Goal: Task Accomplishment & Management: Use online tool/utility

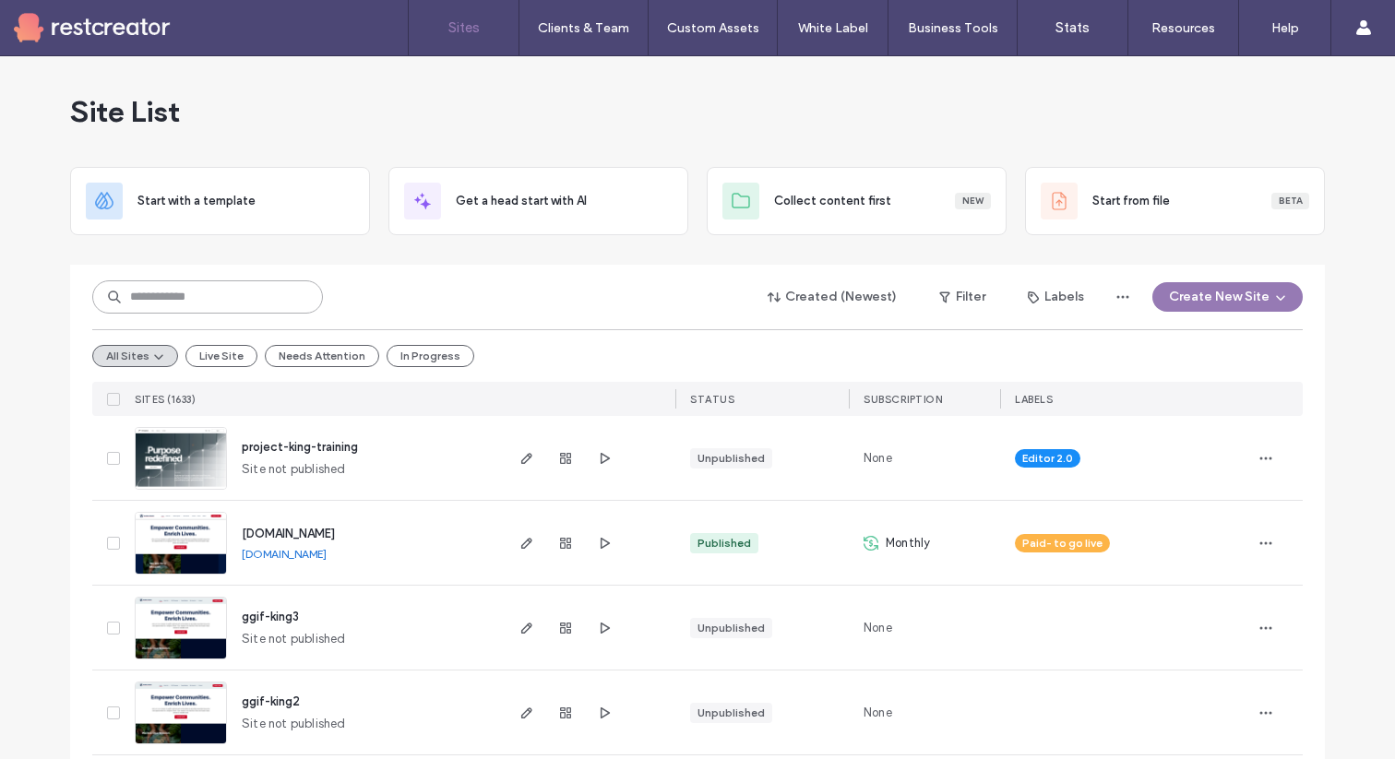
click at [136, 305] on input at bounding box center [207, 297] width 231 height 33
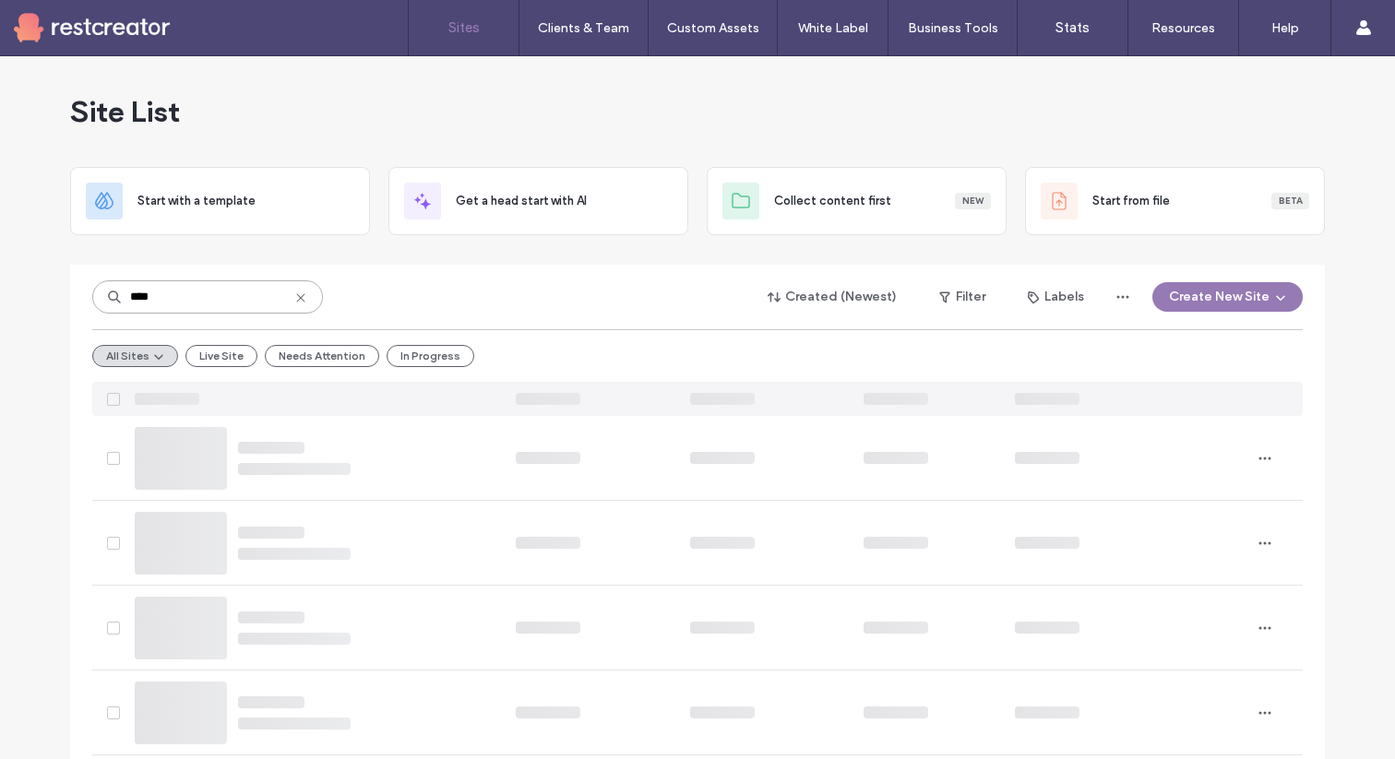
type input "****"
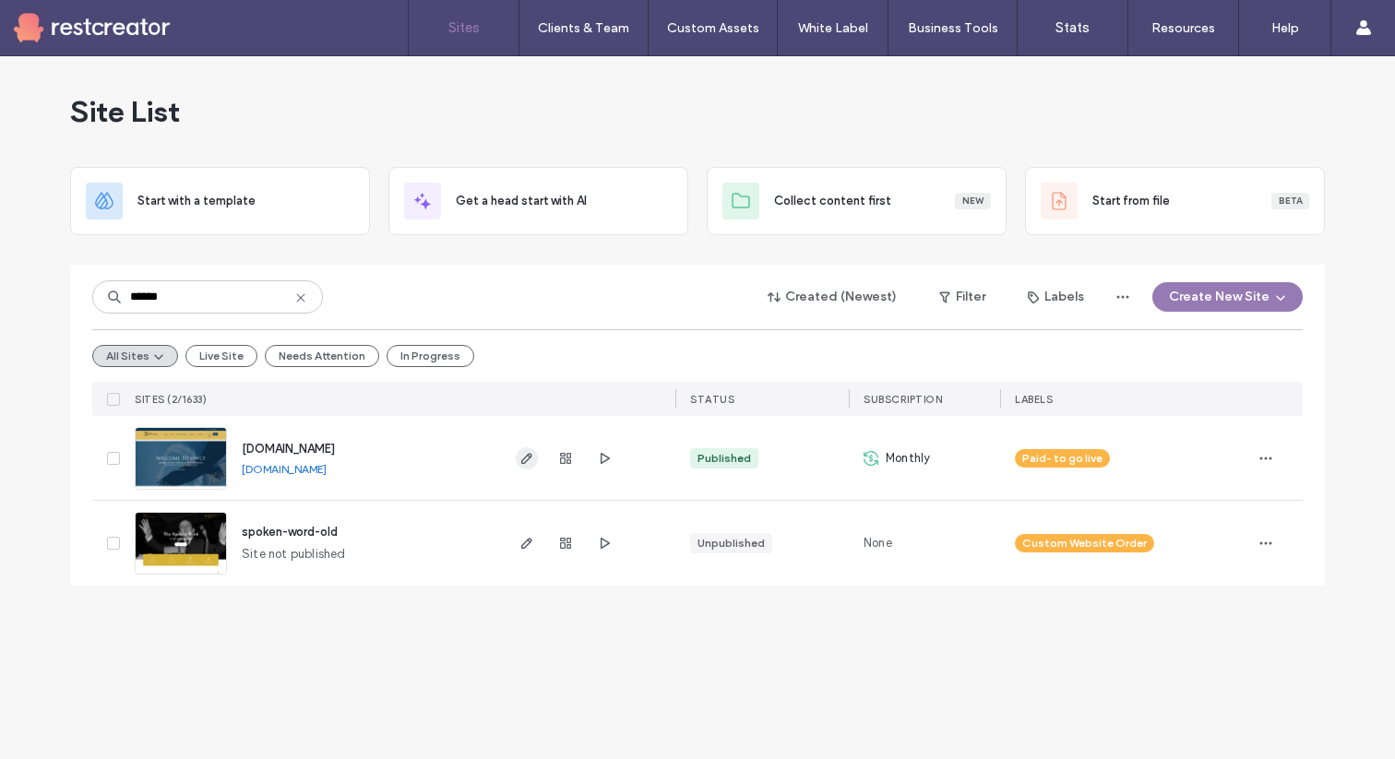
type input "******"
click at [531, 462] on icon "button" at bounding box center [527, 458] width 15 height 15
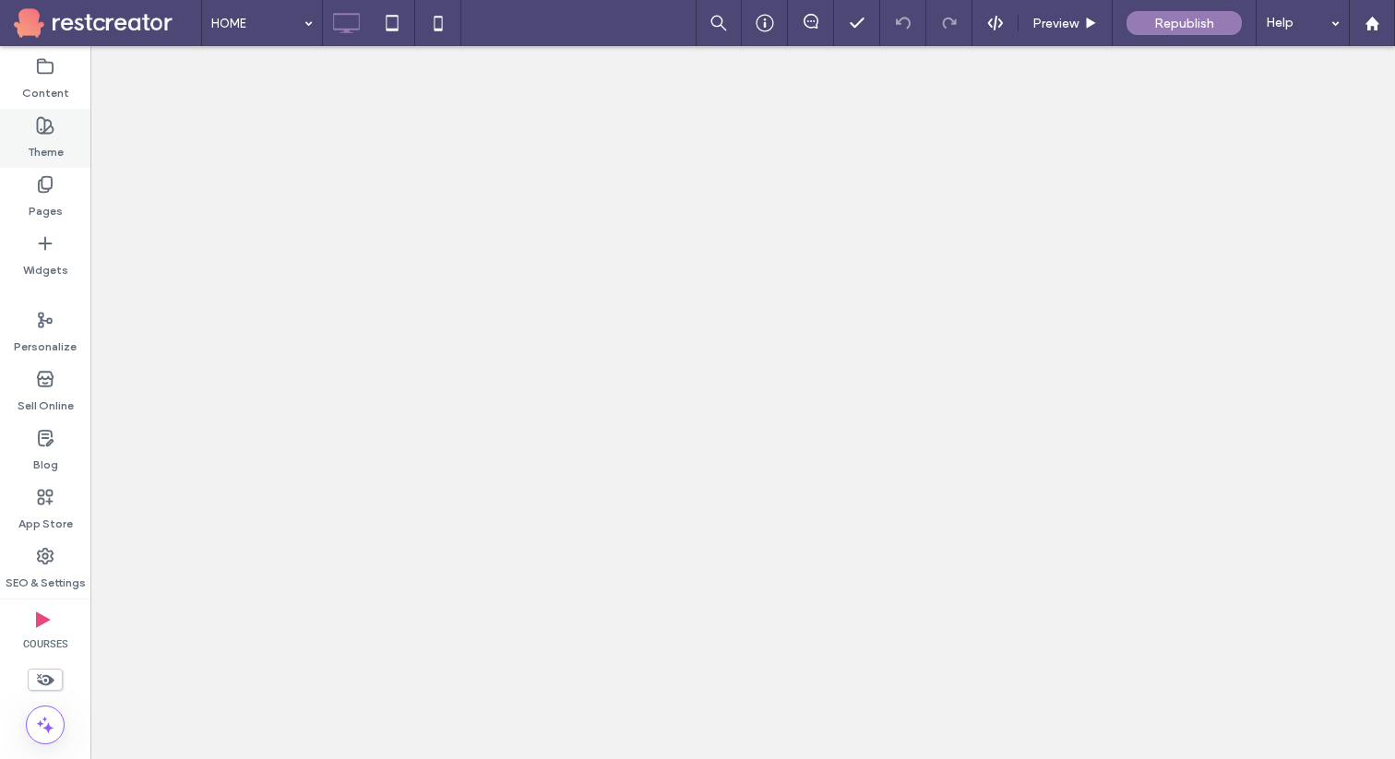
click at [45, 159] on label "Theme" at bounding box center [46, 148] width 36 height 26
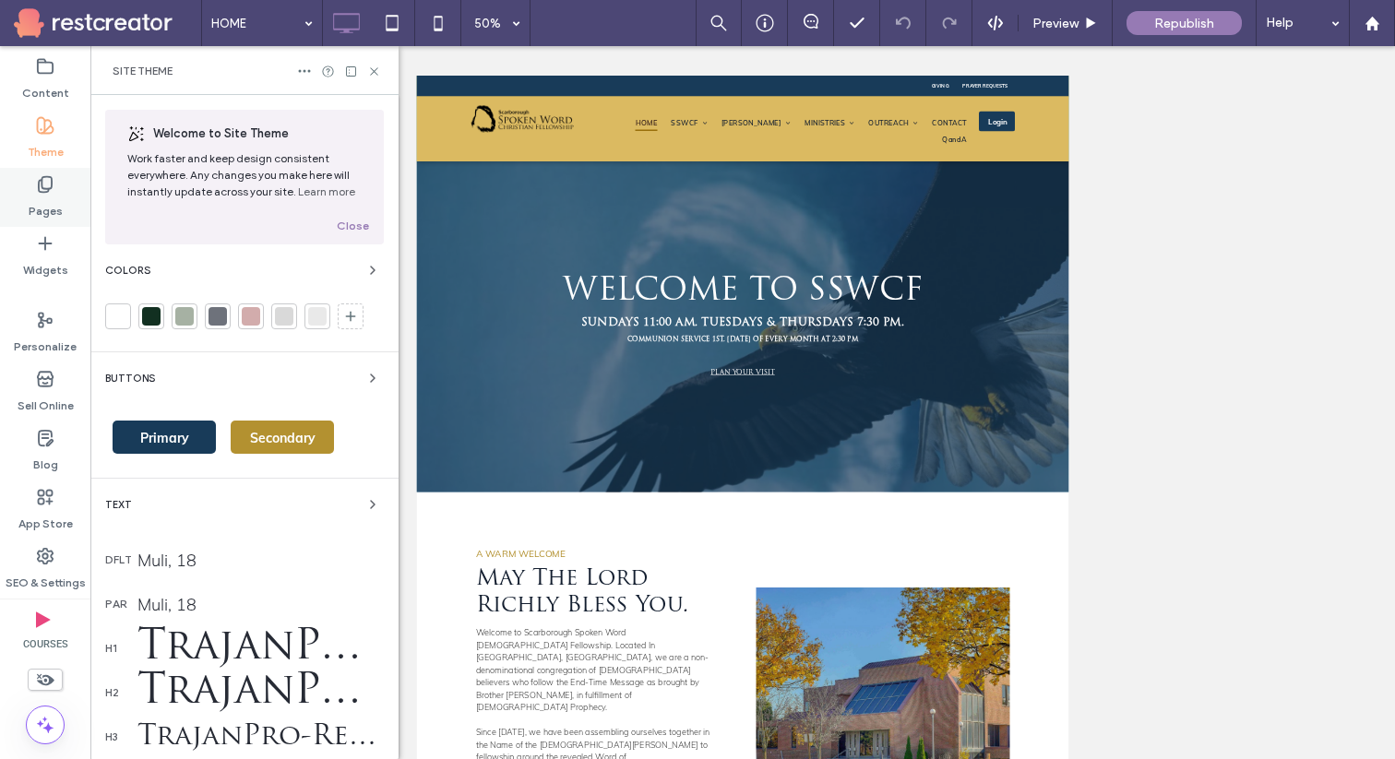
click at [52, 200] on label "Pages" at bounding box center [46, 207] width 34 height 26
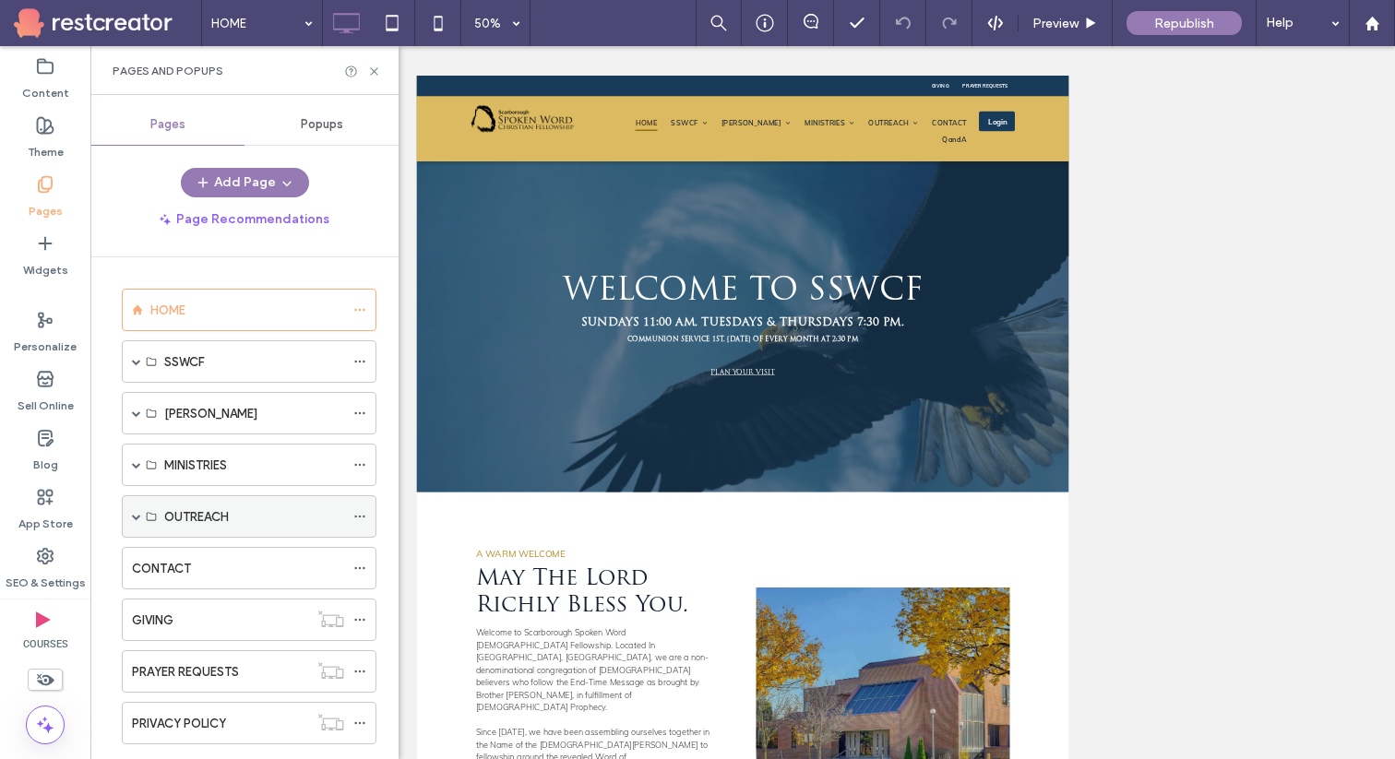
scroll to position [144, 0]
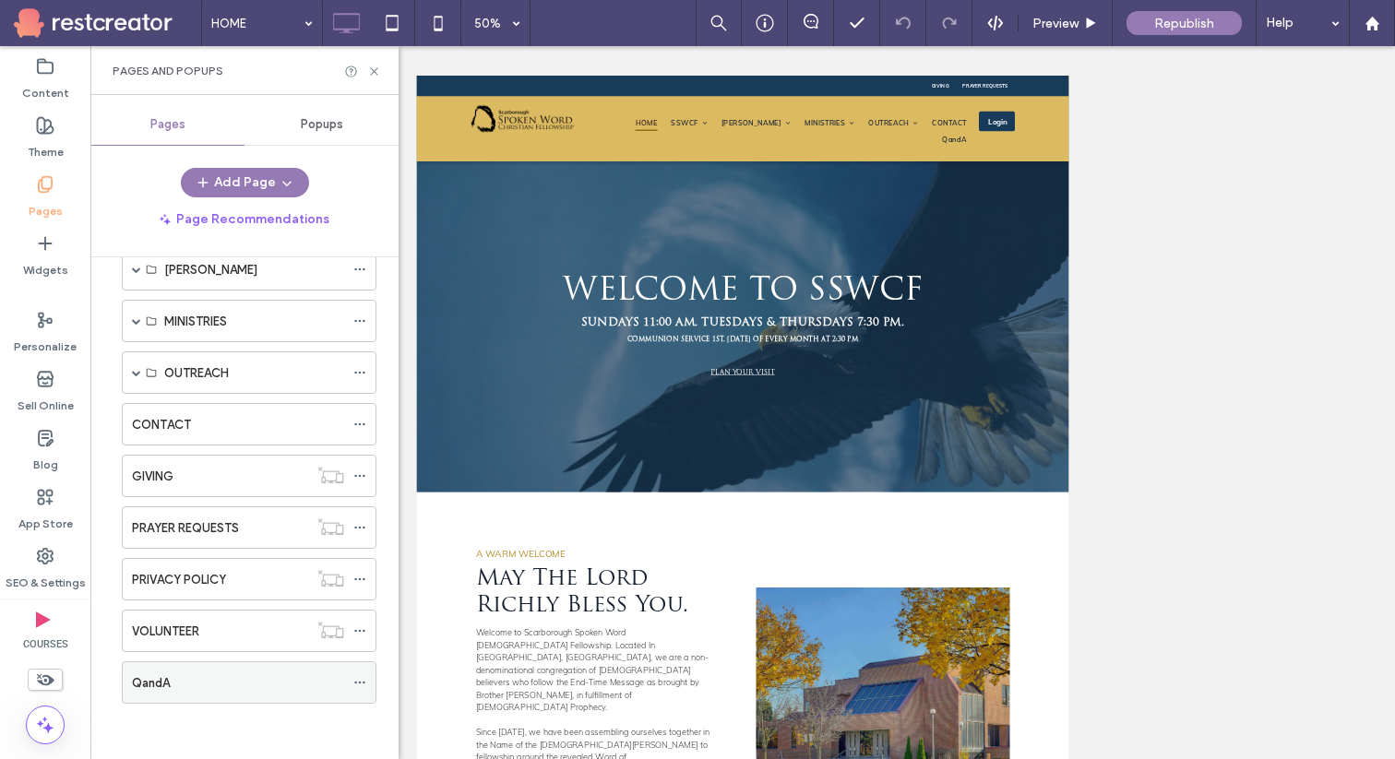
click at [364, 682] on use at bounding box center [359, 683] width 10 height 3
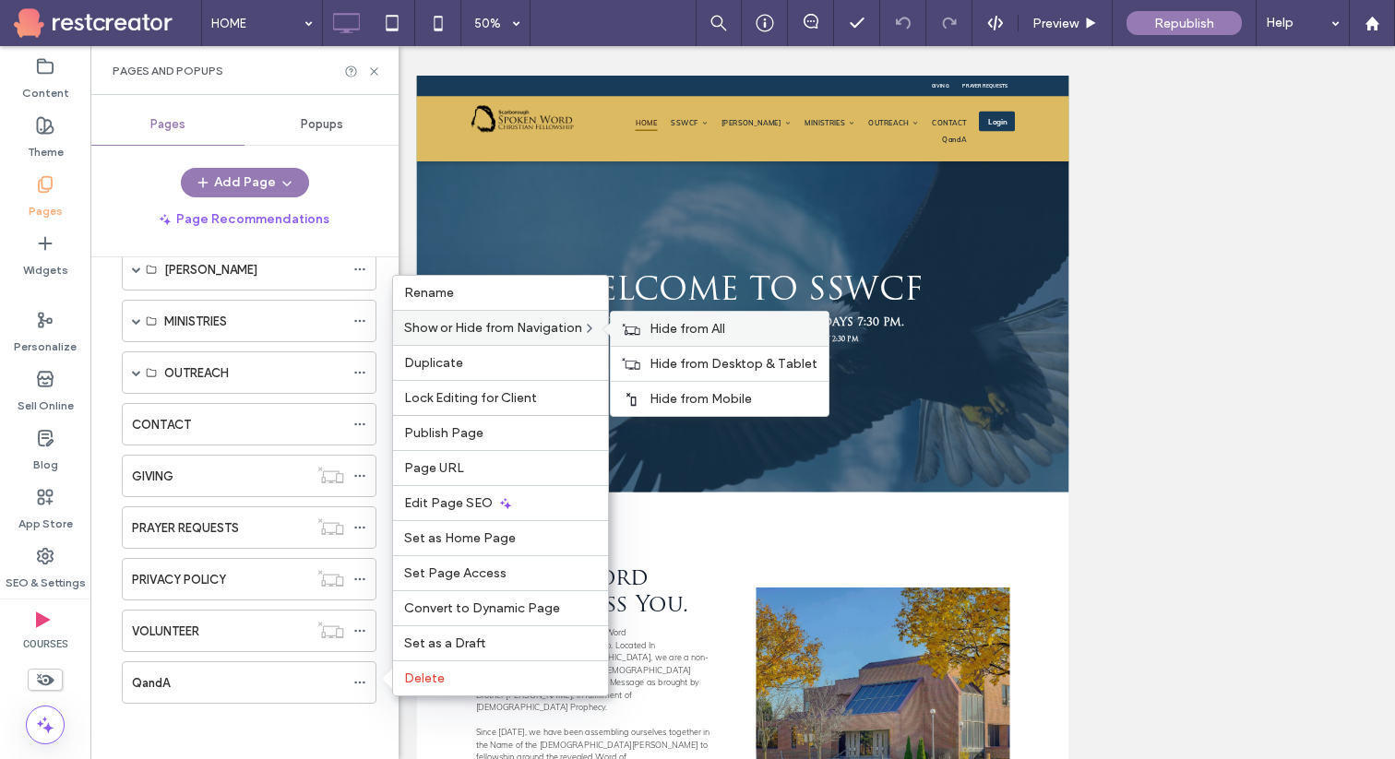
click at [668, 331] on span "Hide from All" at bounding box center [688, 329] width 76 height 16
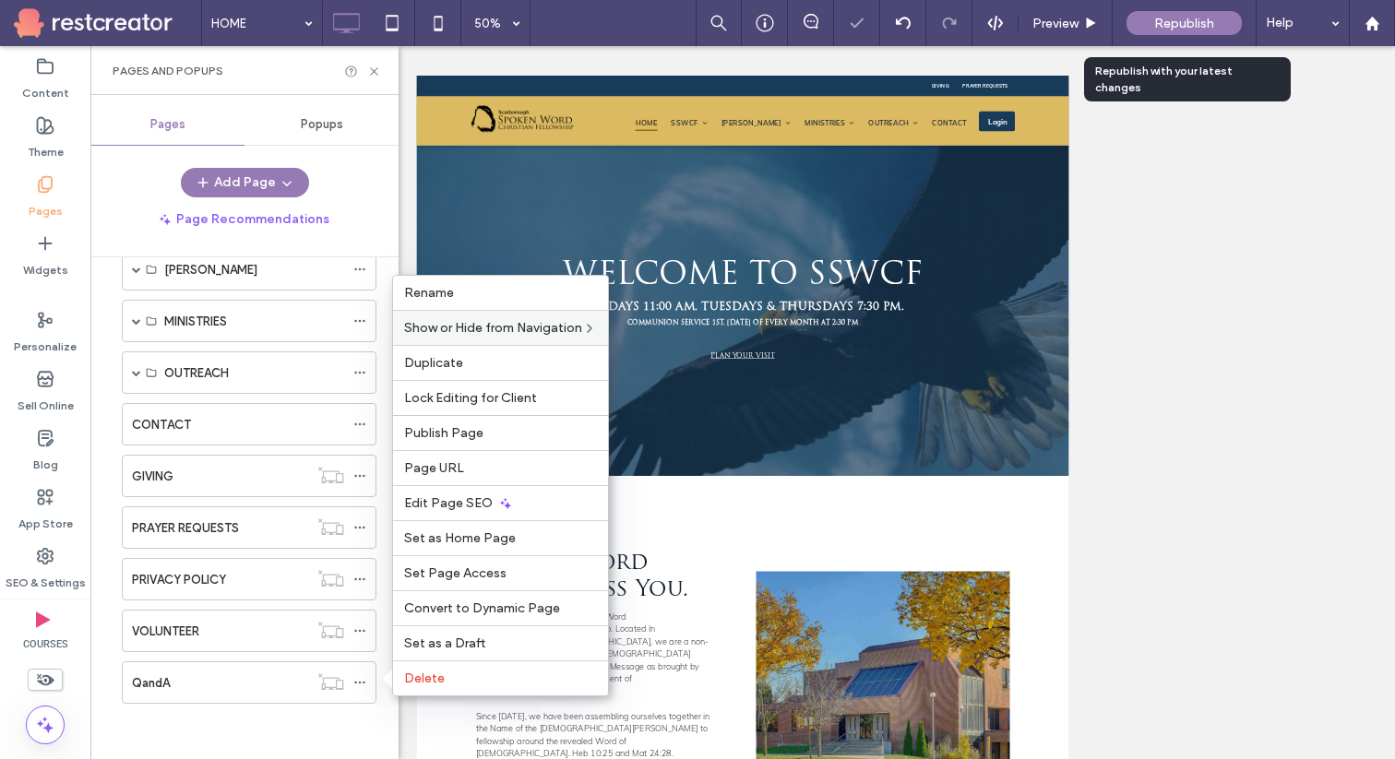
click at [1169, 25] on span "Republish" at bounding box center [1184, 24] width 60 height 16
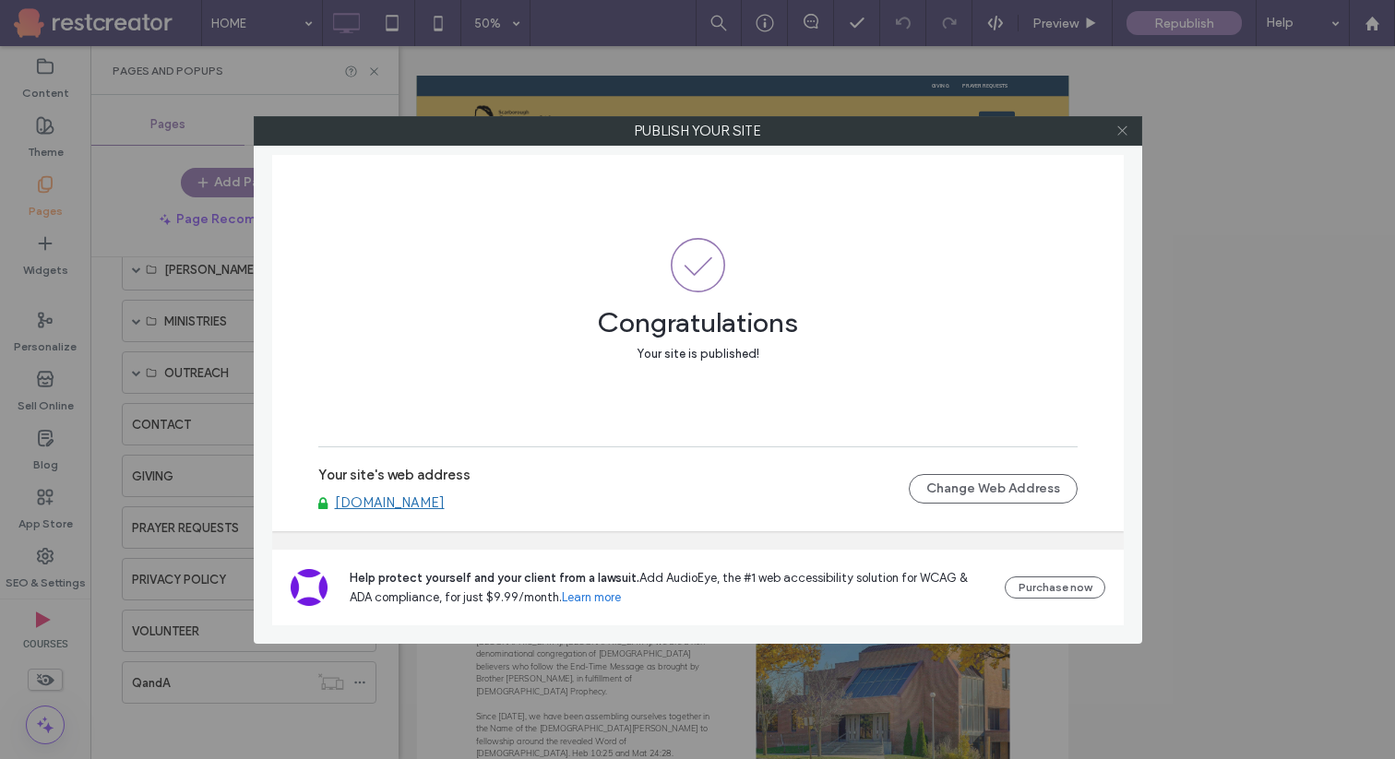
click at [1127, 133] on icon at bounding box center [1123, 131] width 14 height 14
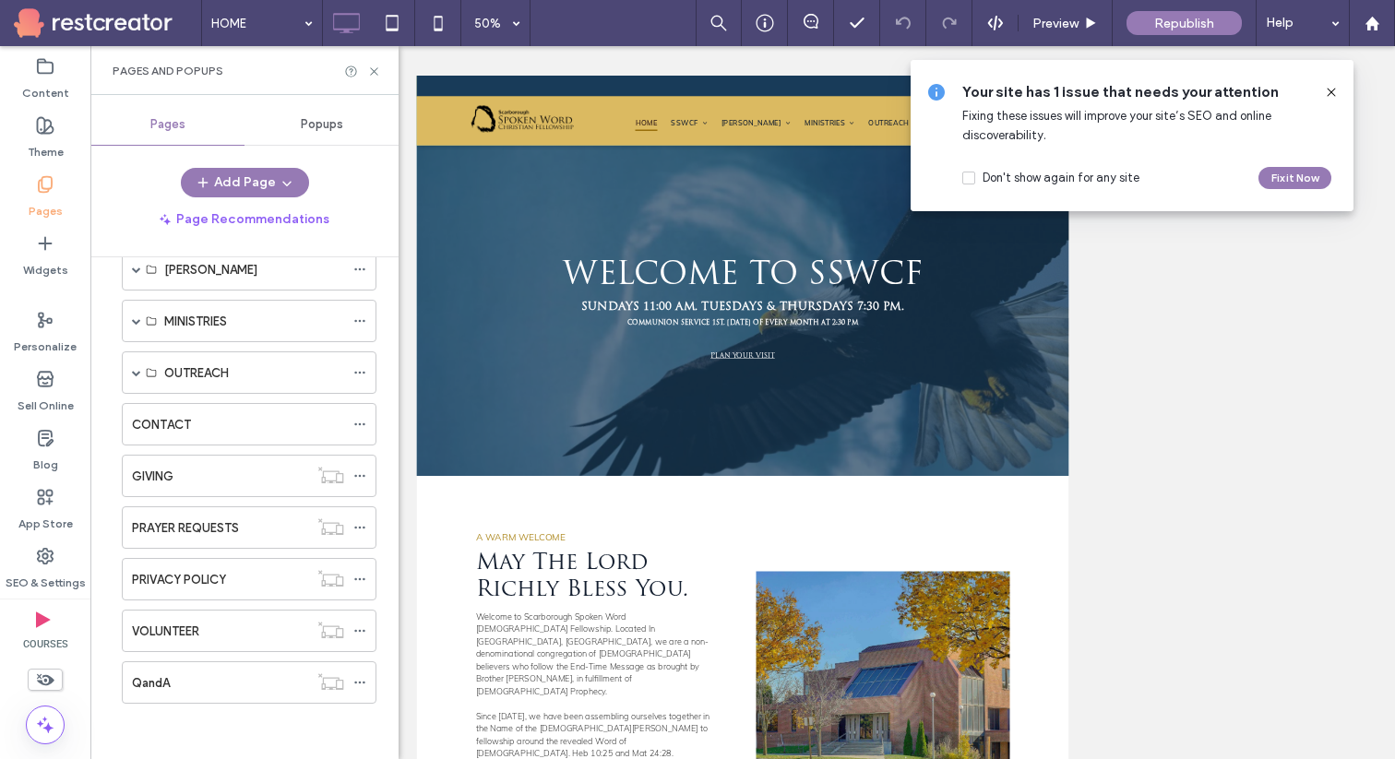
click at [1331, 90] on icon at bounding box center [1331, 92] width 15 height 15
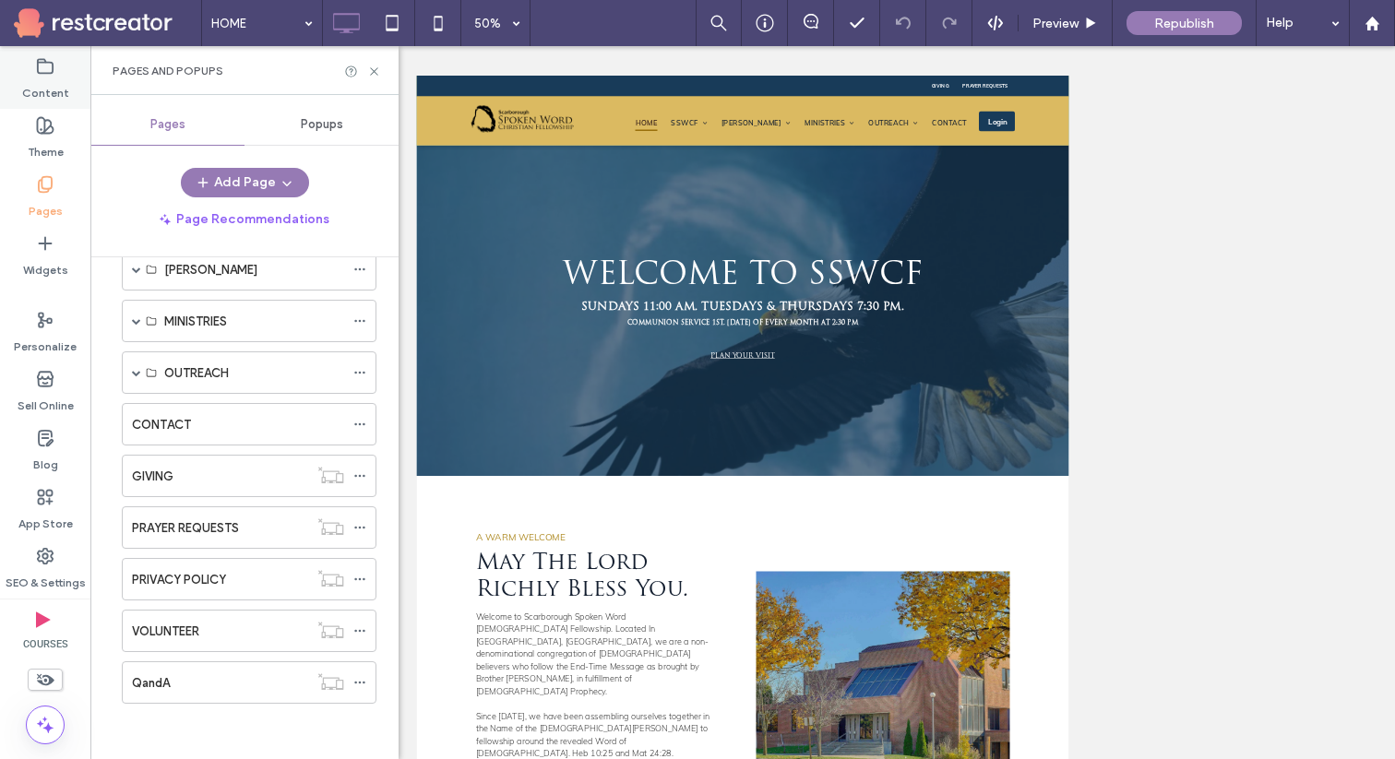
click at [47, 103] on div "Content" at bounding box center [45, 79] width 90 height 59
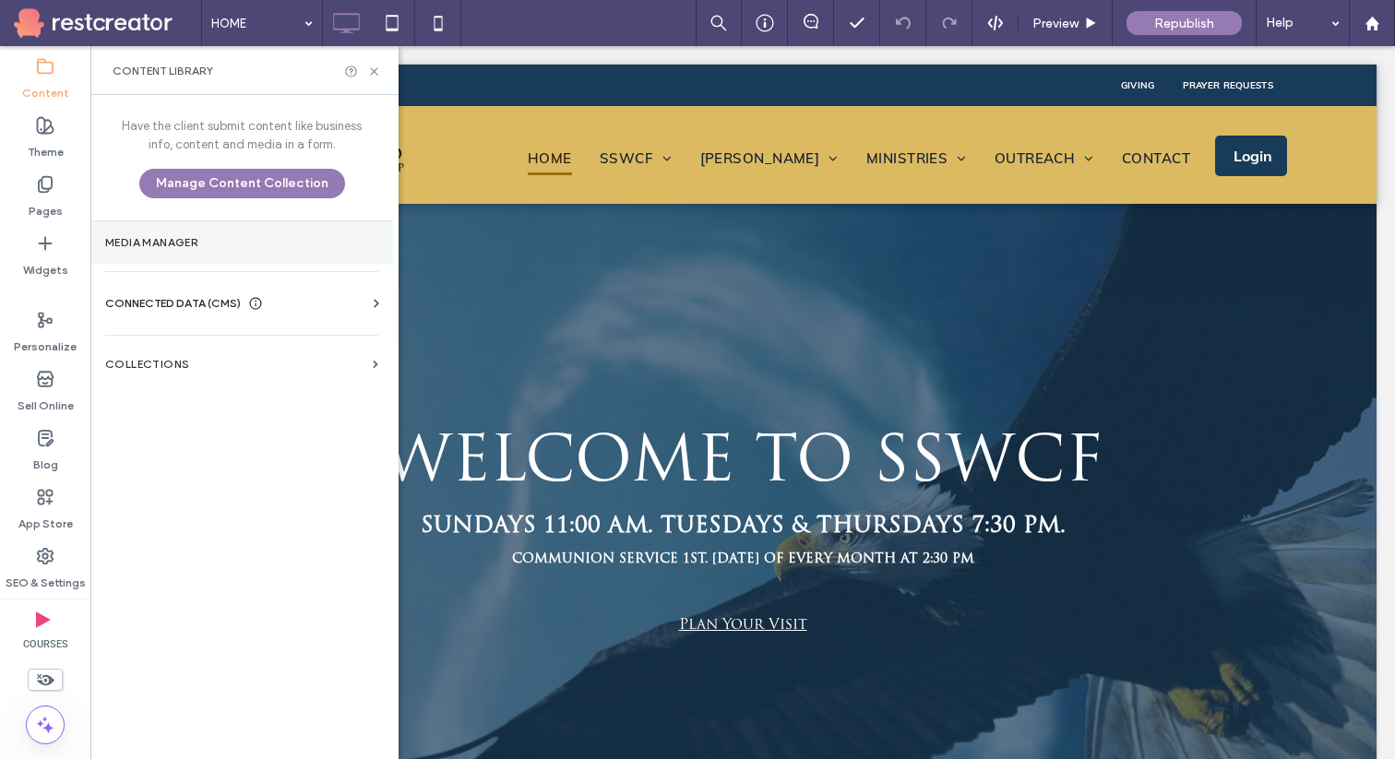
click at [205, 246] on label "Media Manager" at bounding box center [241, 242] width 273 height 13
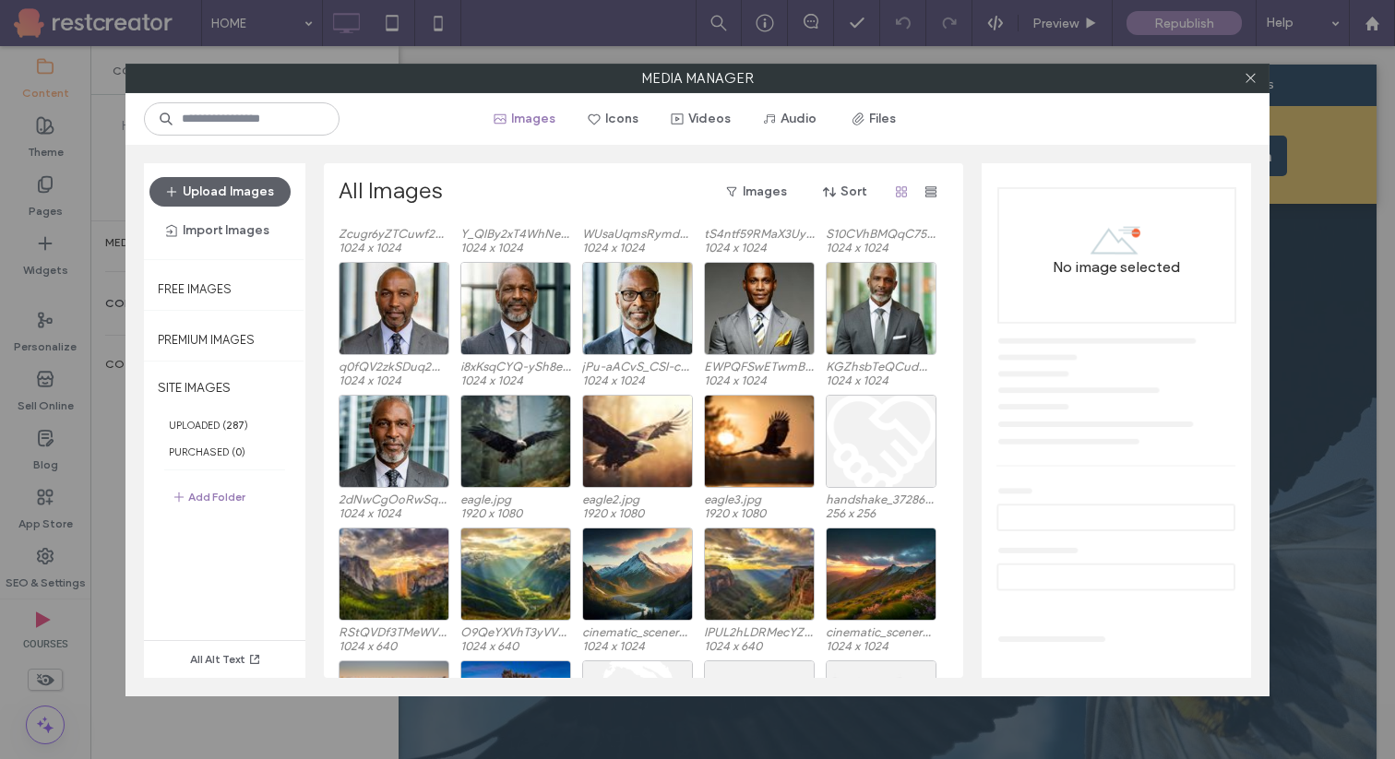
scroll to position [3990, 0]
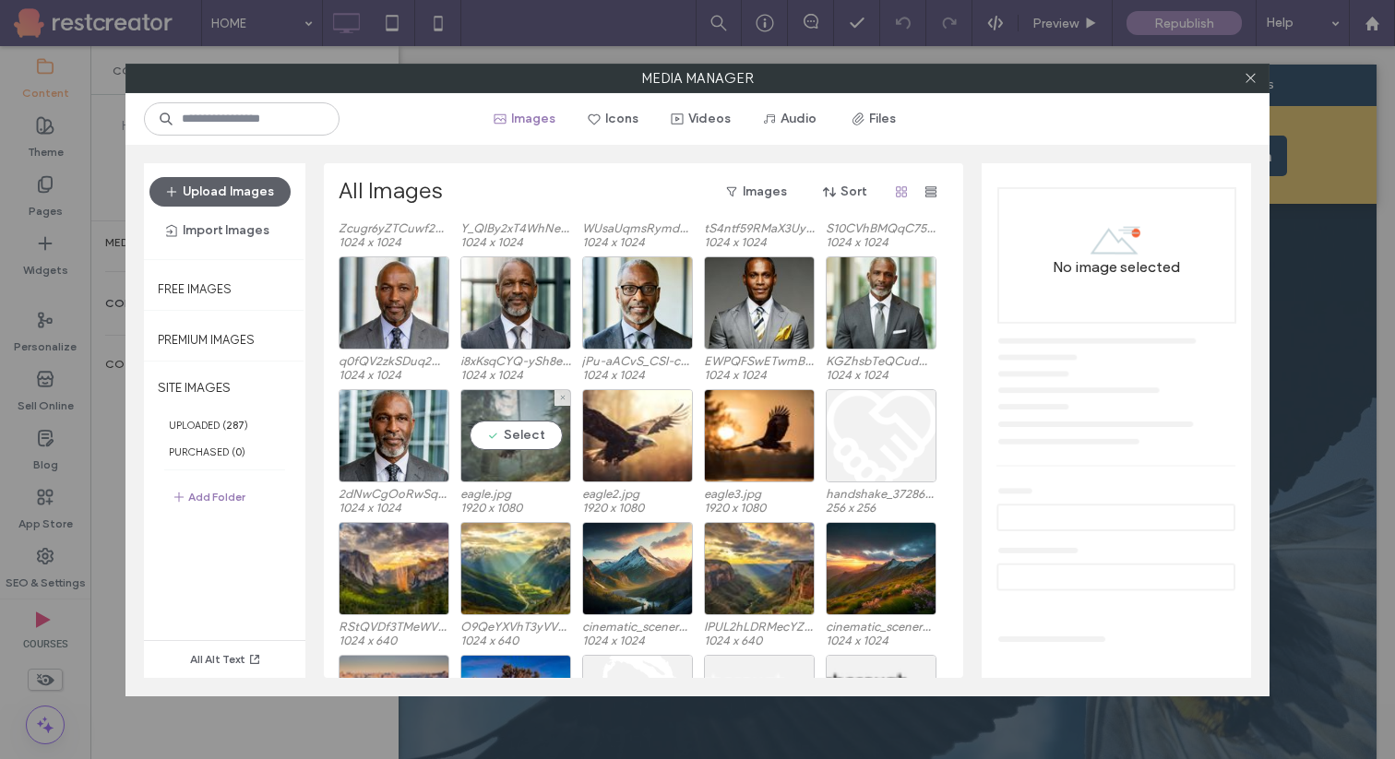
click at [519, 406] on div "Select" at bounding box center [515, 435] width 111 height 93
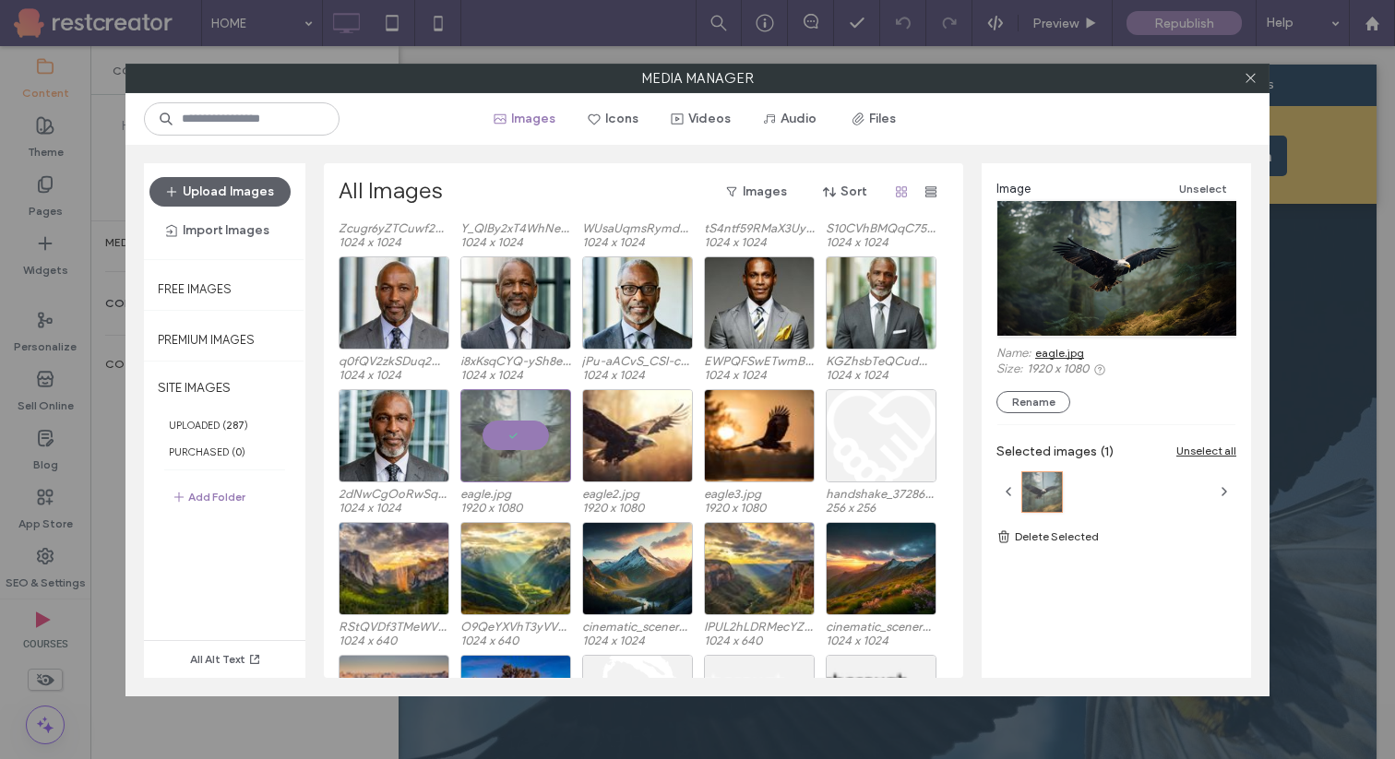
click at [1068, 352] on link "eagle.jpg" at bounding box center [1059, 353] width 49 height 14
click at [639, 460] on div "Select" at bounding box center [637, 435] width 111 height 93
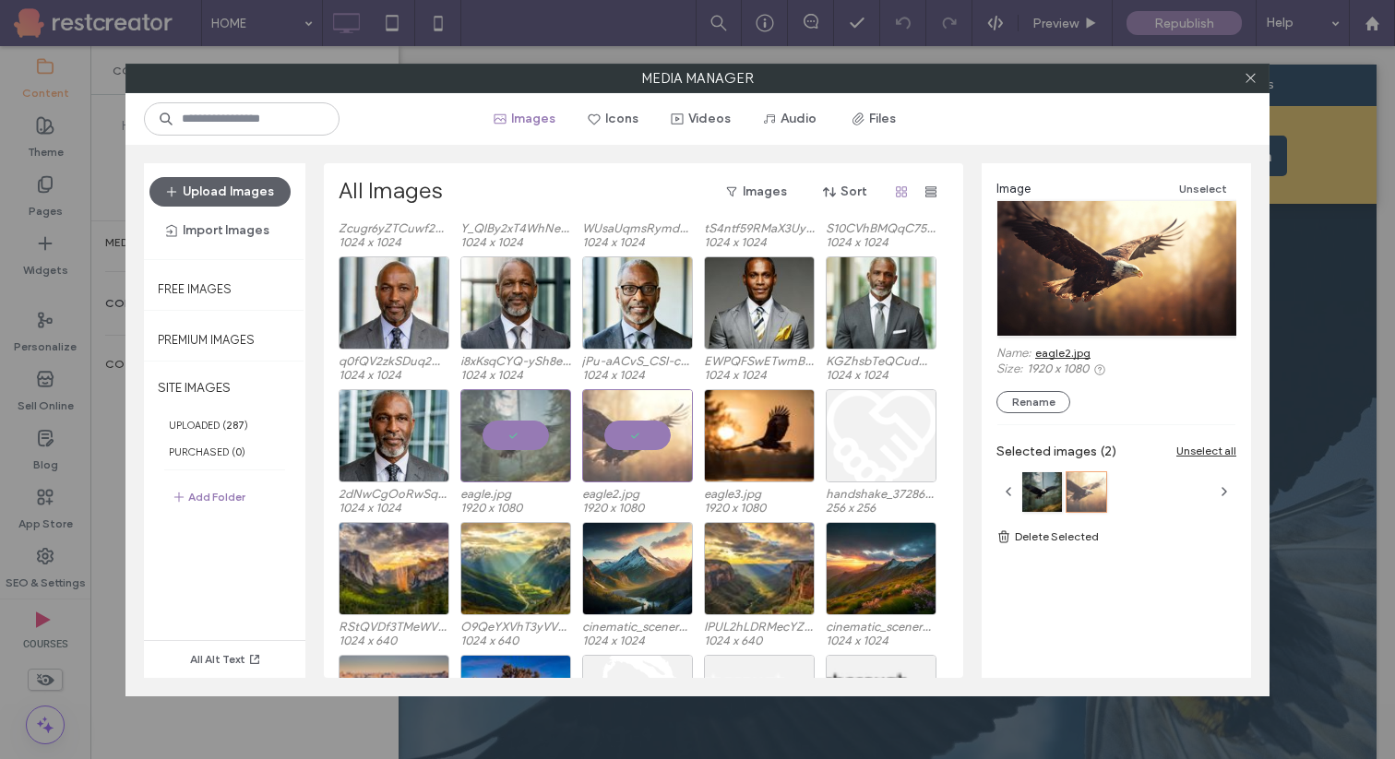
click at [1064, 350] on link "eagle2.jpg" at bounding box center [1062, 353] width 55 height 14
click at [747, 460] on div "Select" at bounding box center [759, 435] width 111 height 93
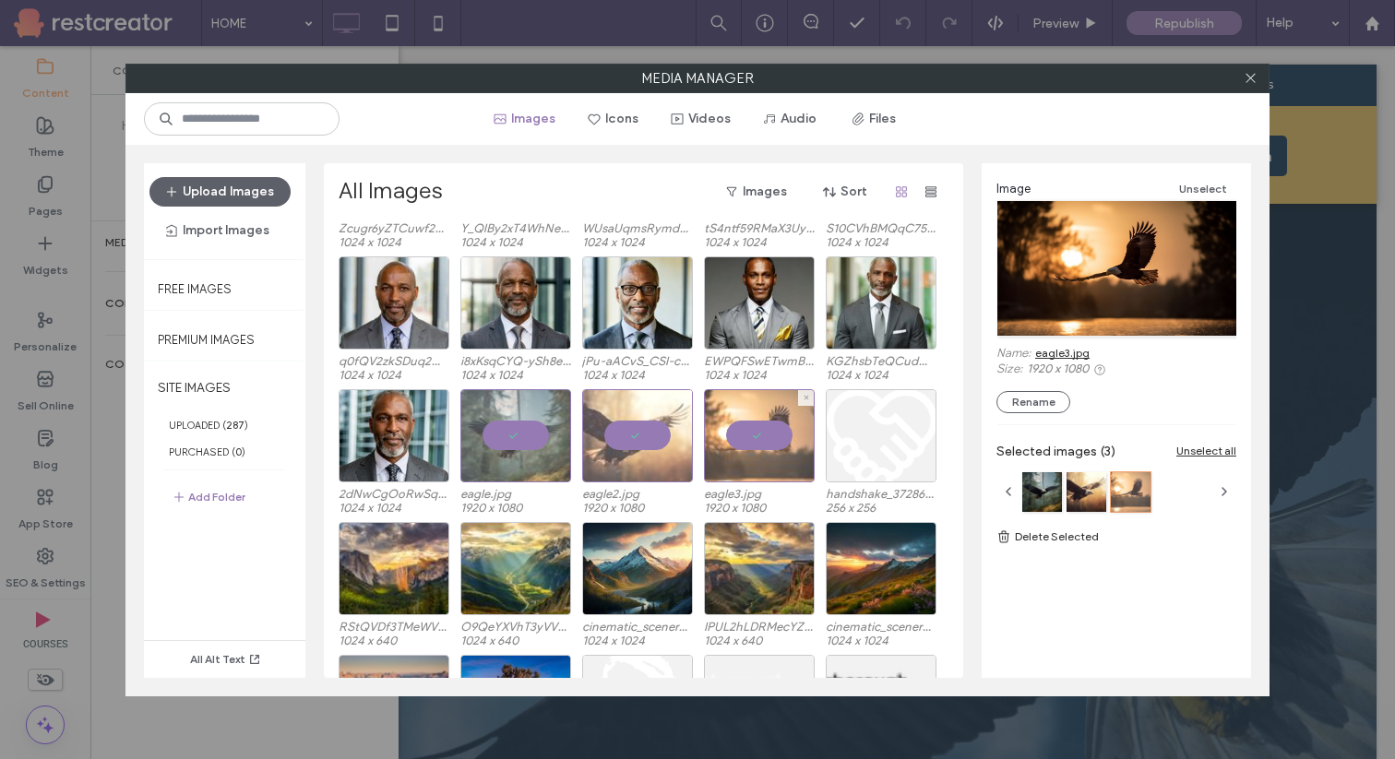
click at [747, 460] on div at bounding box center [759, 435] width 111 height 93
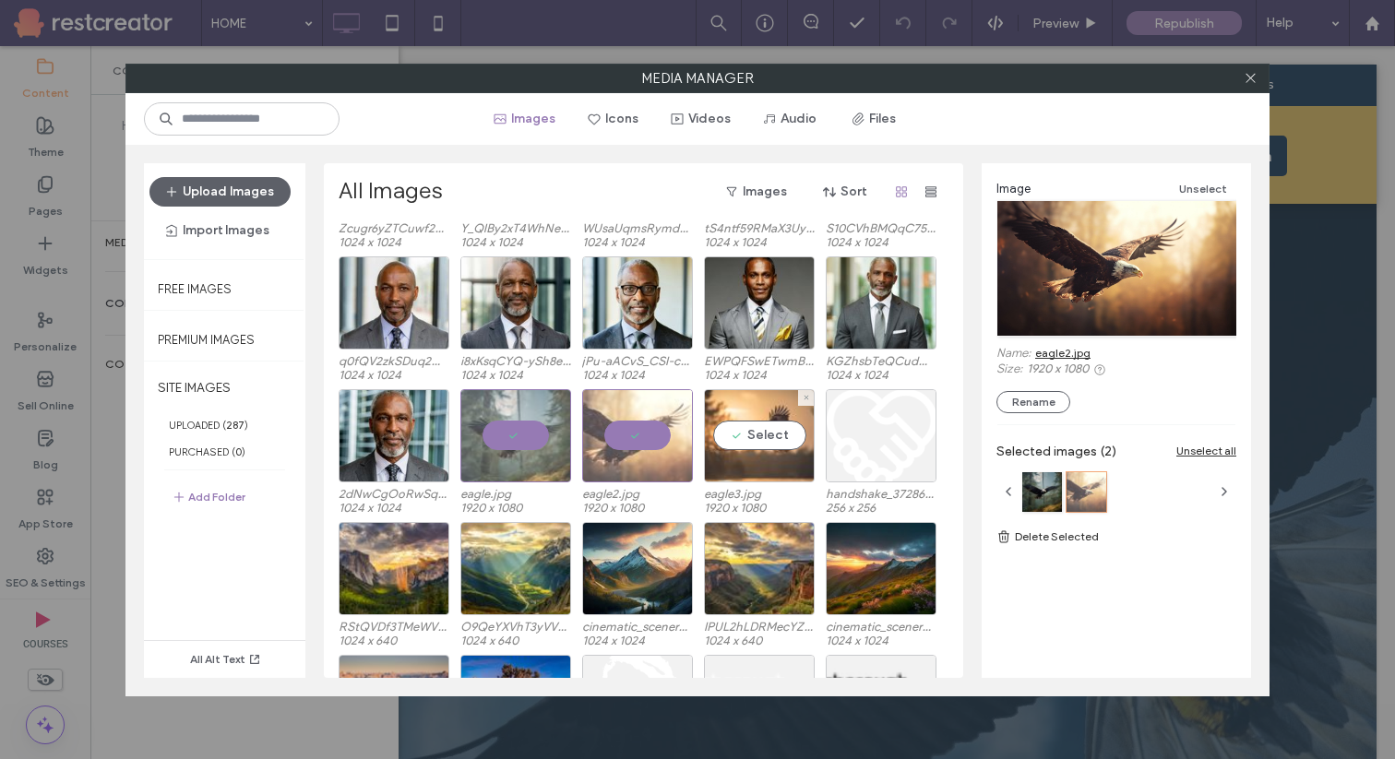
click at [747, 460] on div "Select" at bounding box center [759, 435] width 111 height 93
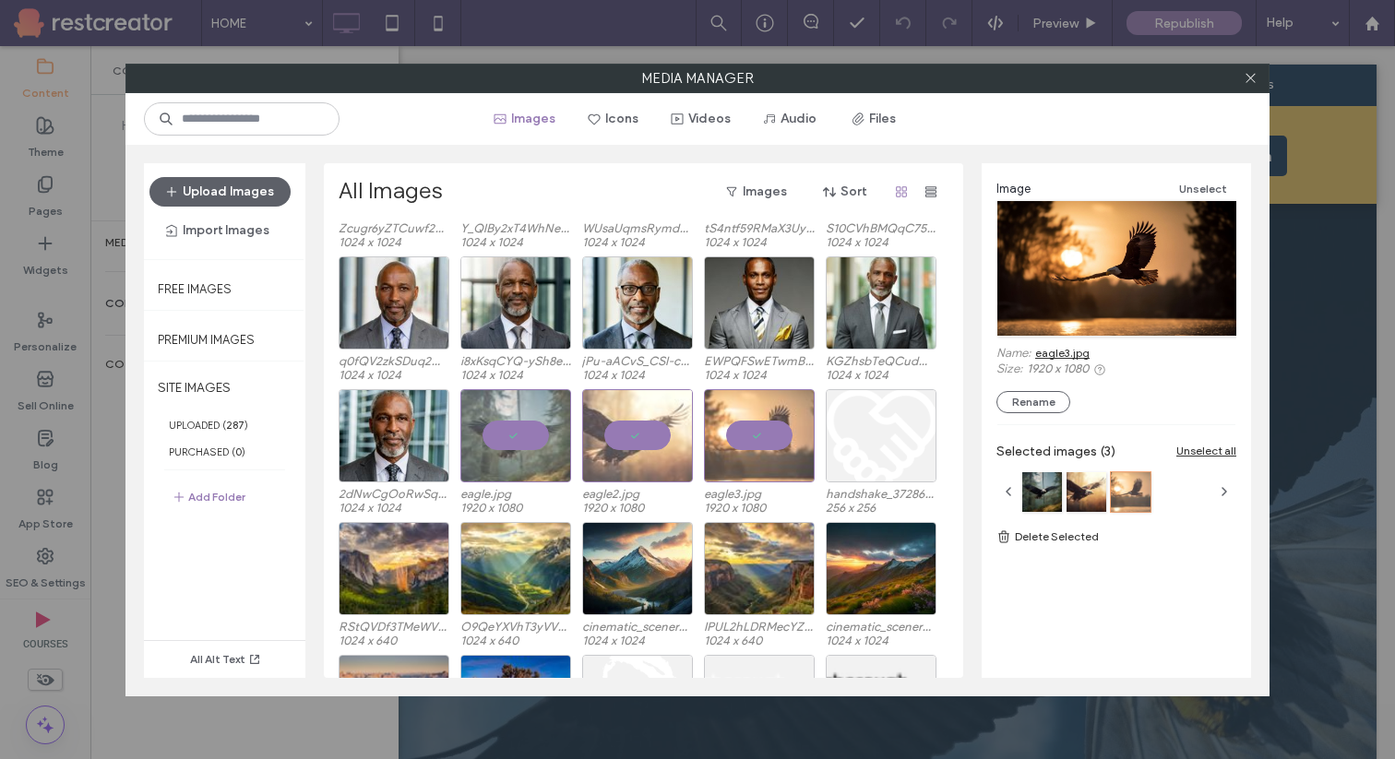
click at [1071, 353] on link "eagle3.jpg" at bounding box center [1062, 353] width 54 height 14
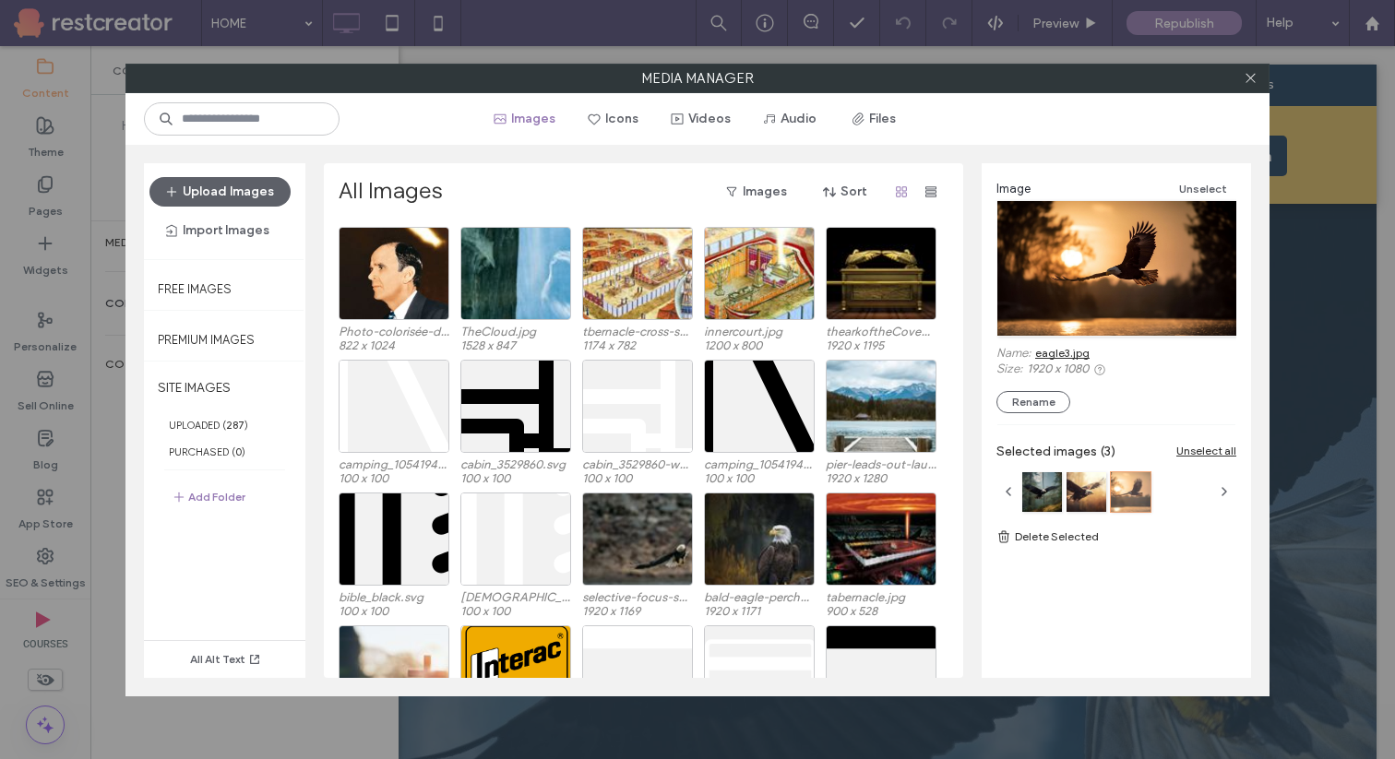
scroll to position [5226, 0]
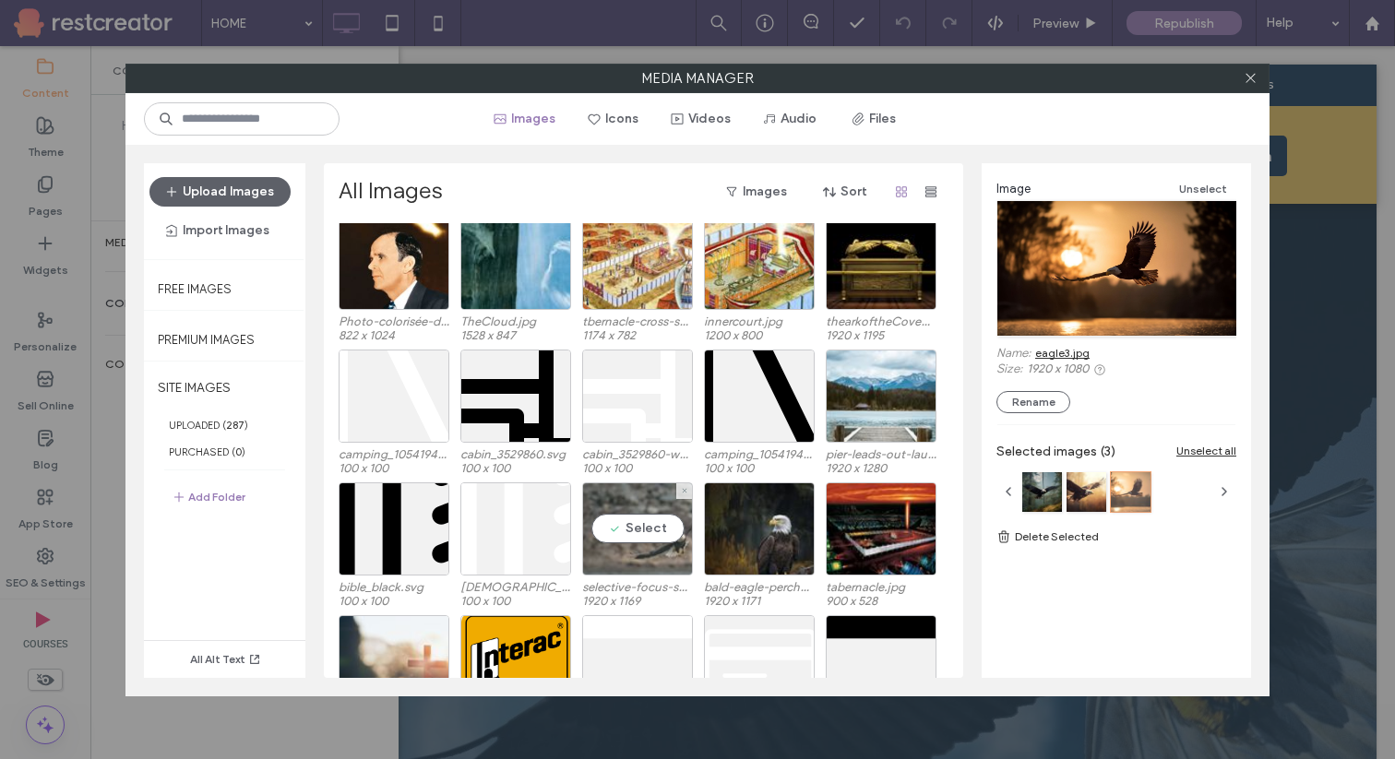
click at [653, 552] on div "Select" at bounding box center [637, 529] width 111 height 93
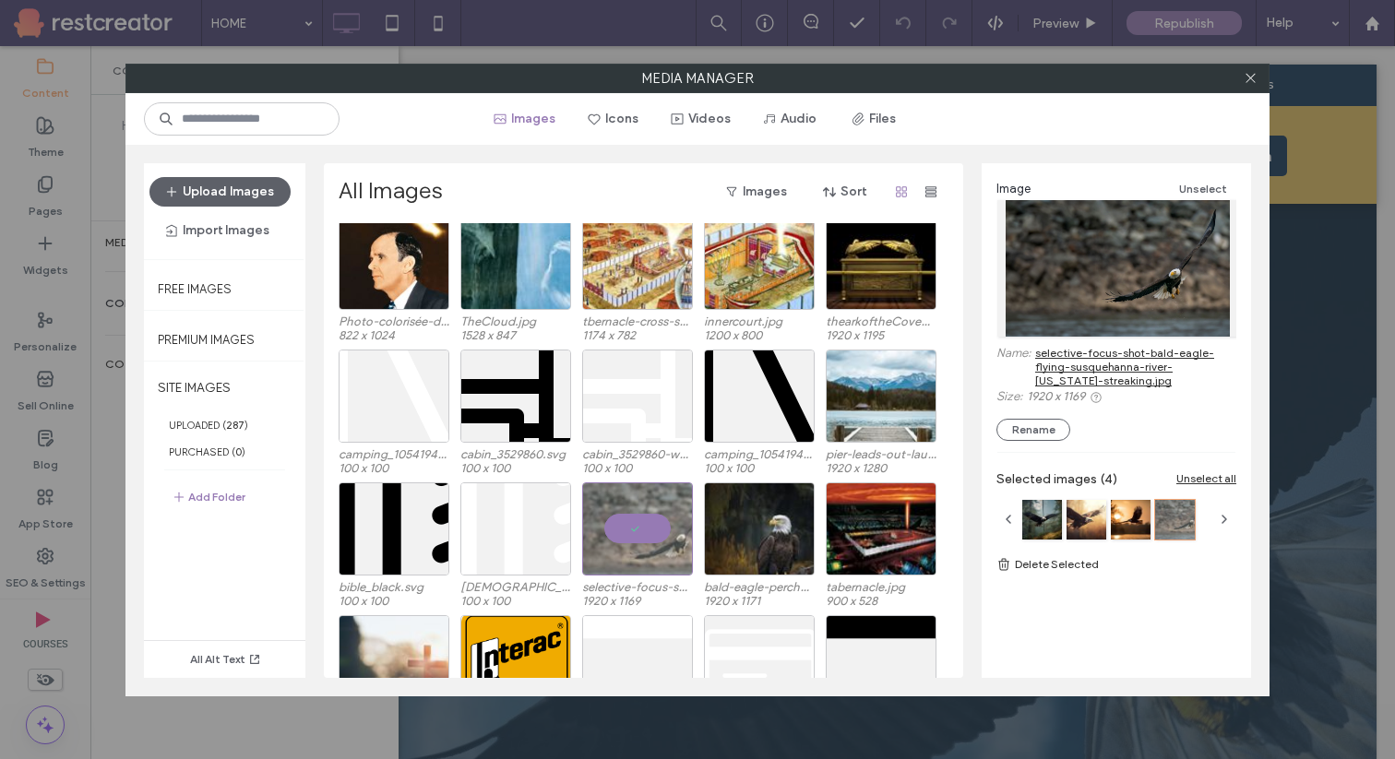
click at [1069, 370] on link "selective-focus-shot-bald-eagle-flying-susquehanna-river-maryland-streaking.jpg" at bounding box center [1135, 367] width 201 height 42
click at [1254, 78] on icon at bounding box center [1251, 78] width 14 height 14
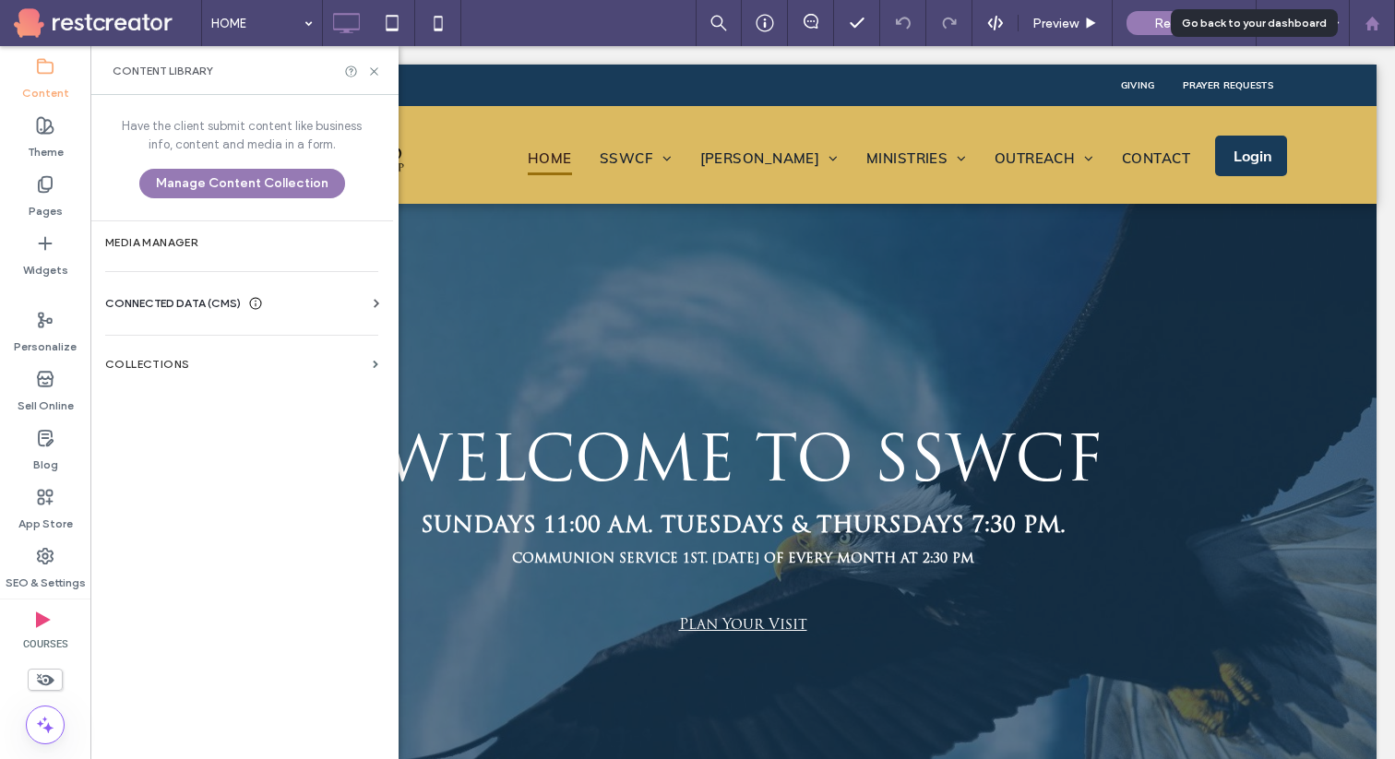
click at [1374, 20] on use at bounding box center [1372, 23] width 14 height 14
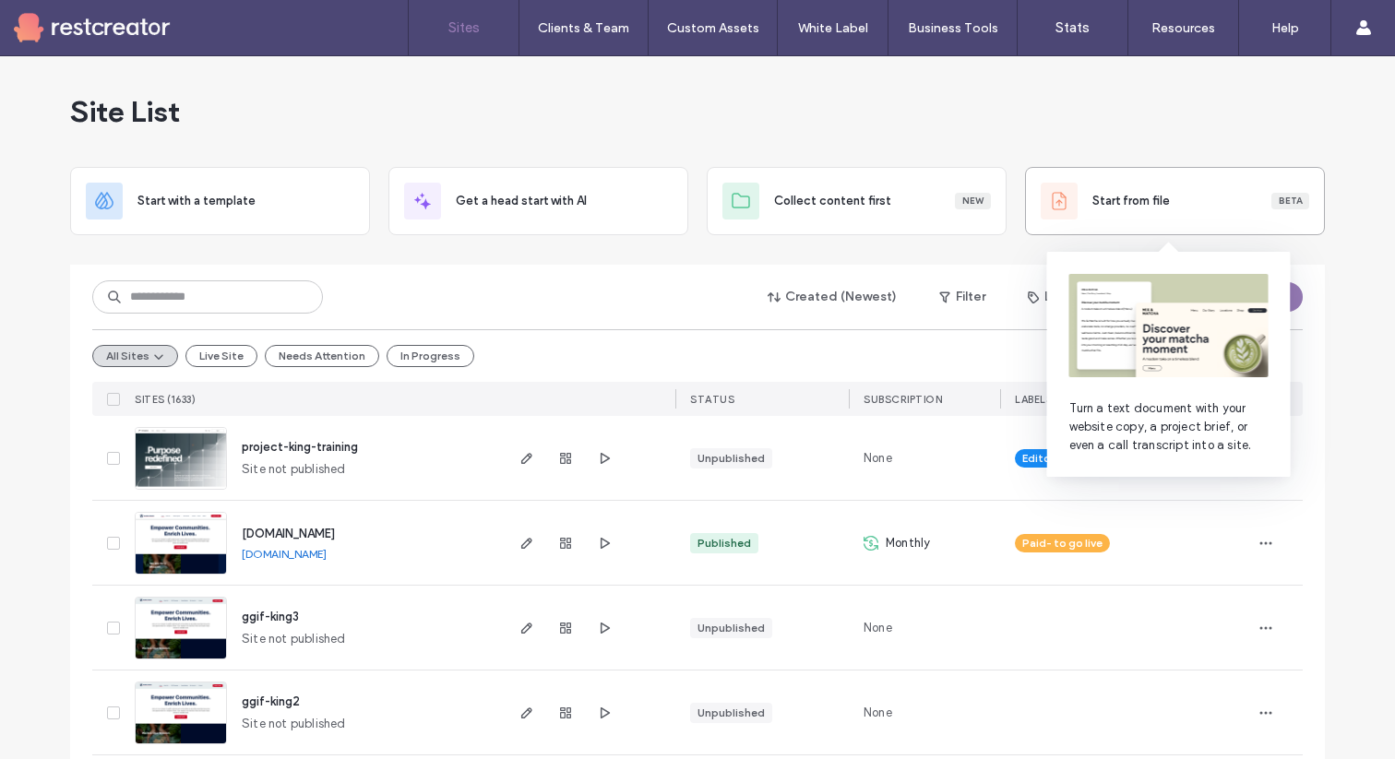
click at [1129, 210] on div "Start from file Beta" at bounding box center [1175, 201] width 269 height 37
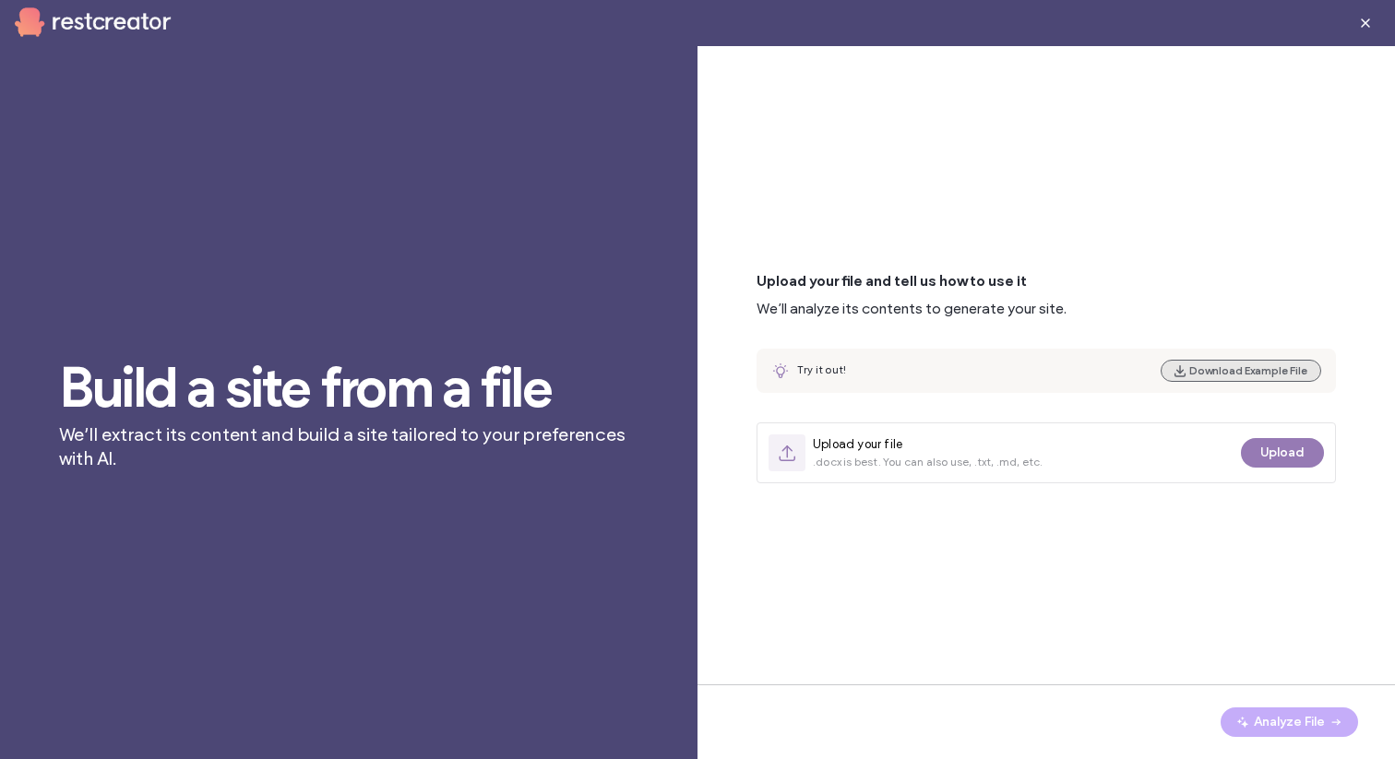
click at [1206, 371] on button "Download Example File" at bounding box center [1241, 371] width 161 height 22
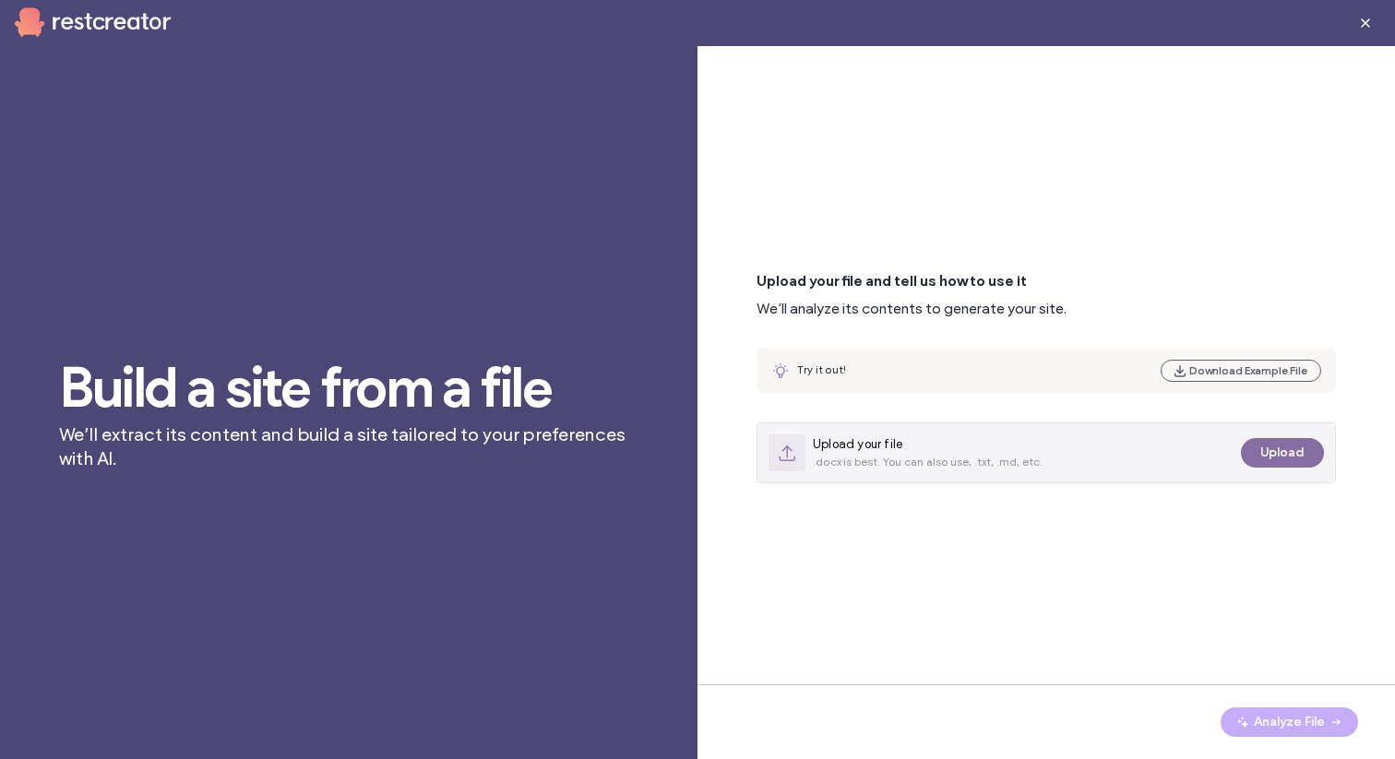
click at [1274, 458] on button "Upload" at bounding box center [1282, 453] width 83 height 30
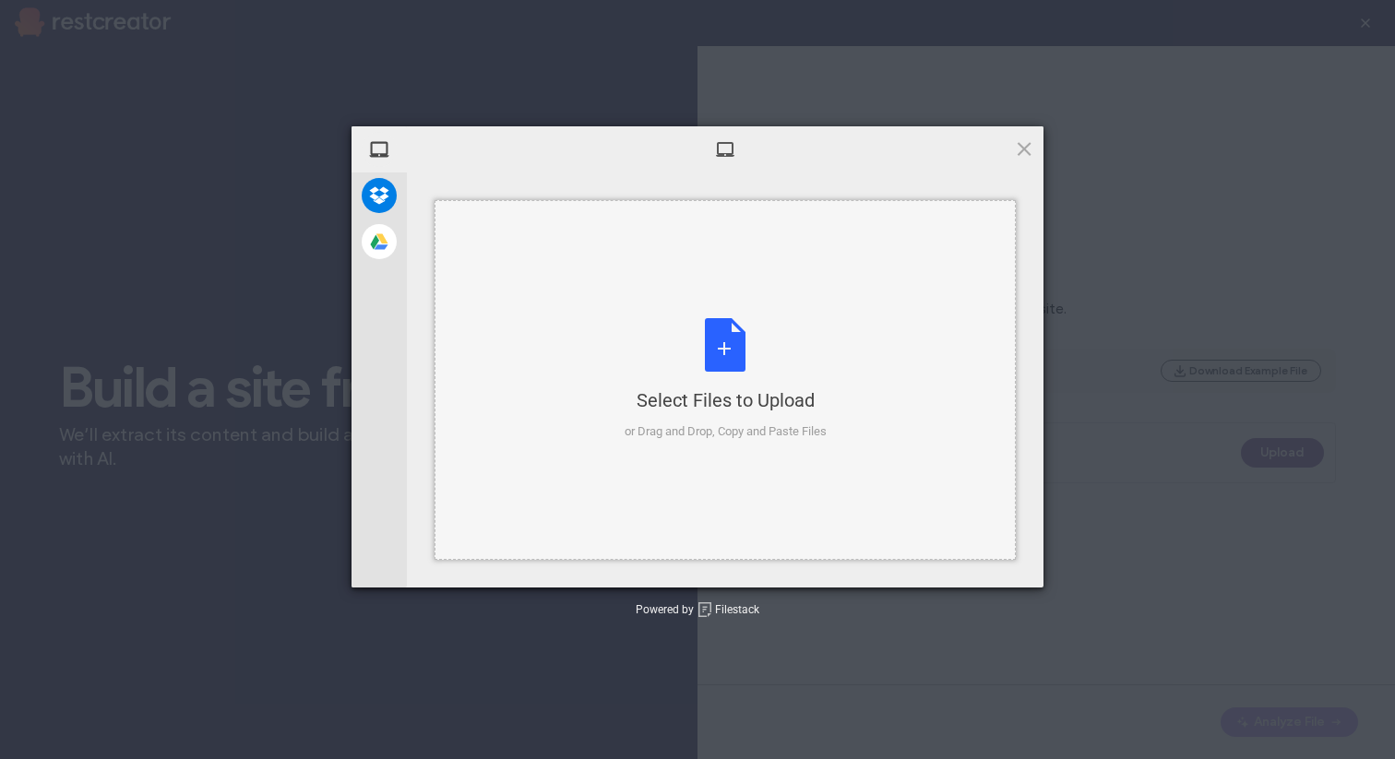
click at [719, 354] on div "Select Files to Upload or Drag and Drop, Copy and Paste Files" at bounding box center [726, 379] width 202 height 123
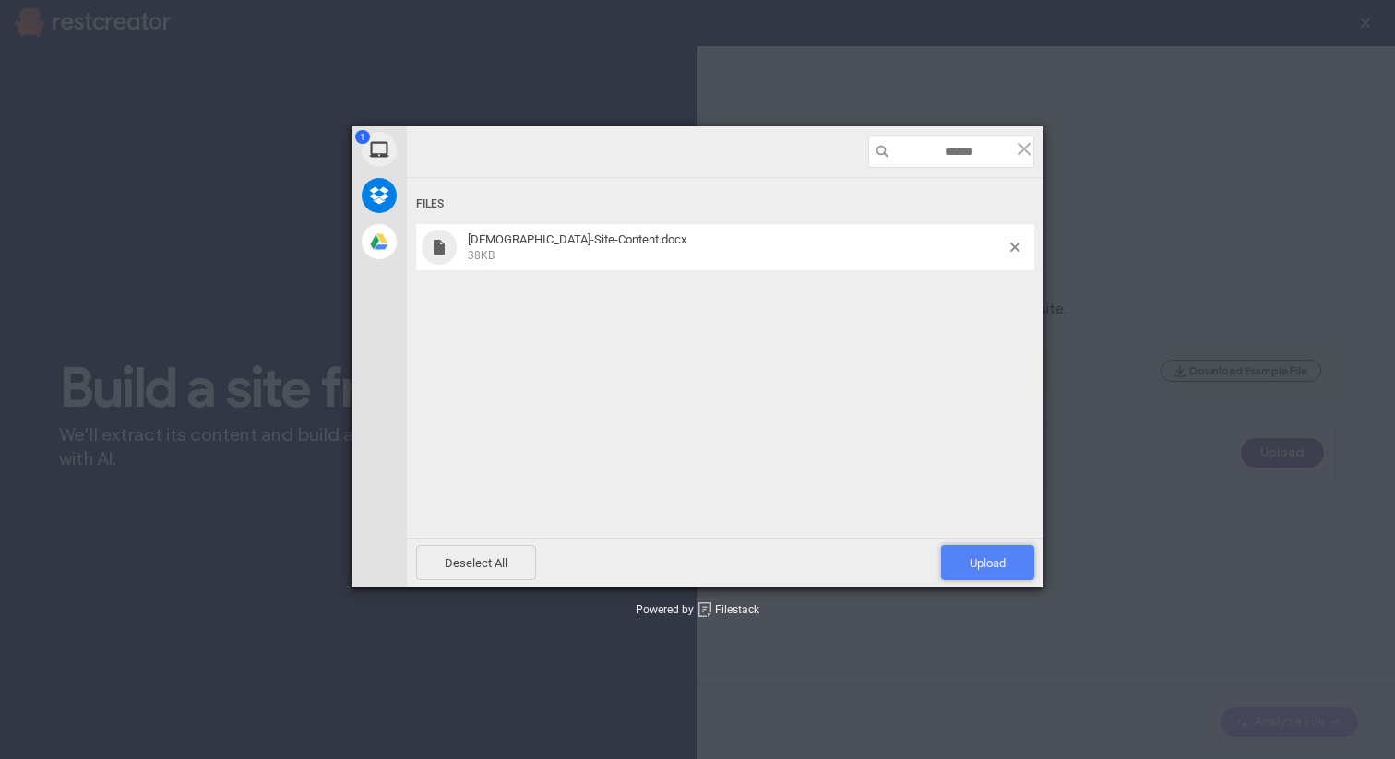
click at [973, 556] on span "Upload 1" at bounding box center [988, 563] width 36 height 14
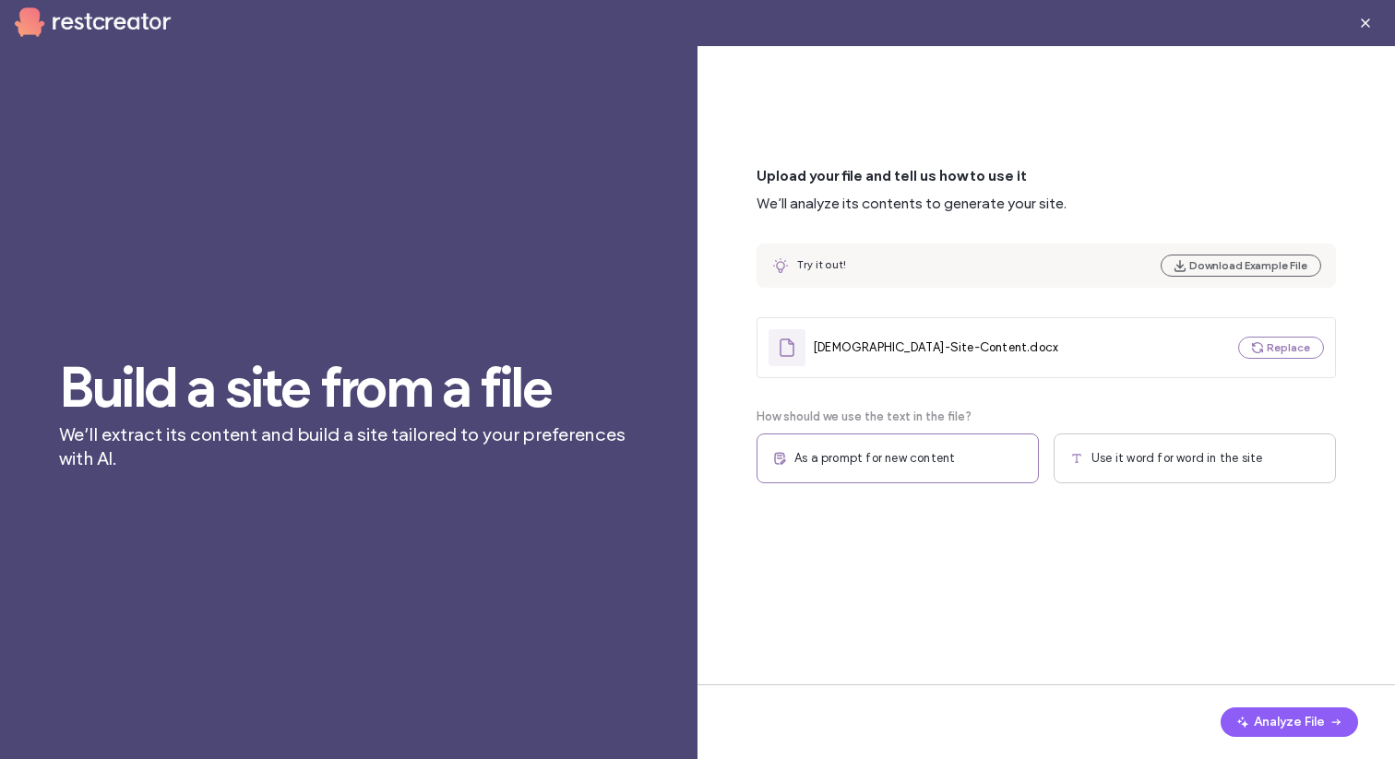
click at [933, 450] on span "As a prompt for new content" at bounding box center [875, 458] width 161 height 18
click at [1275, 723] on button "Analyze File" at bounding box center [1289, 723] width 137 height 30
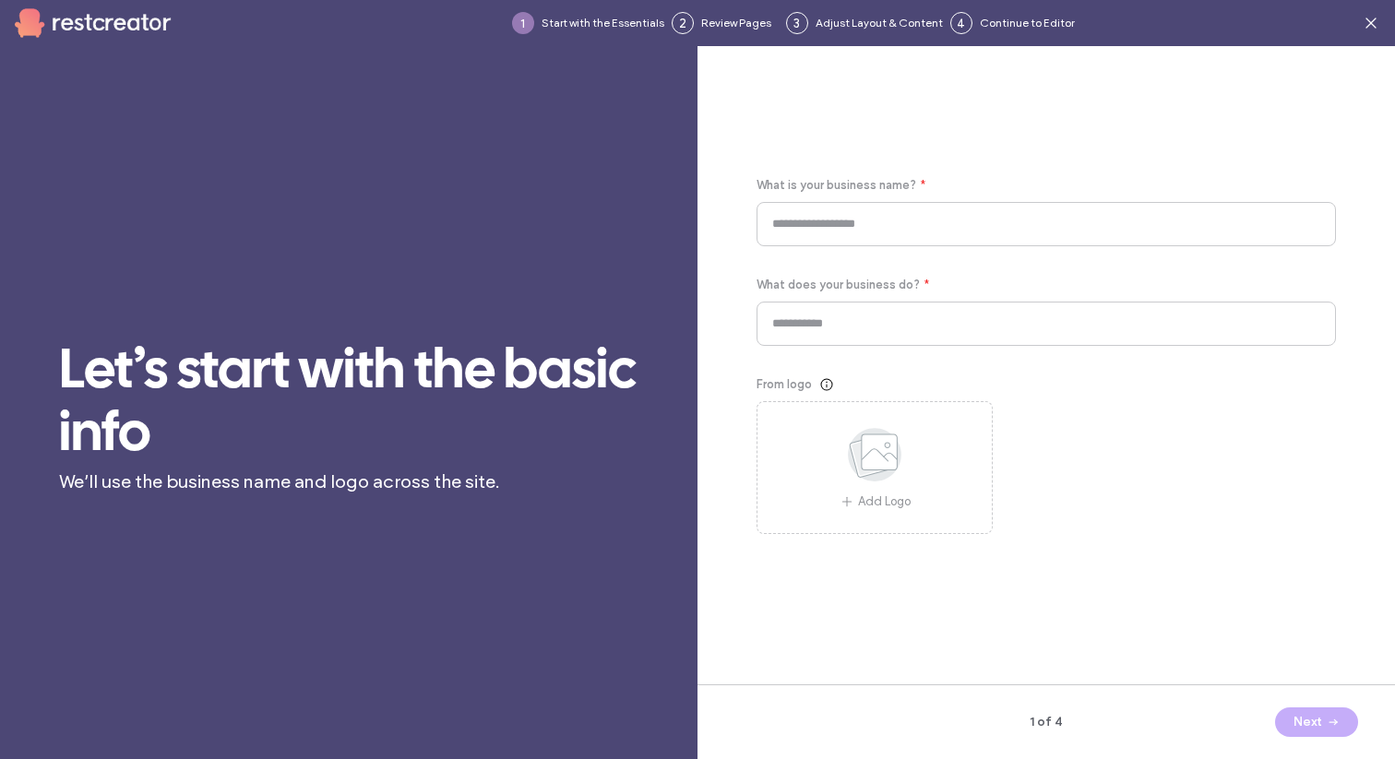
type input "**********"
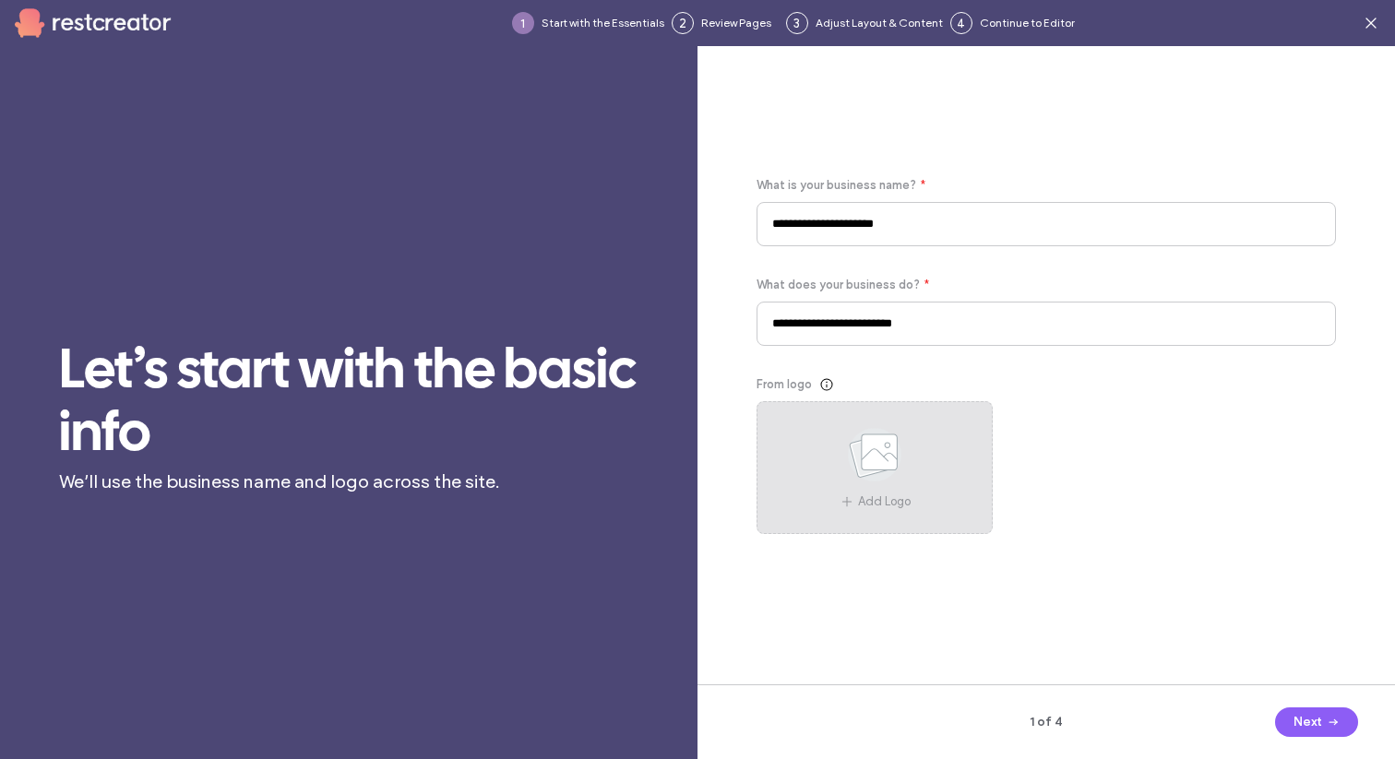
click at [901, 484] on icon at bounding box center [875, 454] width 92 height 61
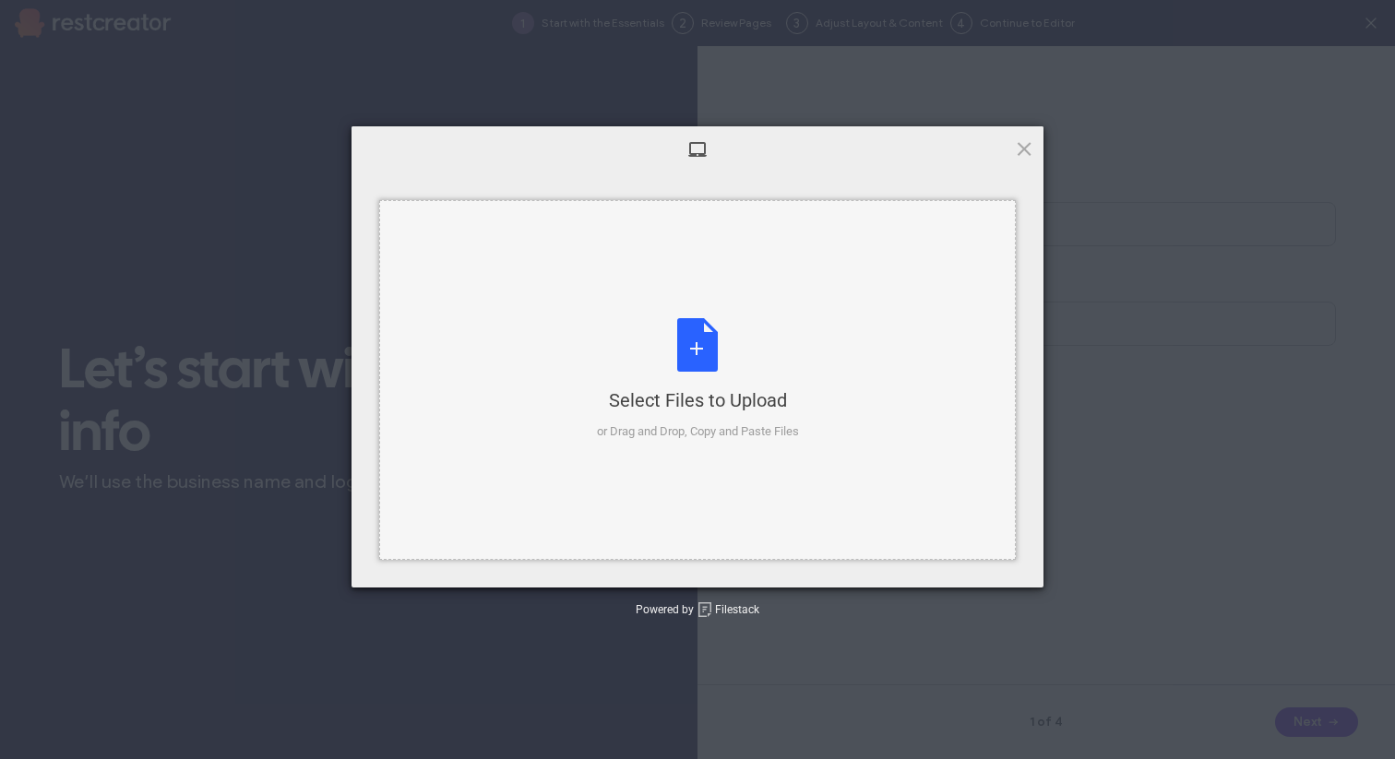
click at [689, 341] on div "Select Files to Upload or Drag and Drop, Copy and Paste Files" at bounding box center [698, 379] width 202 height 123
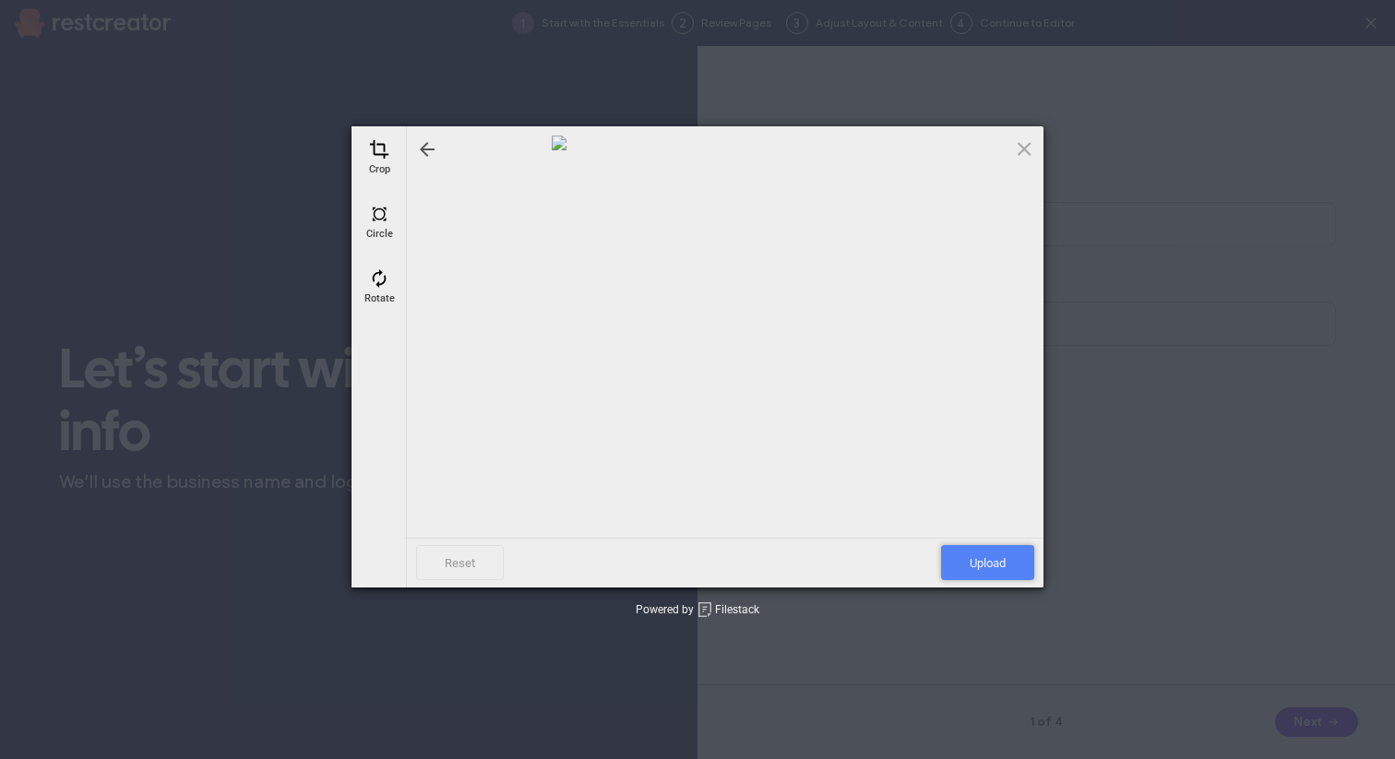
click at [998, 568] on span "Upload" at bounding box center [987, 562] width 93 height 35
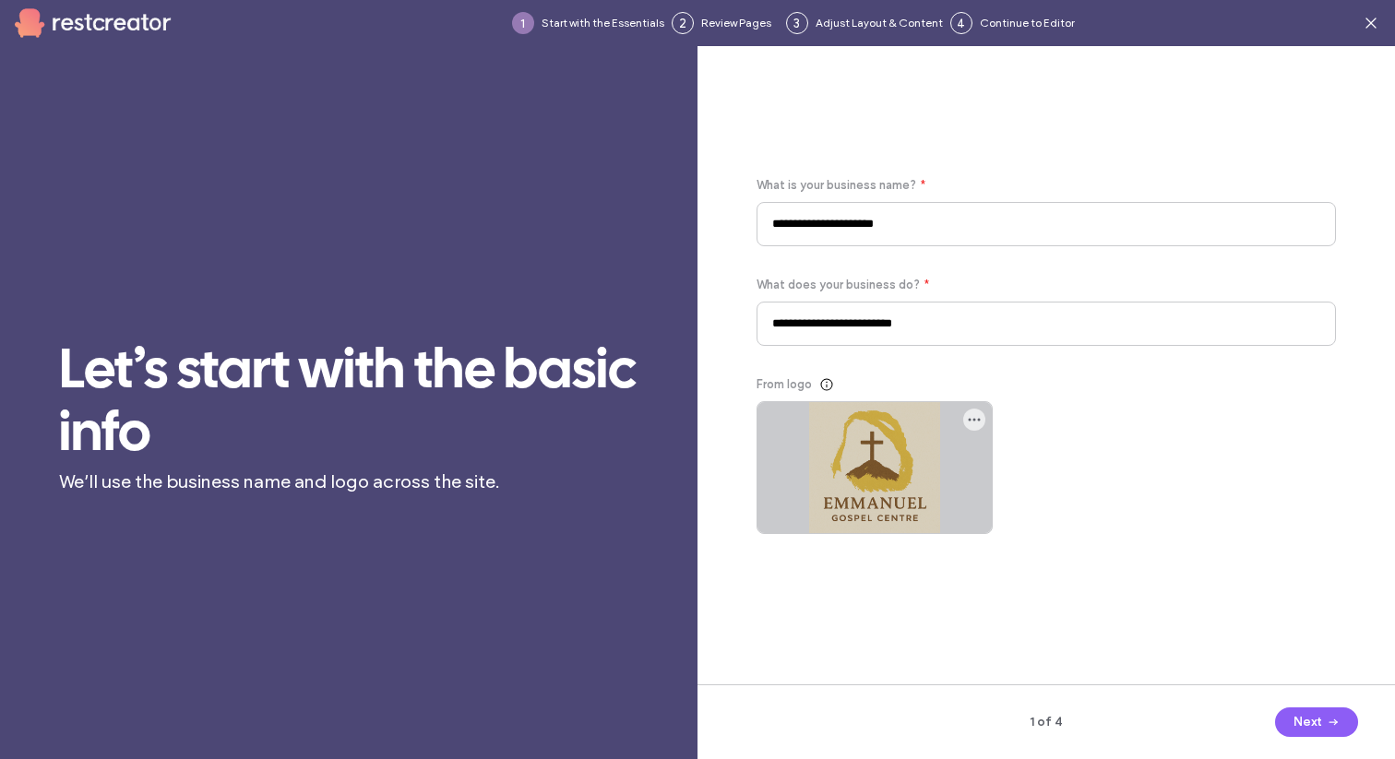
click at [908, 505] on div at bounding box center [875, 467] width 234 height 131
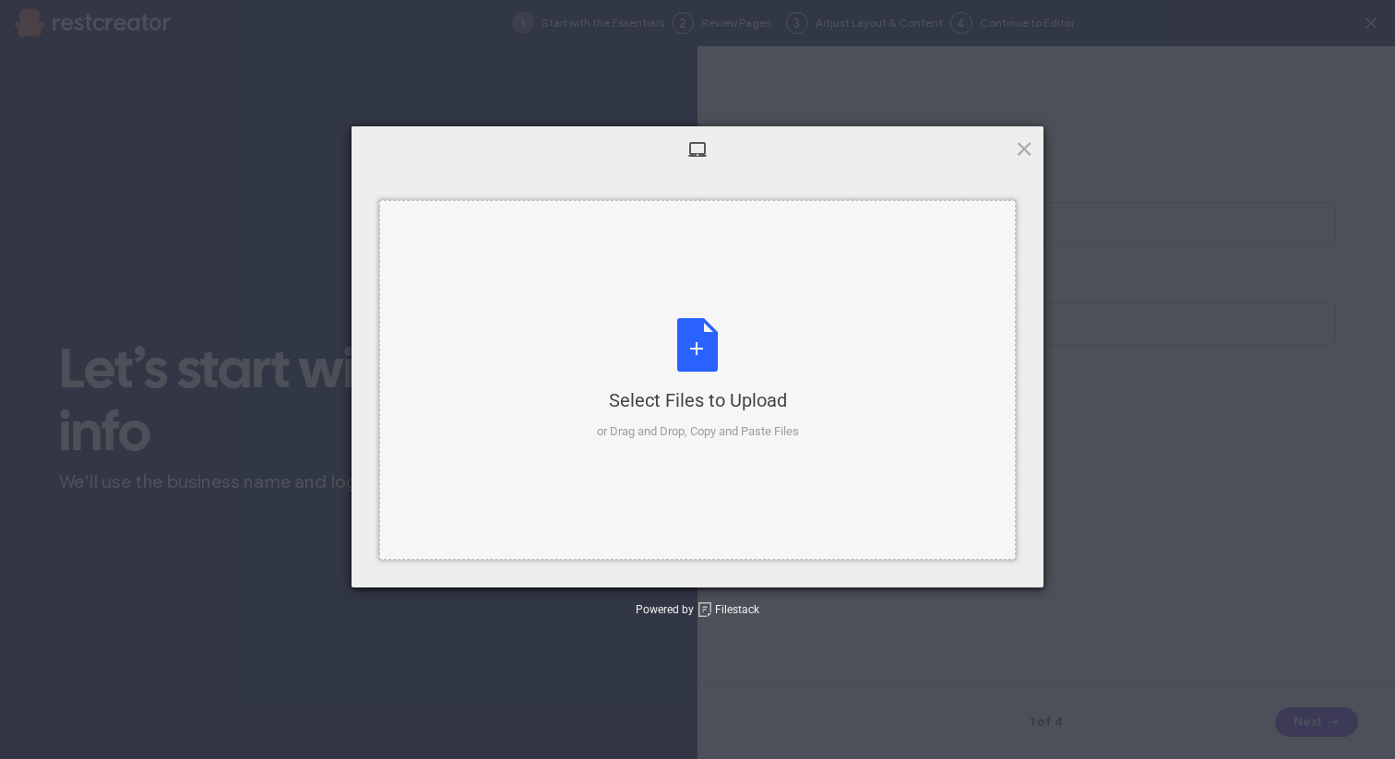
click at [706, 352] on div "Select Files to Upload or Drag and Drop, Copy and Paste Files" at bounding box center [698, 379] width 202 height 123
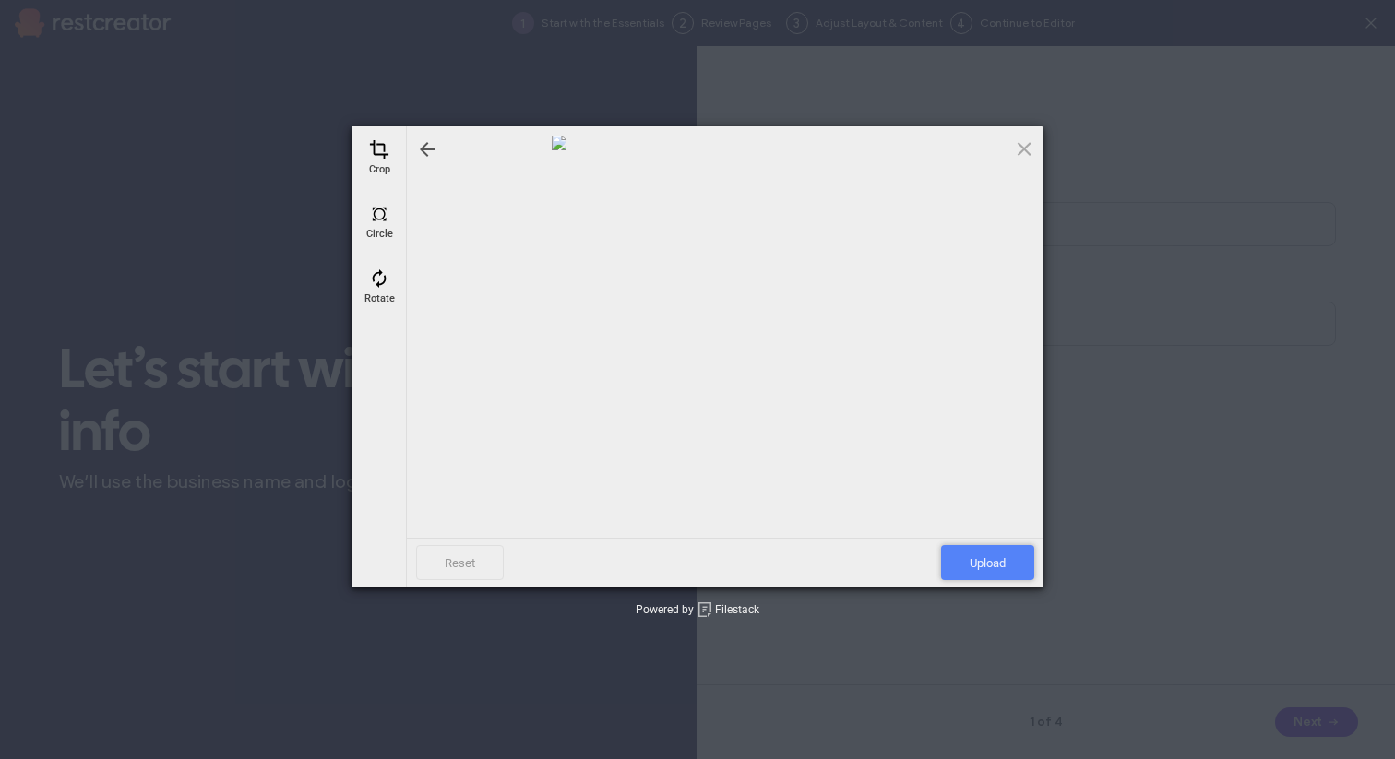
click at [982, 565] on span "Upload" at bounding box center [987, 562] width 93 height 35
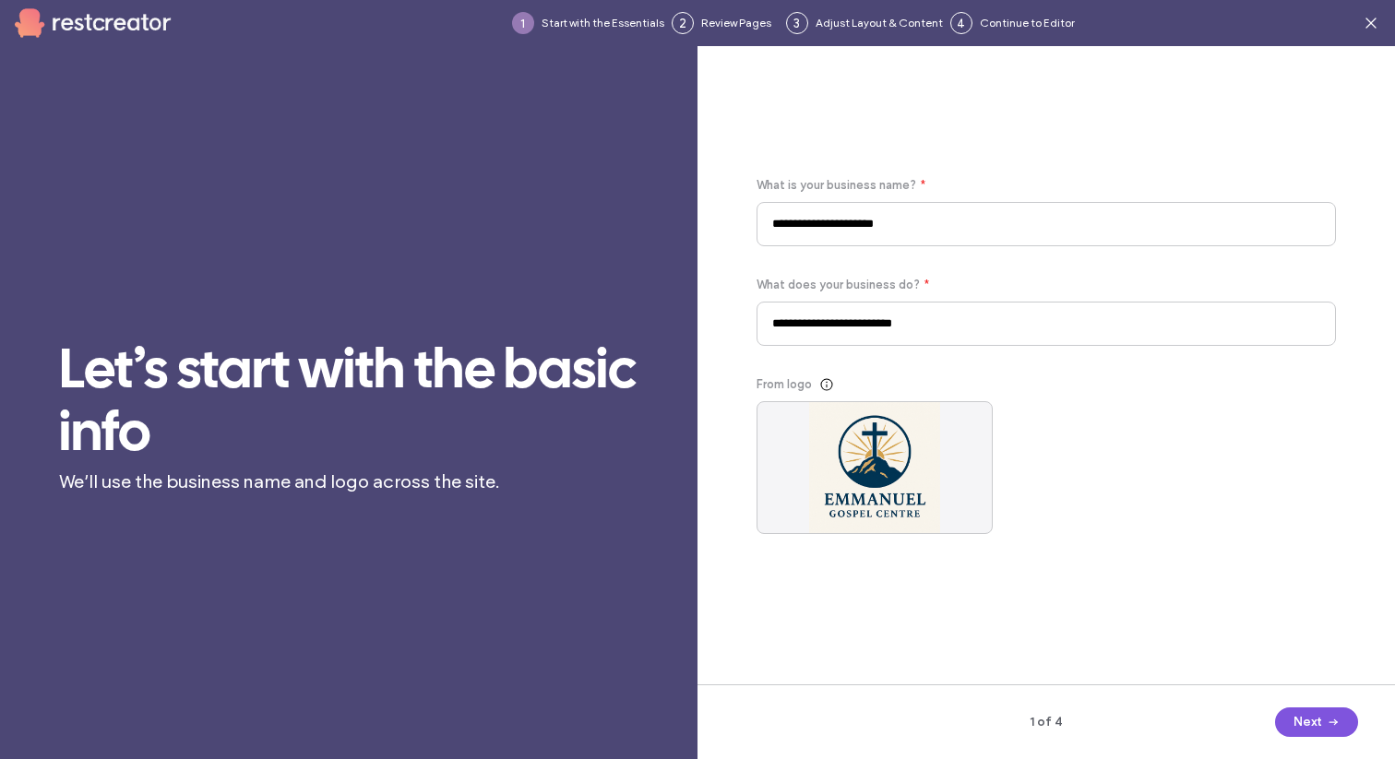
click at [1310, 725] on button "Next" at bounding box center [1316, 723] width 83 height 30
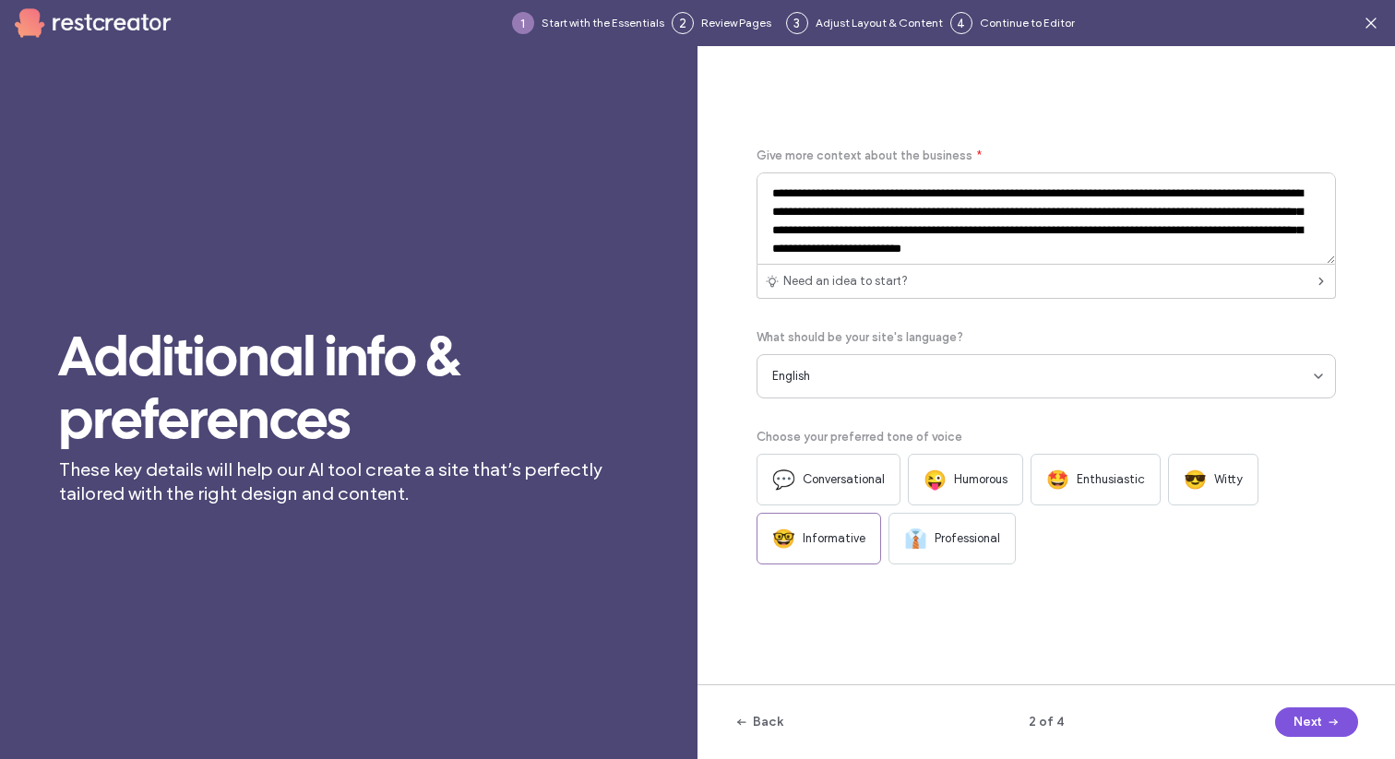
click at [1314, 723] on button "Next" at bounding box center [1316, 723] width 83 height 30
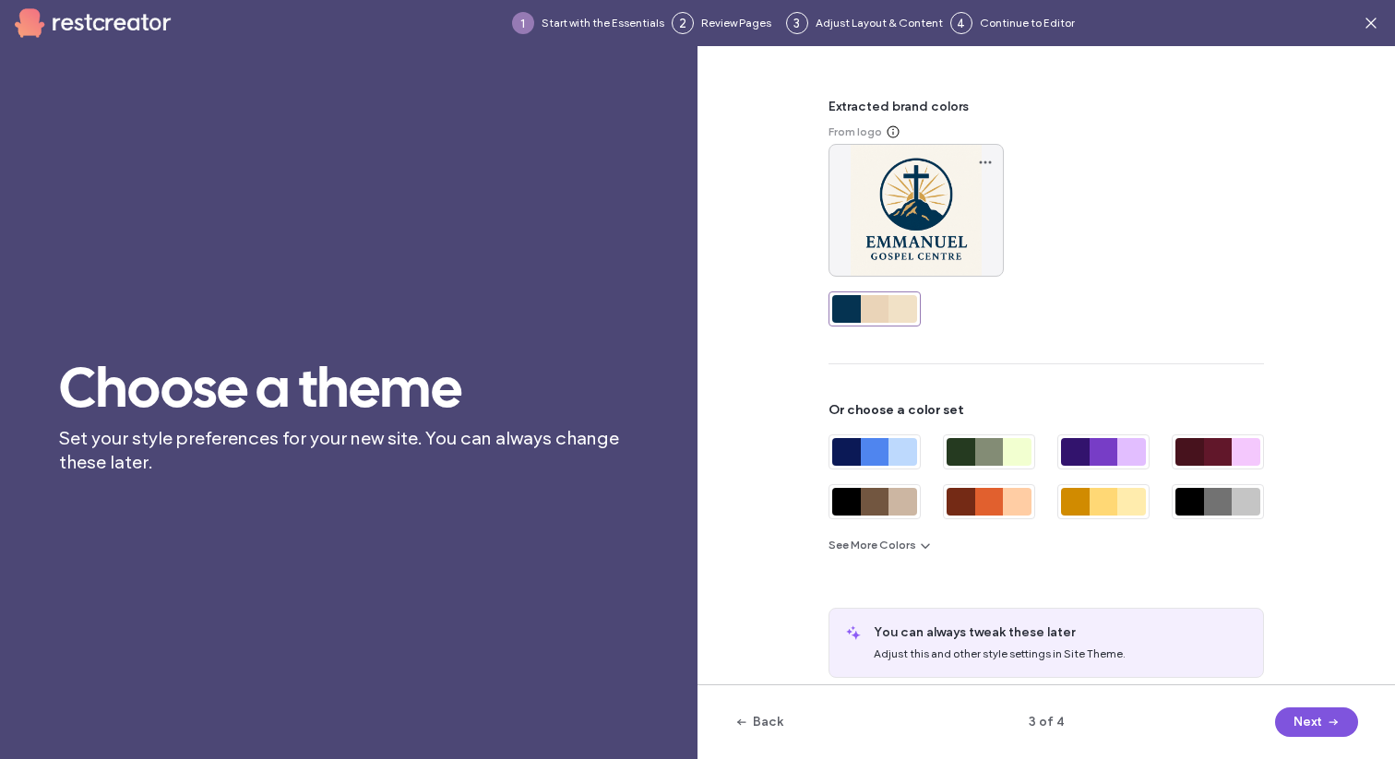
click at [1315, 723] on button "Next" at bounding box center [1316, 723] width 83 height 30
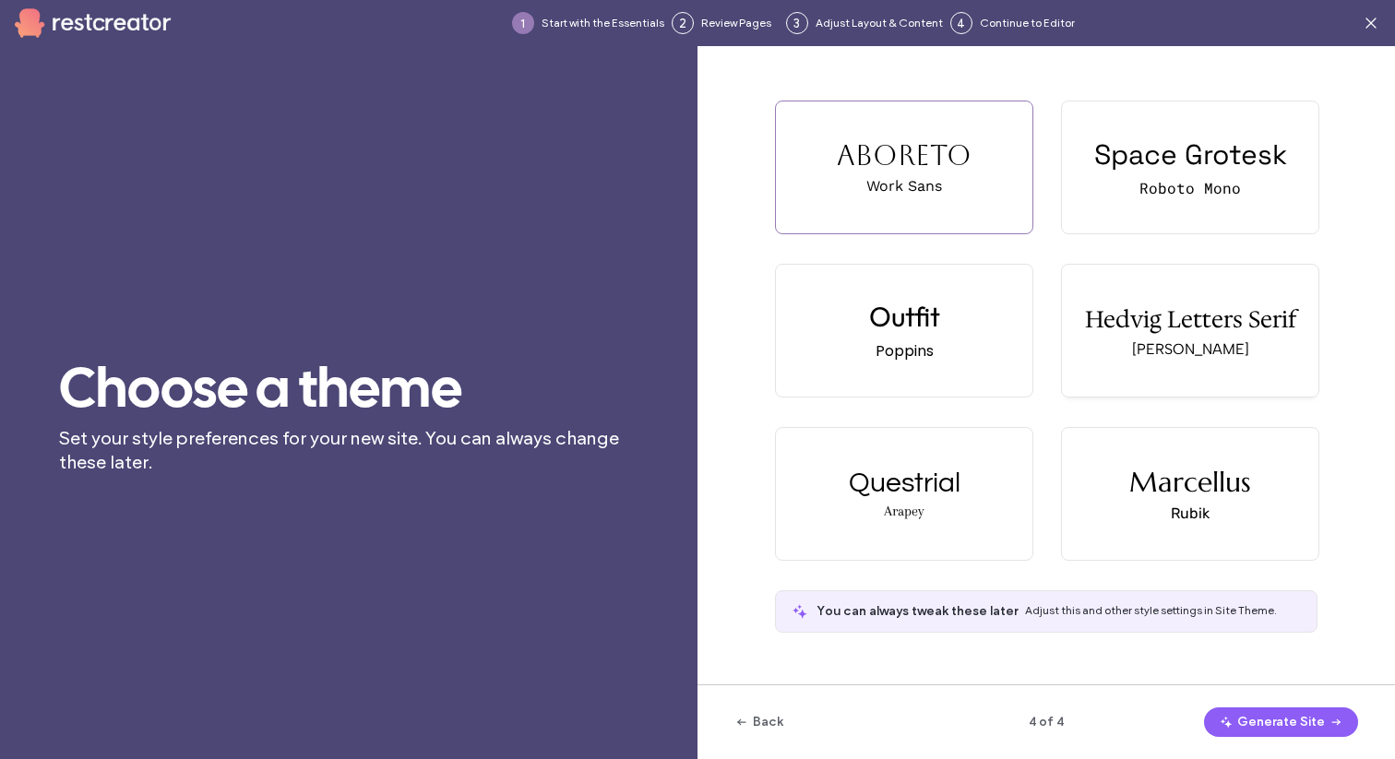
click at [1169, 352] on div "Albert Sans" at bounding box center [1190, 350] width 117 height 18
click at [1297, 719] on button "Generate Site" at bounding box center [1281, 723] width 154 height 30
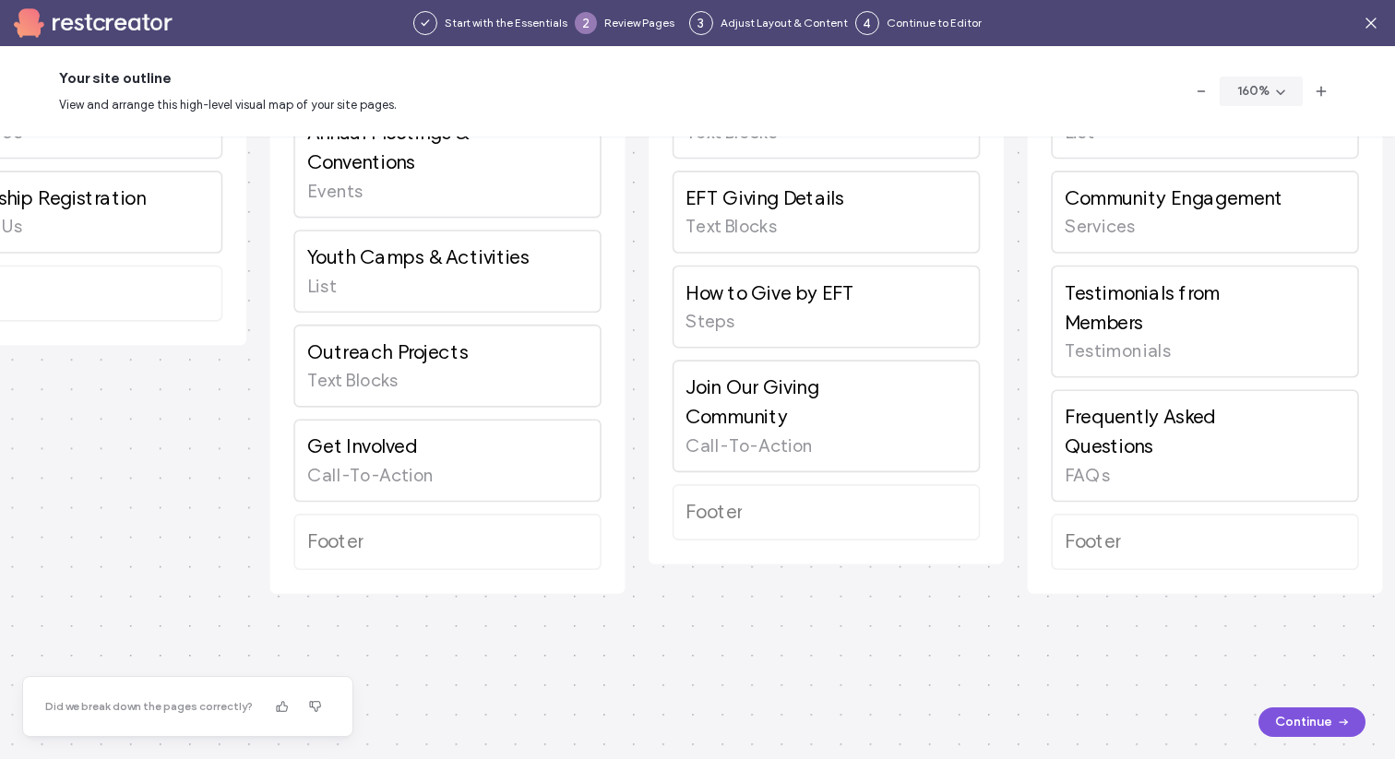
click at [1302, 719] on button "Continue" at bounding box center [1312, 723] width 107 height 30
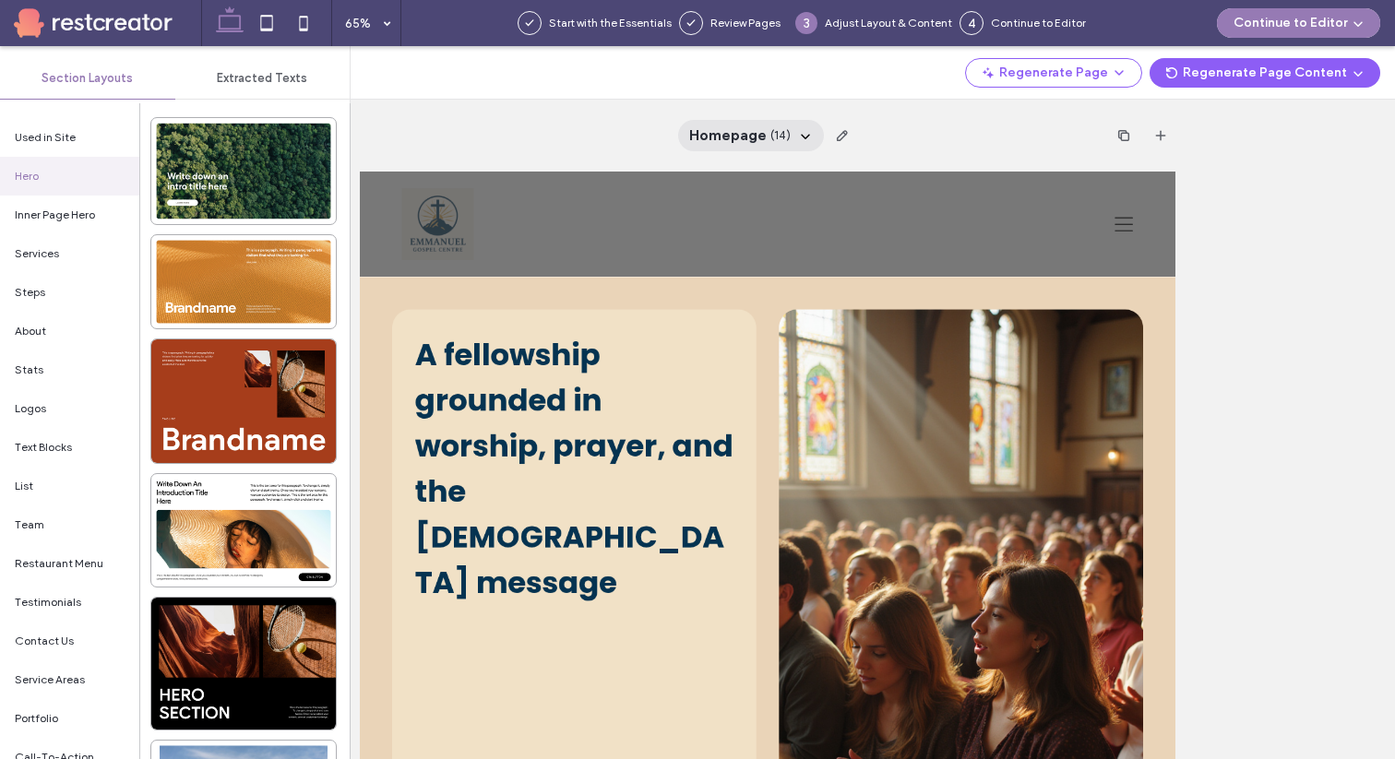
click at [805, 136] on icon at bounding box center [805, 135] width 15 height 15
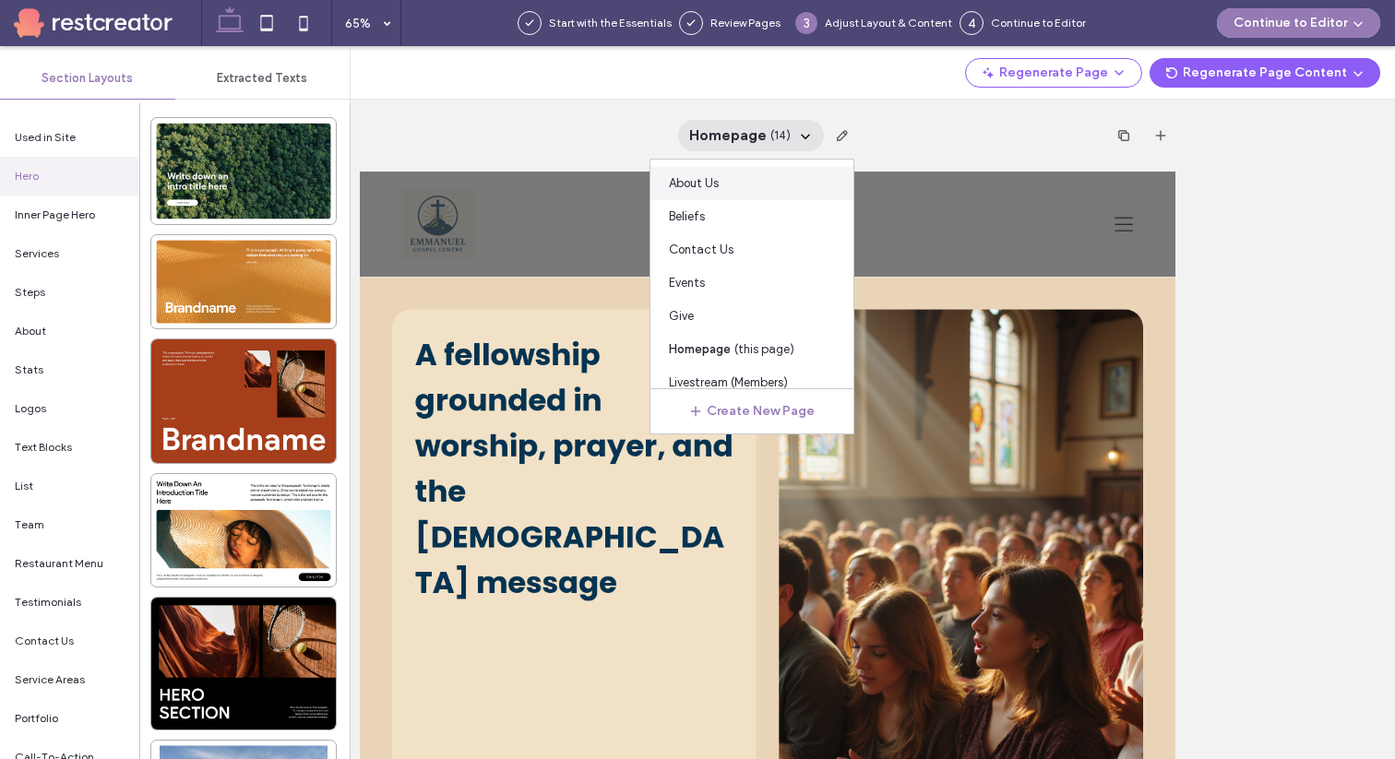
click at [747, 184] on div "About Us" at bounding box center [752, 183] width 203 height 33
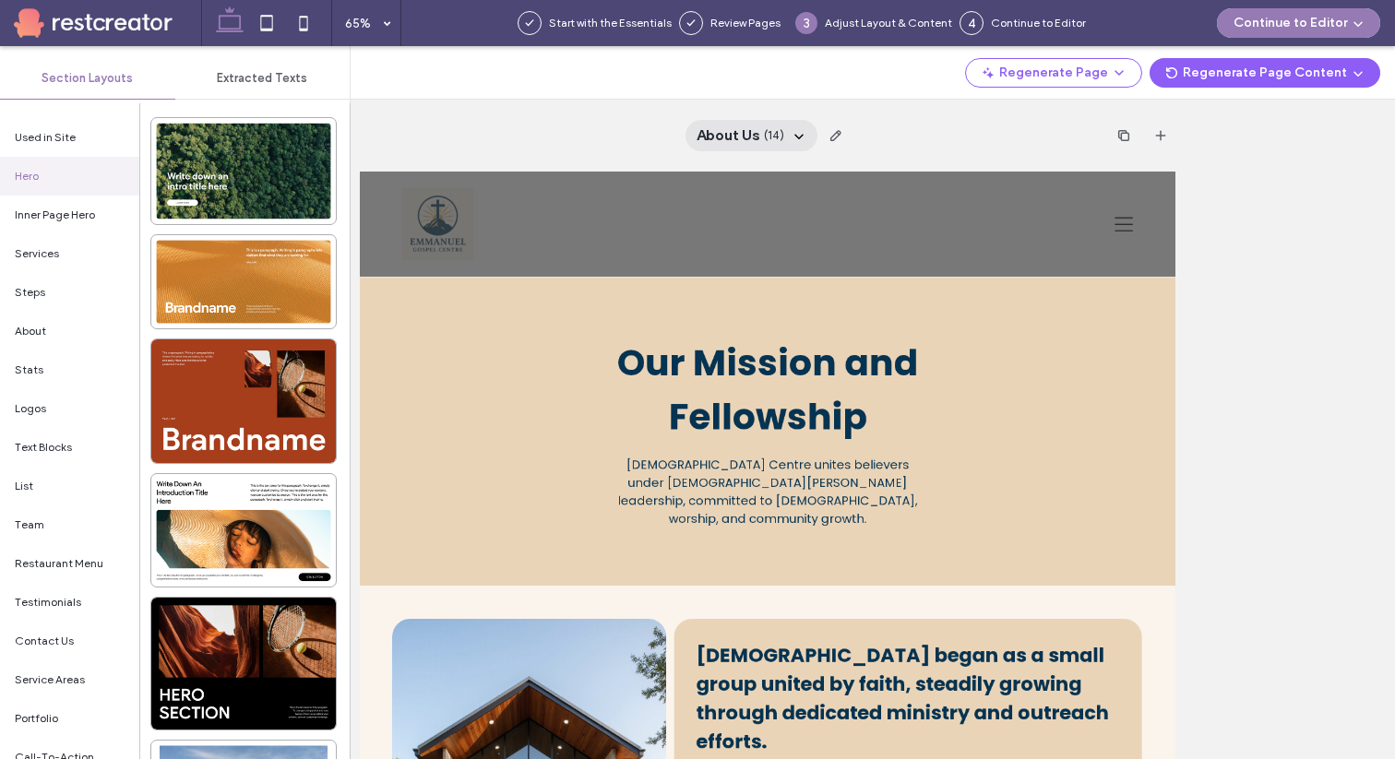
click at [802, 137] on icon at bounding box center [799, 135] width 15 height 15
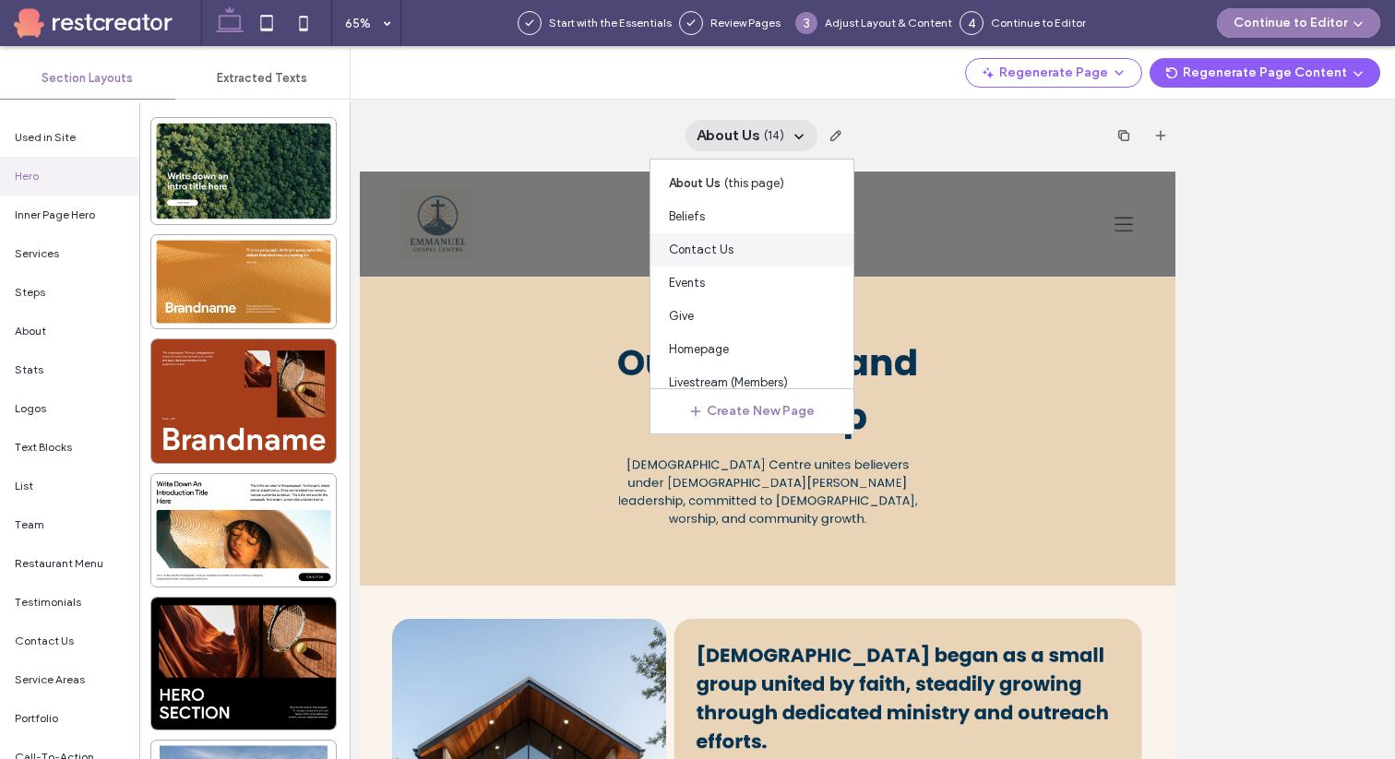
click at [752, 245] on div "Contact Us" at bounding box center [752, 249] width 203 height 33
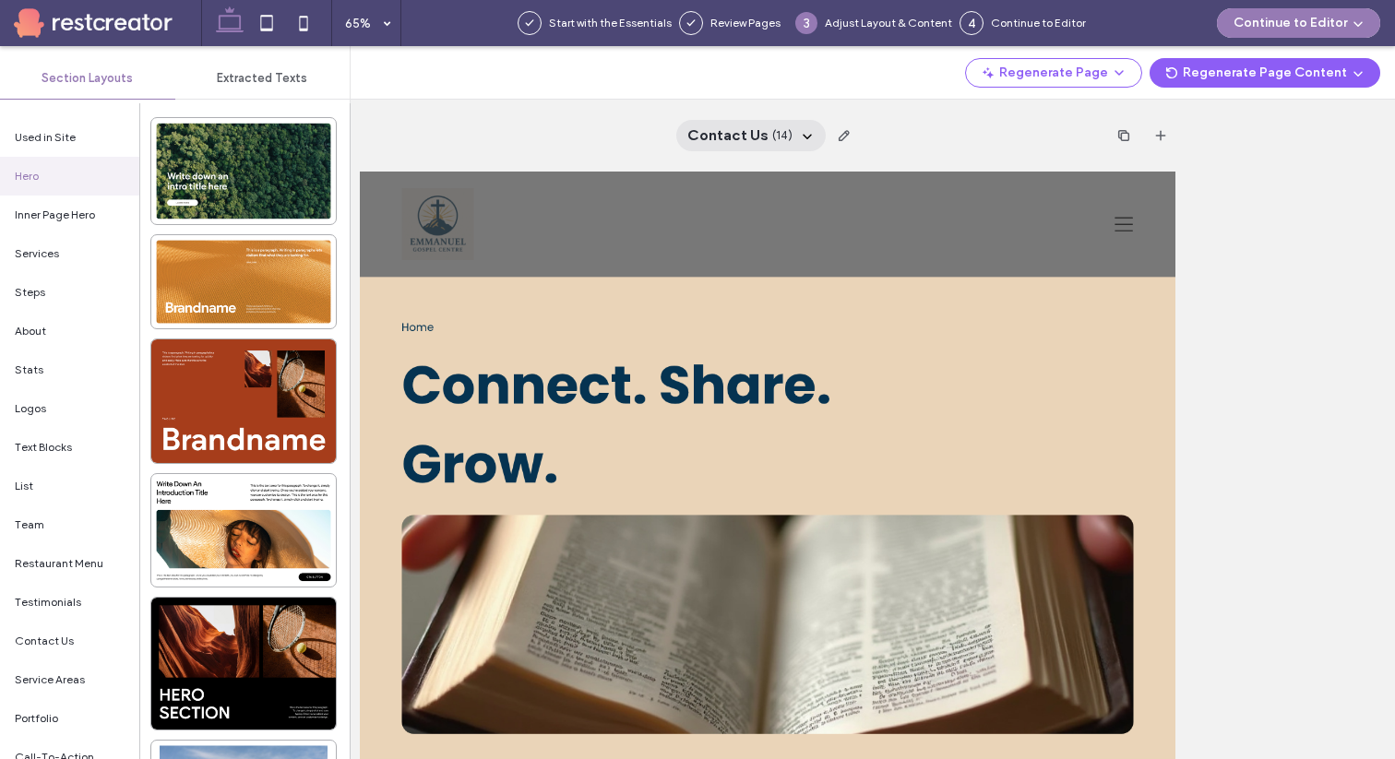
click at [809, 135] on use at bounding box center [807, 137] width 9 height 5
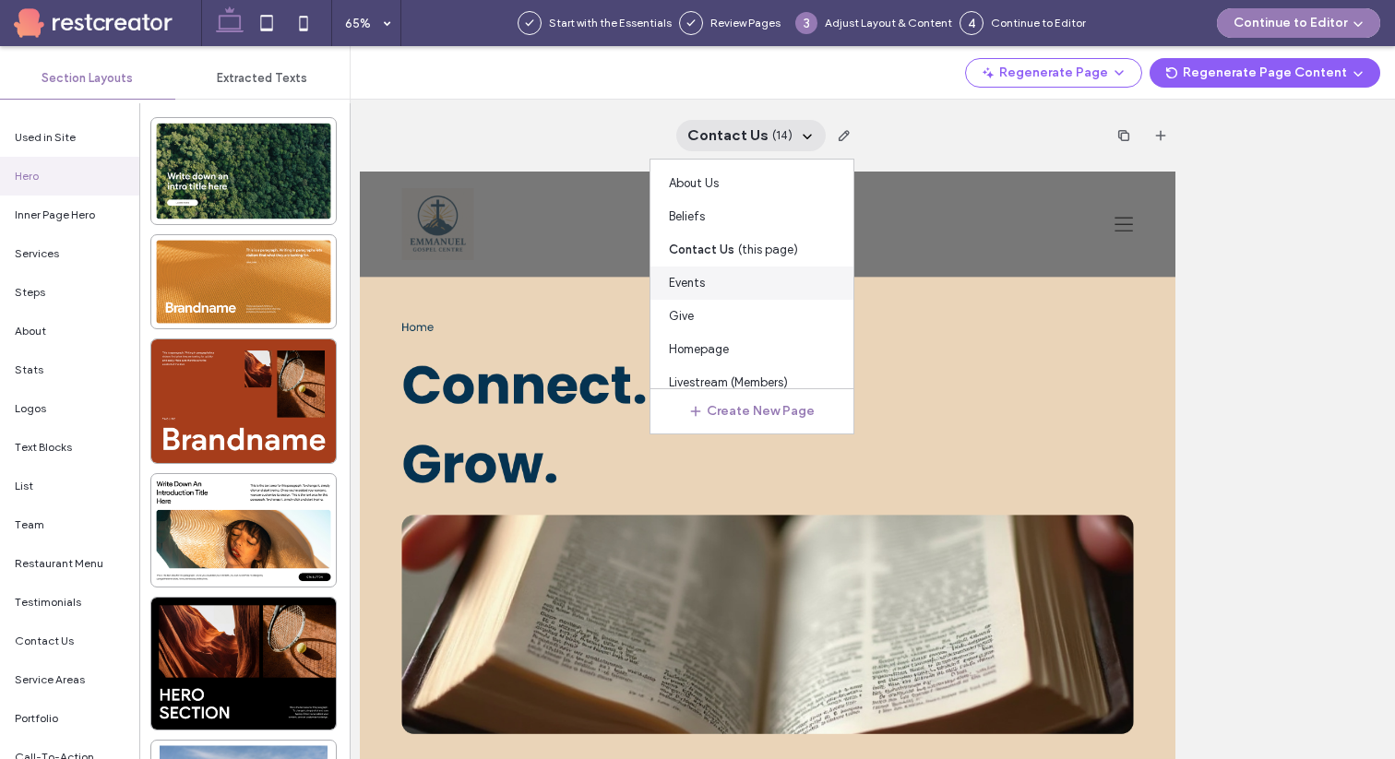
click at [735, 272] on div "Events" at bounding box center [752, 283] width 203 height 33
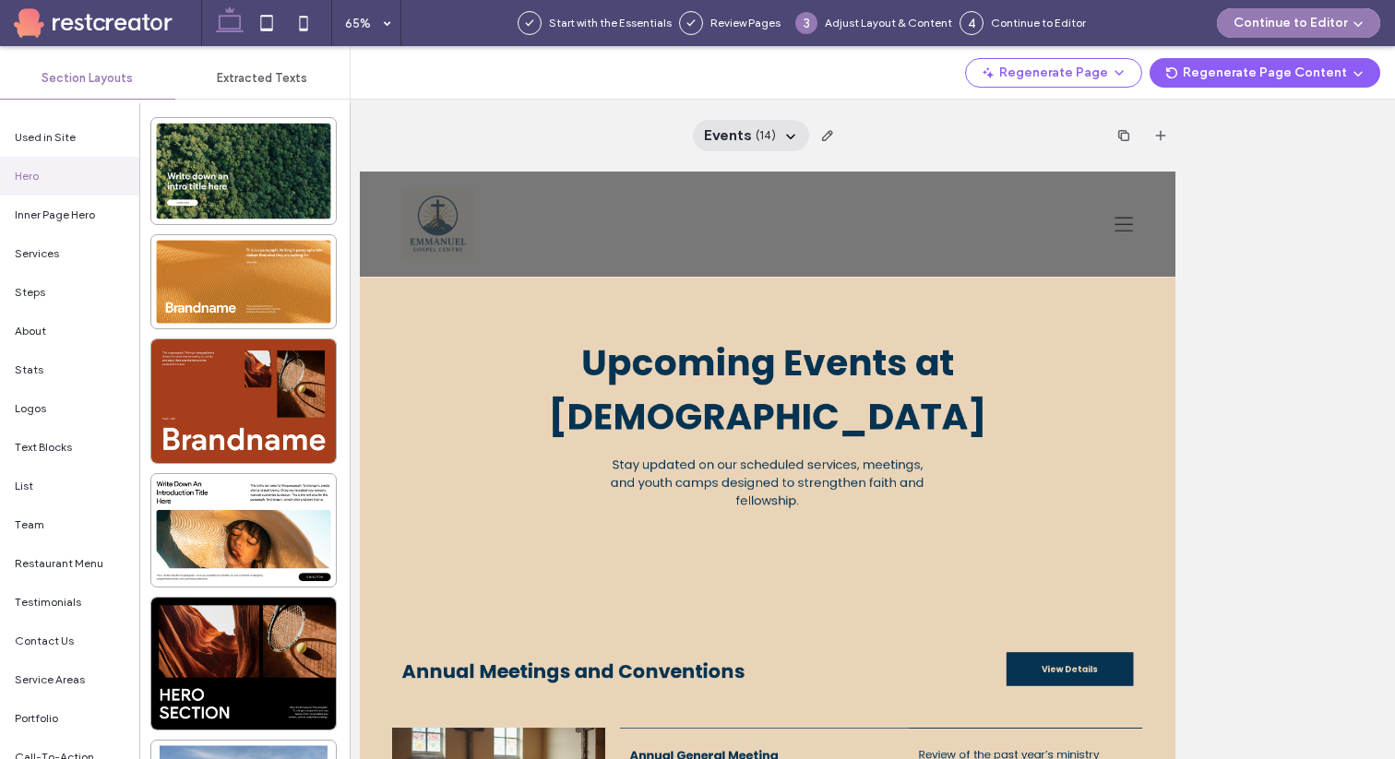
click at [779, 142] on div "Events ( 14 )" at bounding box center [751, 135] width 116 height 31
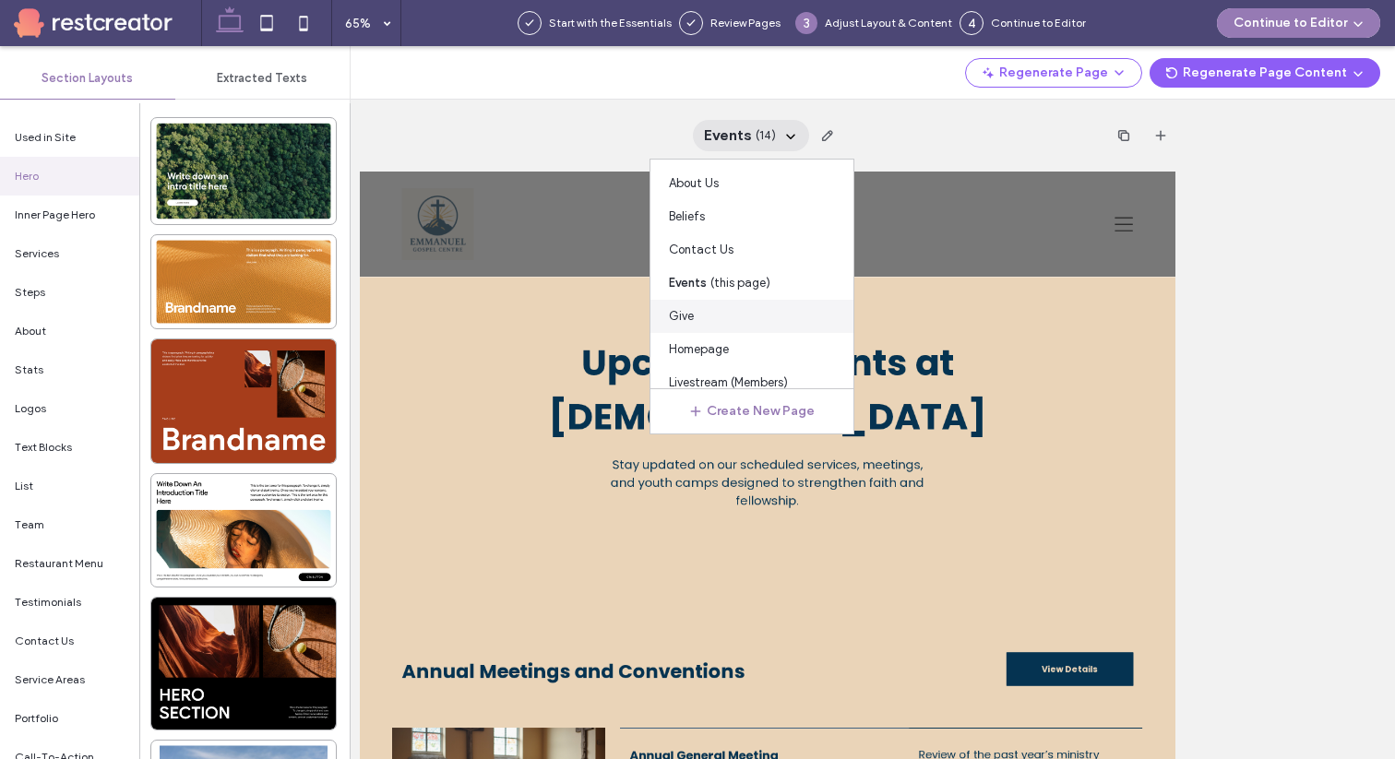
click at [759, 319] on div "Give" at bounding box center [752, 316] width 203 height 33
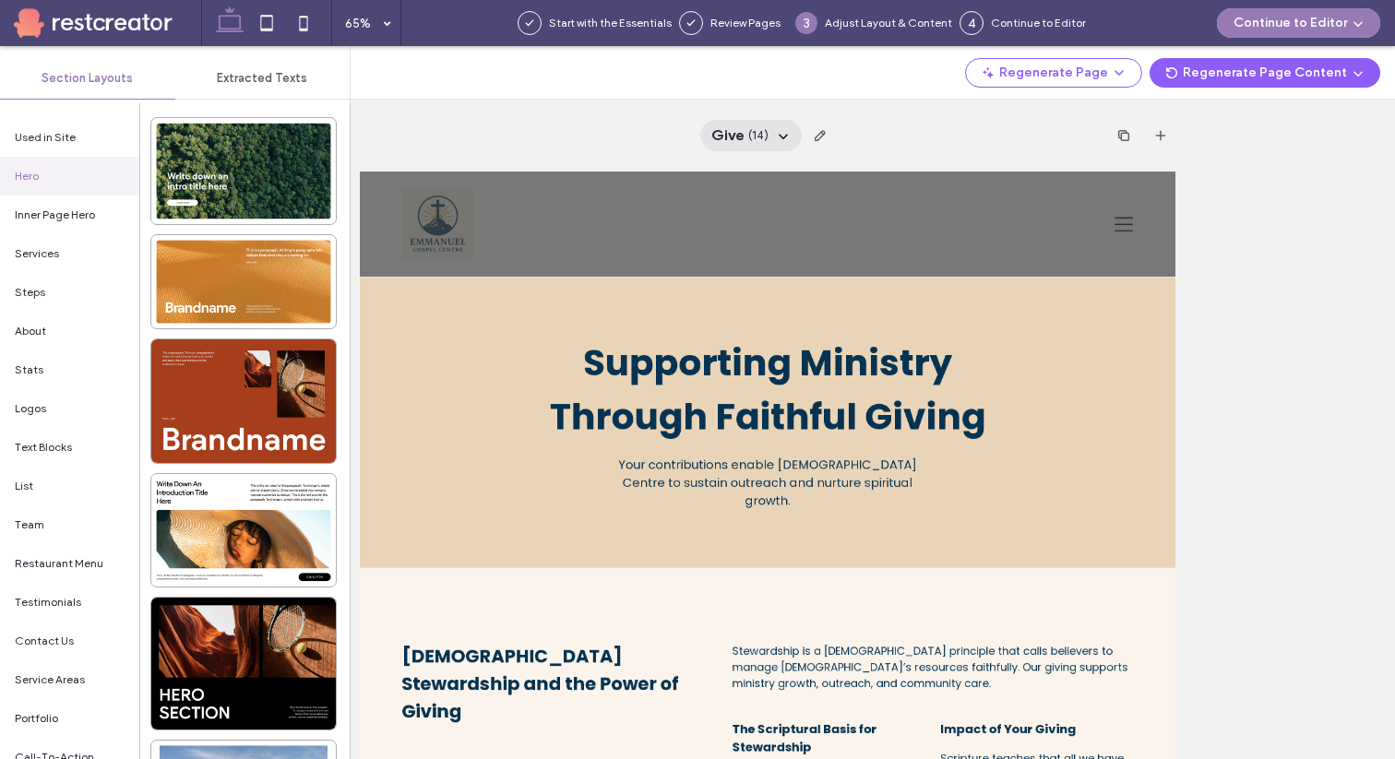
click at [768, 124] on div "Give ( 14 )" at bounding box center [751, 135] width 102 height 31
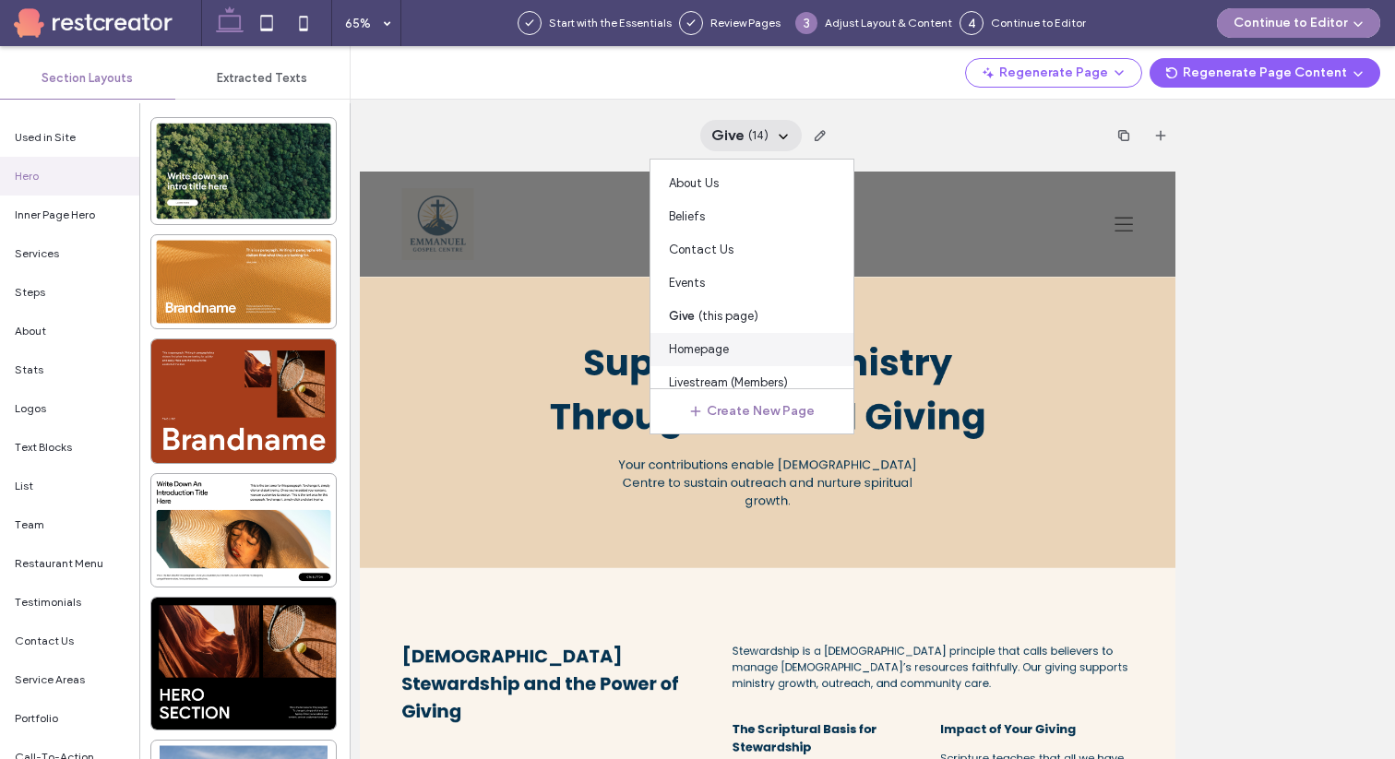
click at [746, 350] on div "Homepage" at bounding box center [752, 349] width 203 height 33
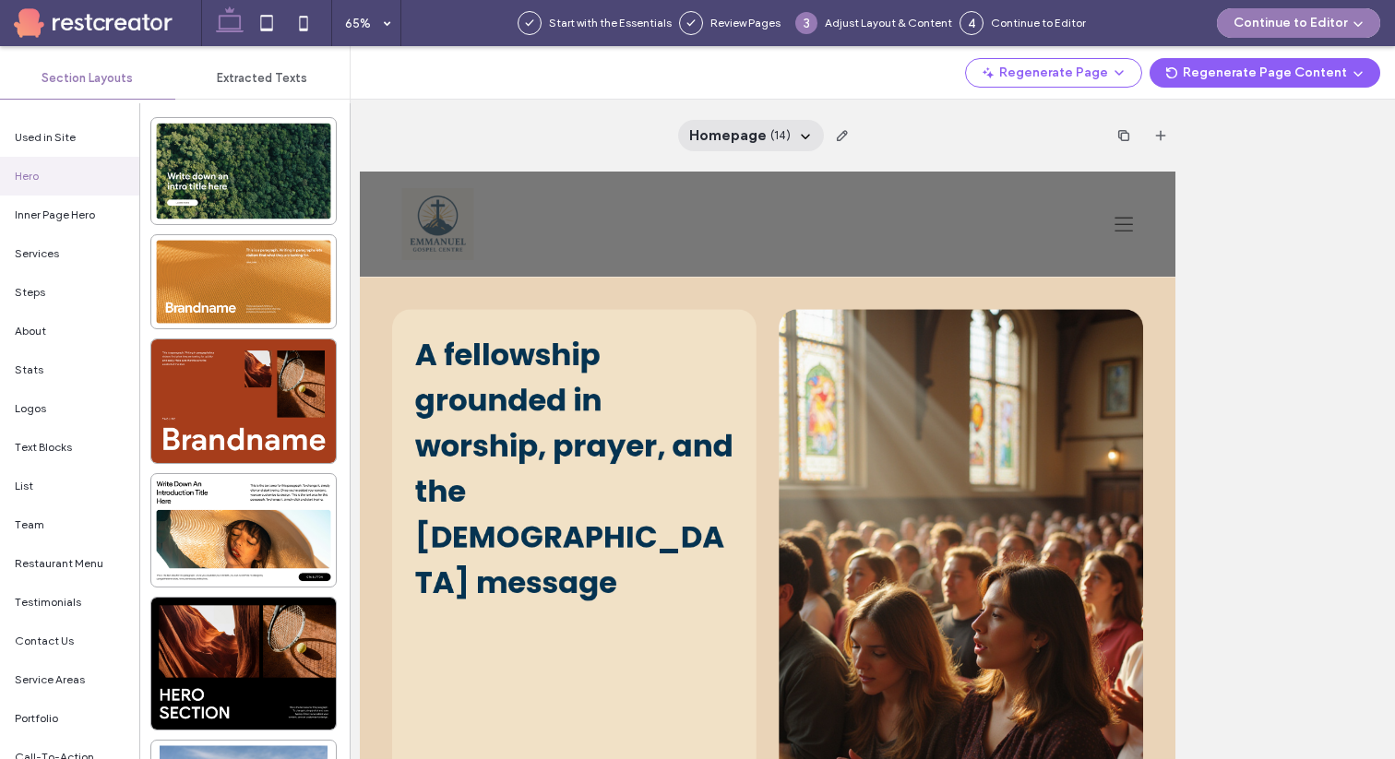
click at [772, 144] on span "( 14 )" at bounding box center [781, 135] width 20 height 18
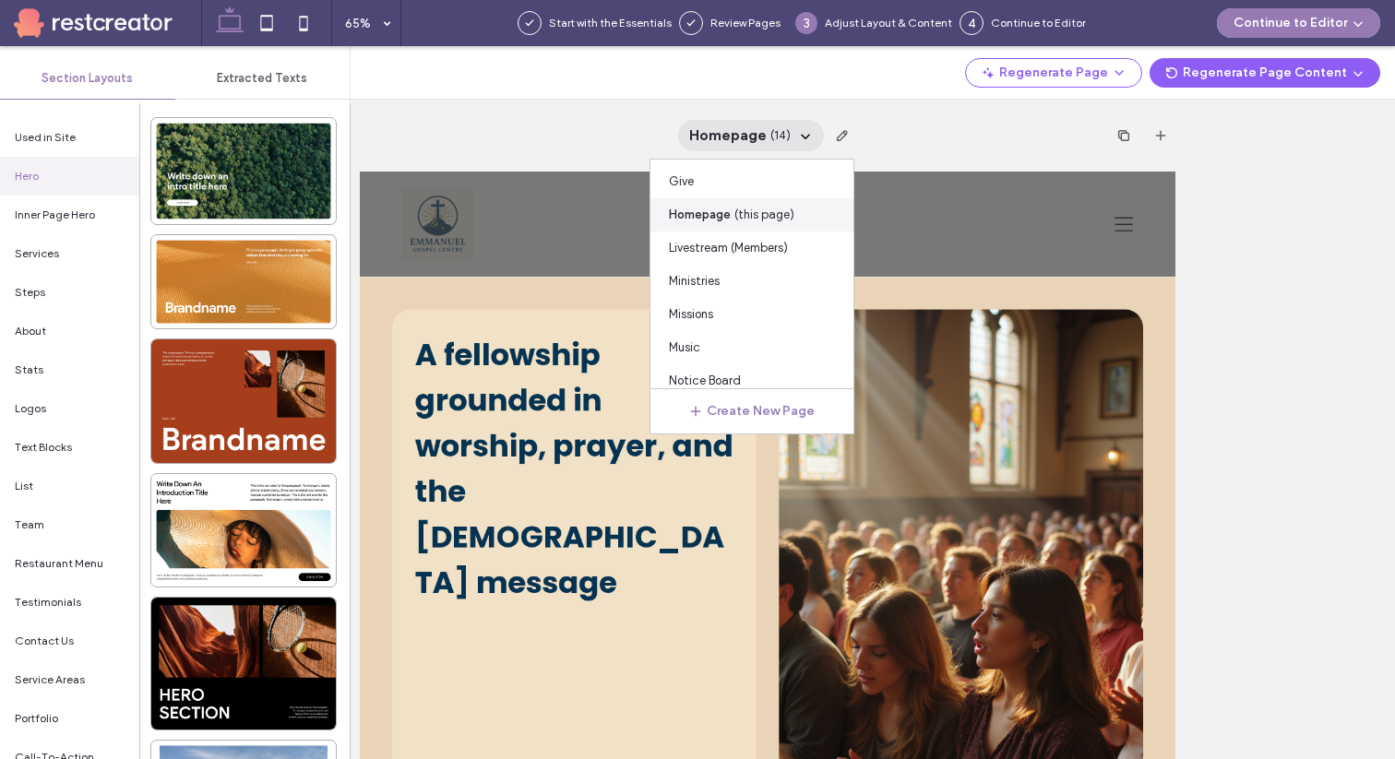
scroll to position [144, 0]
click at [753, 237] on span "Livestream (Members)" at bounding box center [728, 239] width 119 height 18
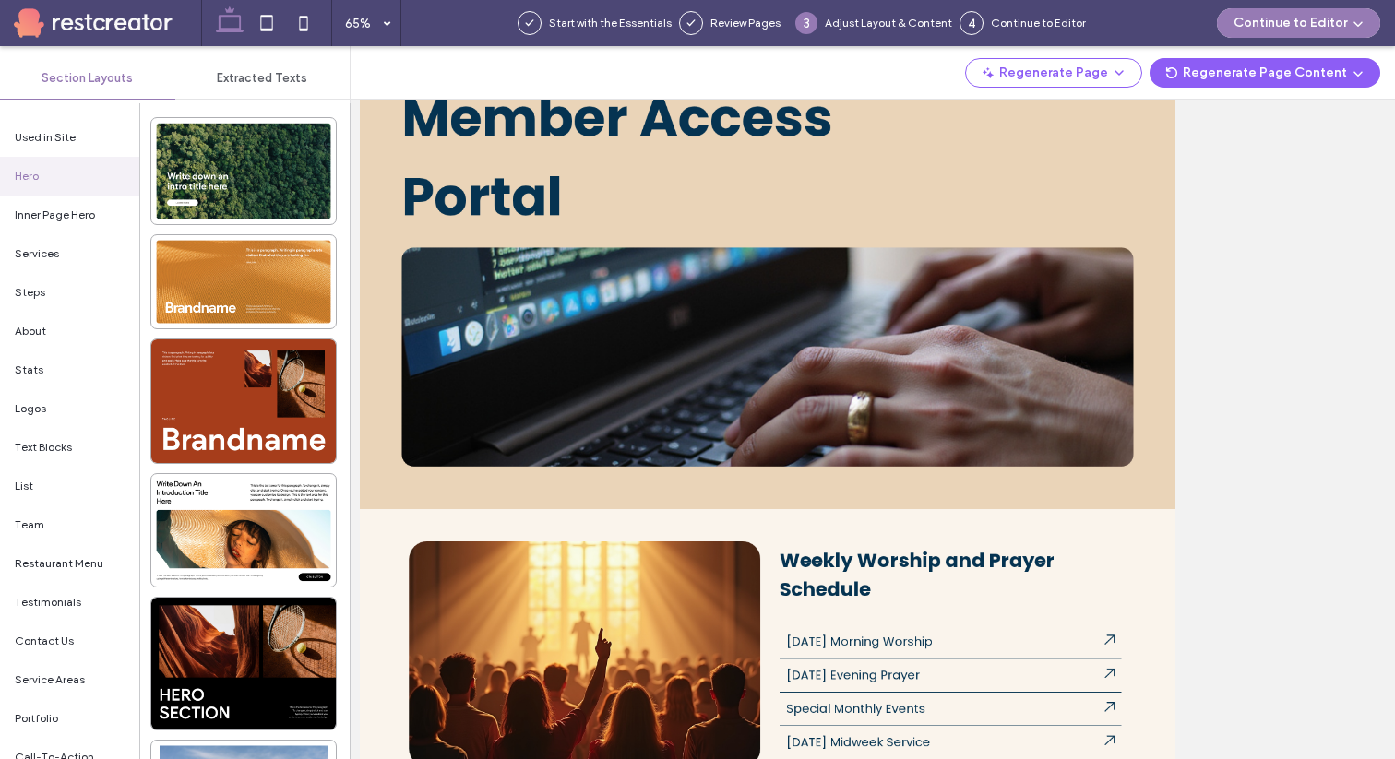
scroll to position [0, 0]
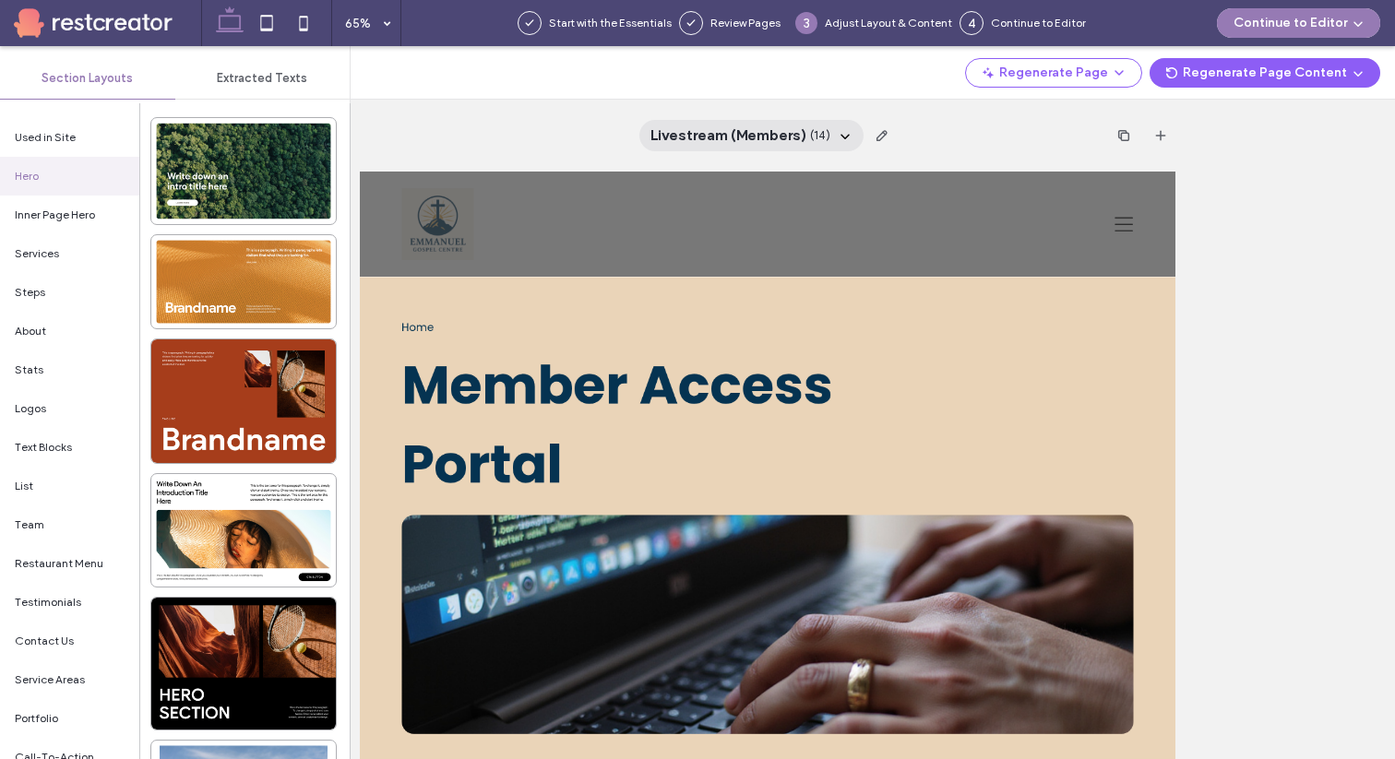
click at [838, 137] on icon at bounding box center [845, 135] width 15 height 15
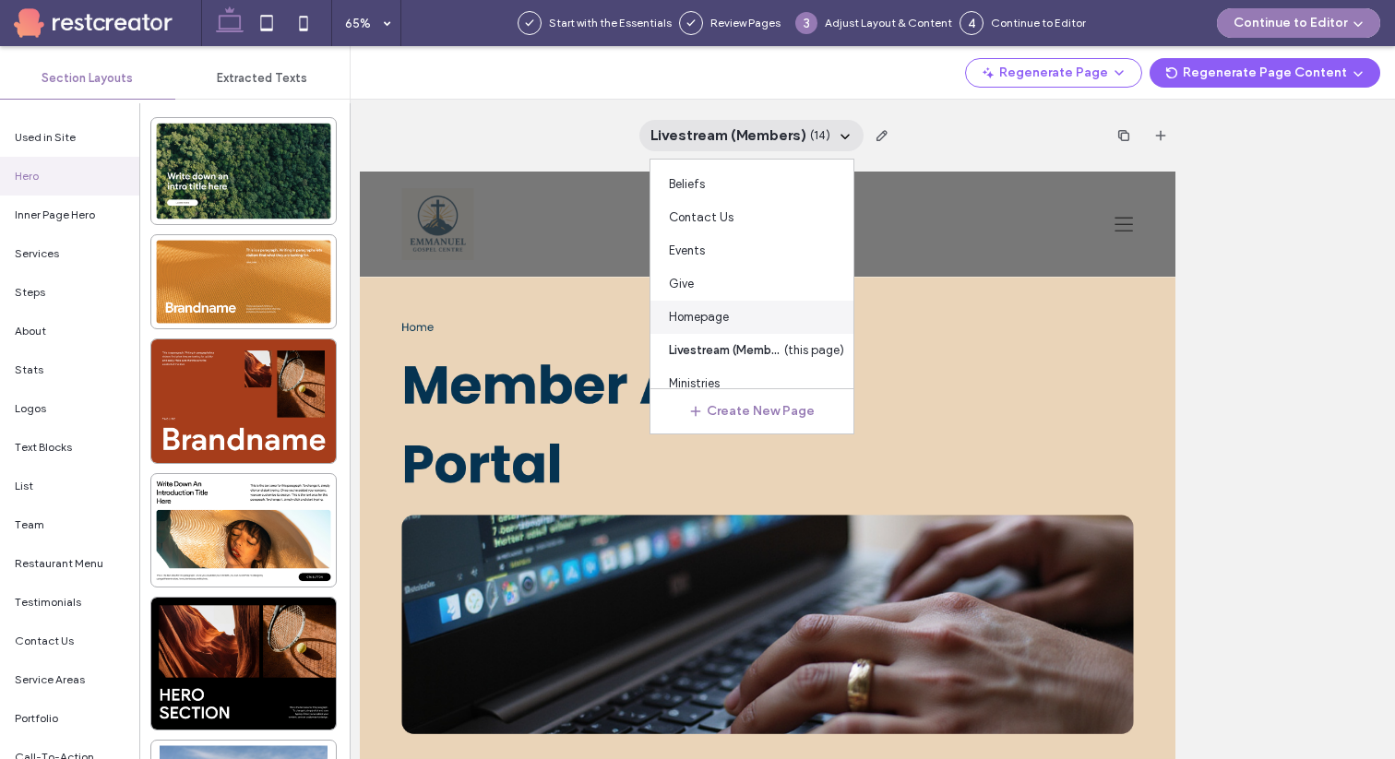
scroll to position [54, 0]
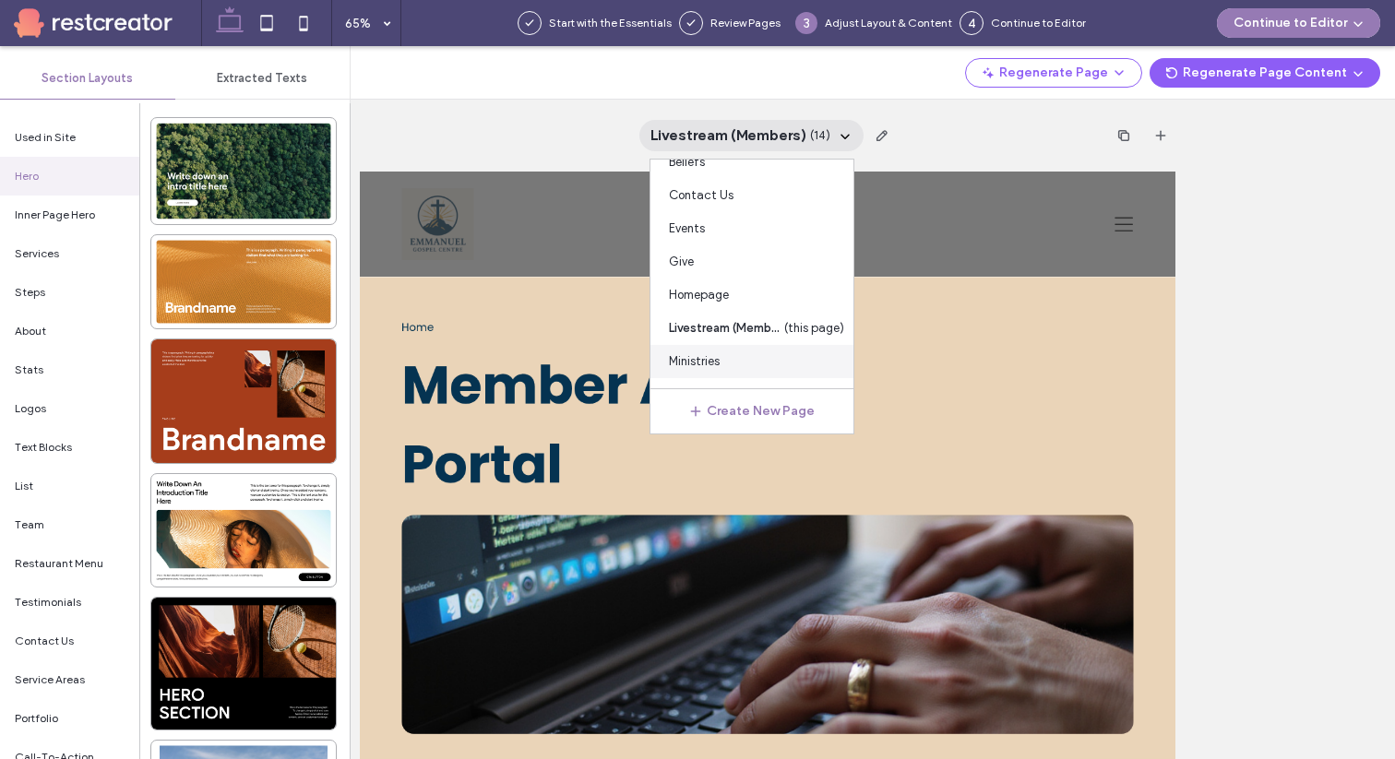
click at [763, 366] on div "Ministries" at bounding box center [752, 361] width 203 height 33
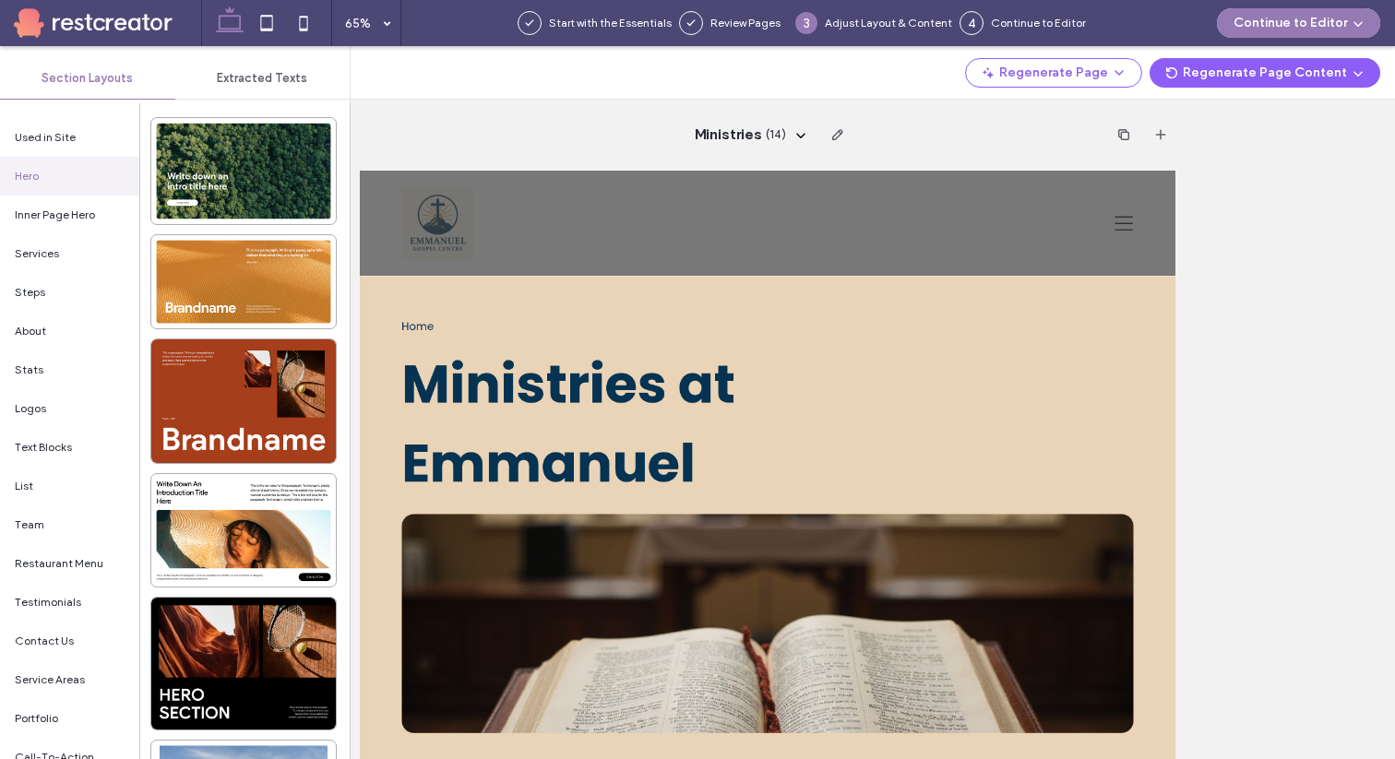
scroll to position [0, 0]
click at [785, 142] on span "( 14 )" at bounding box center [776, 135] width 20 height 18
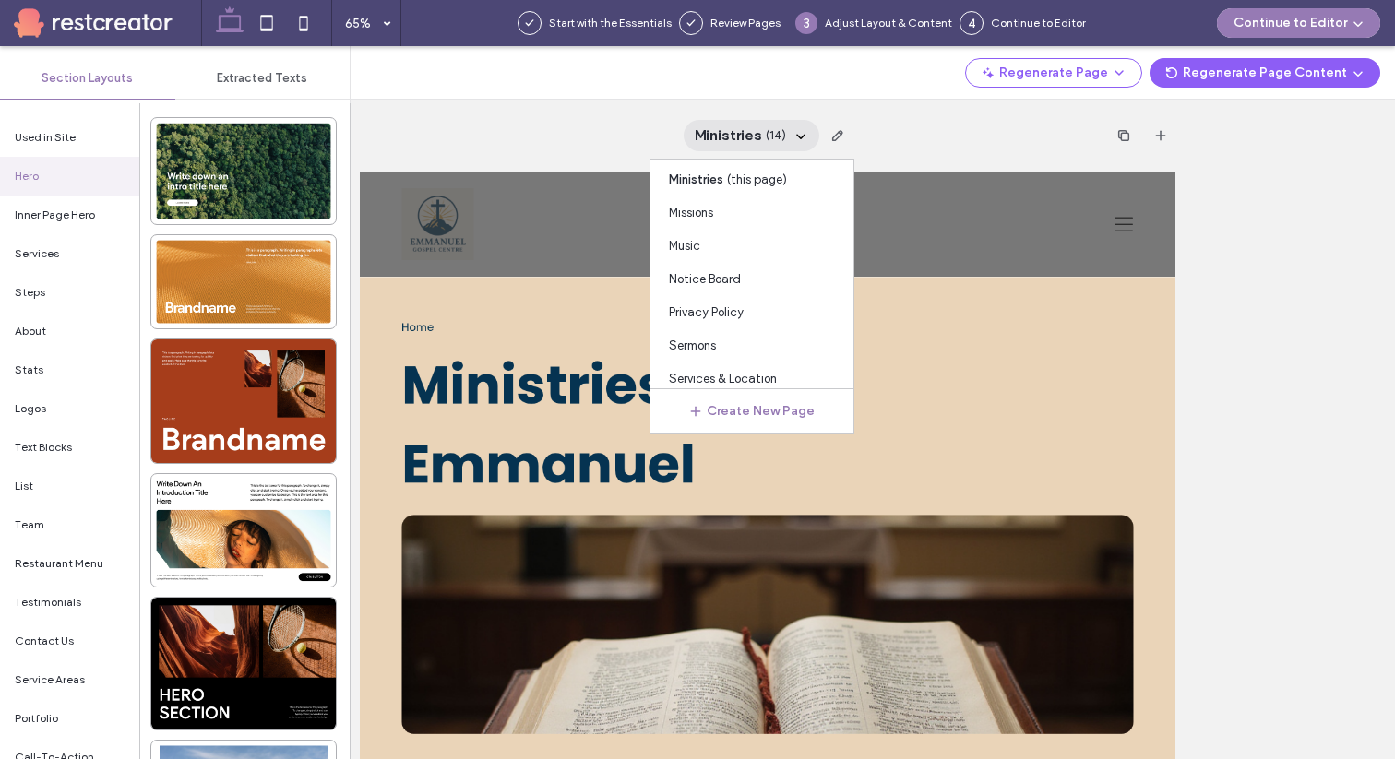
scroll to position [251, 0]
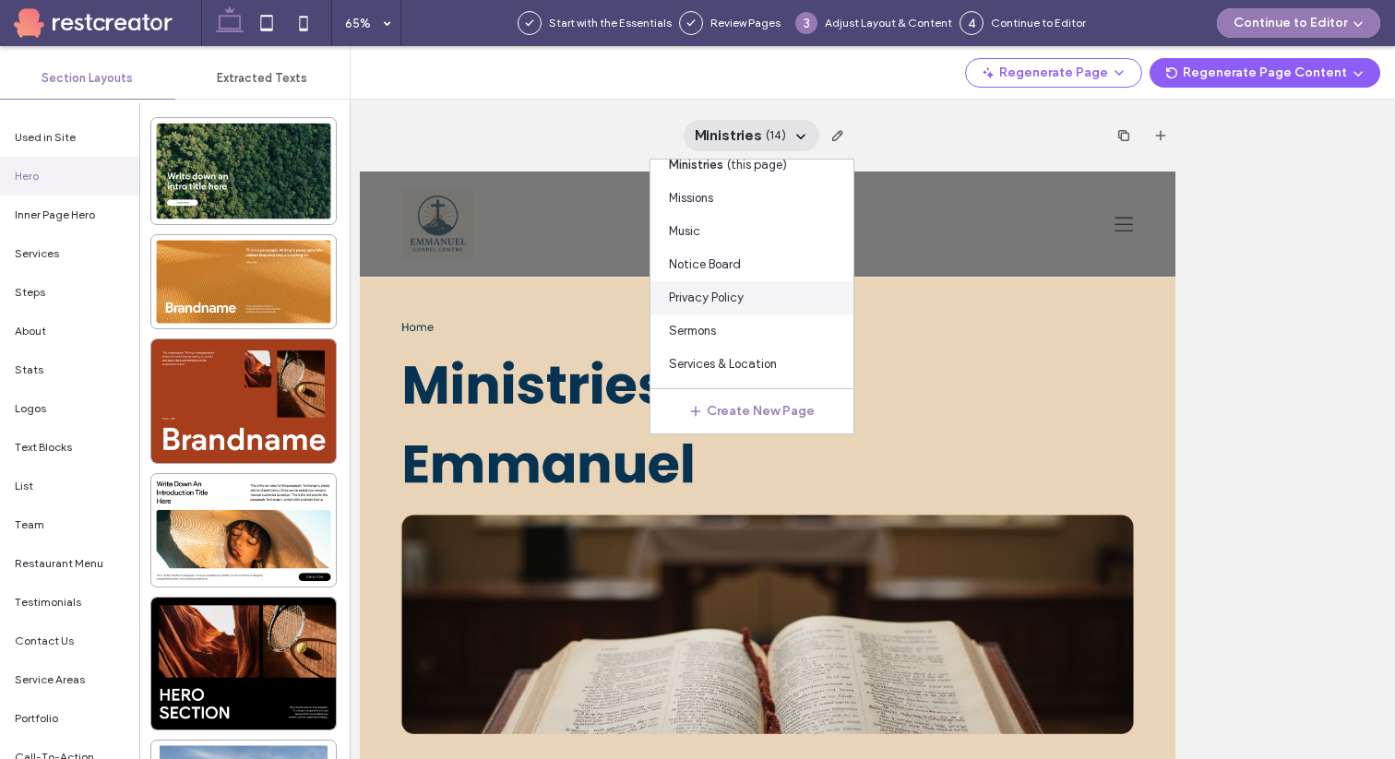
click at [749, 295] on div "Privacy Policy" at bounding box center [752, 297] width 203 height 33
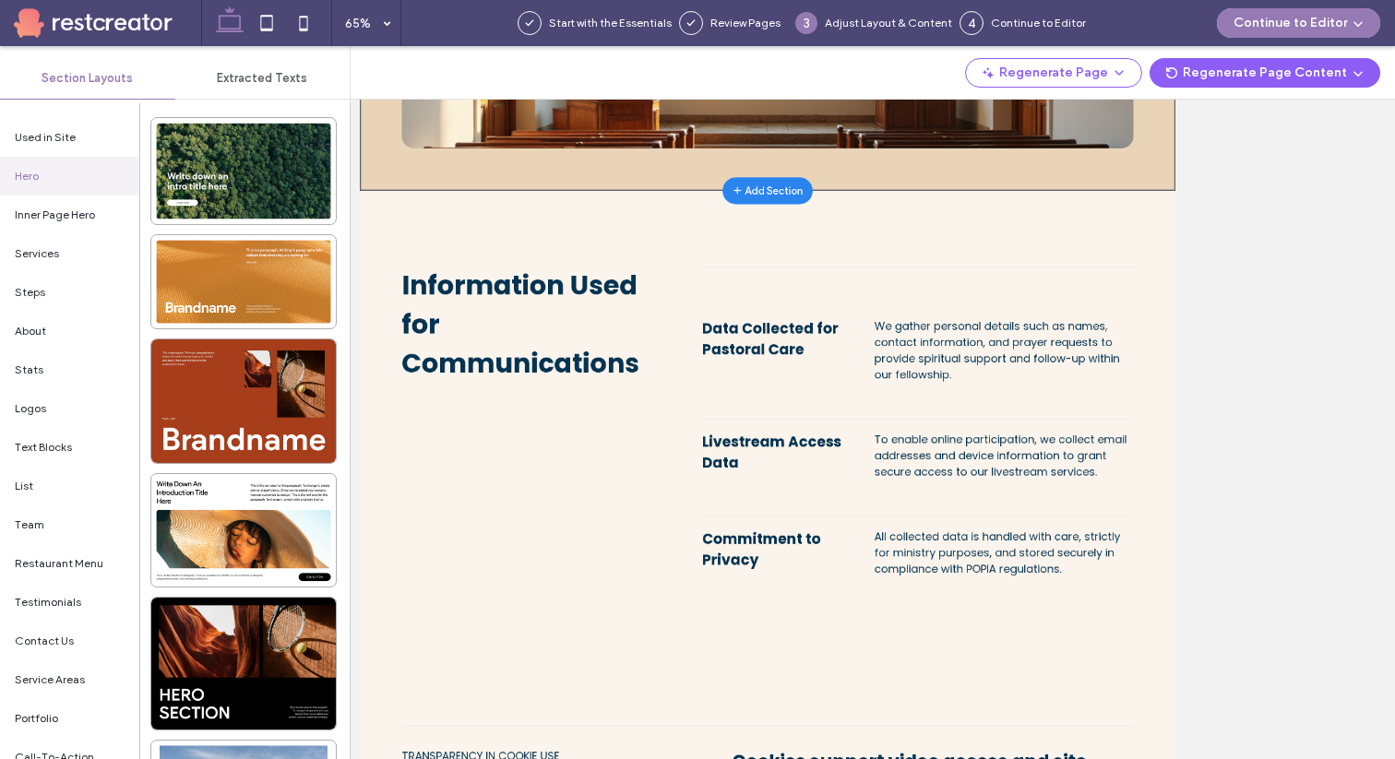
scroll to position [0, 0]
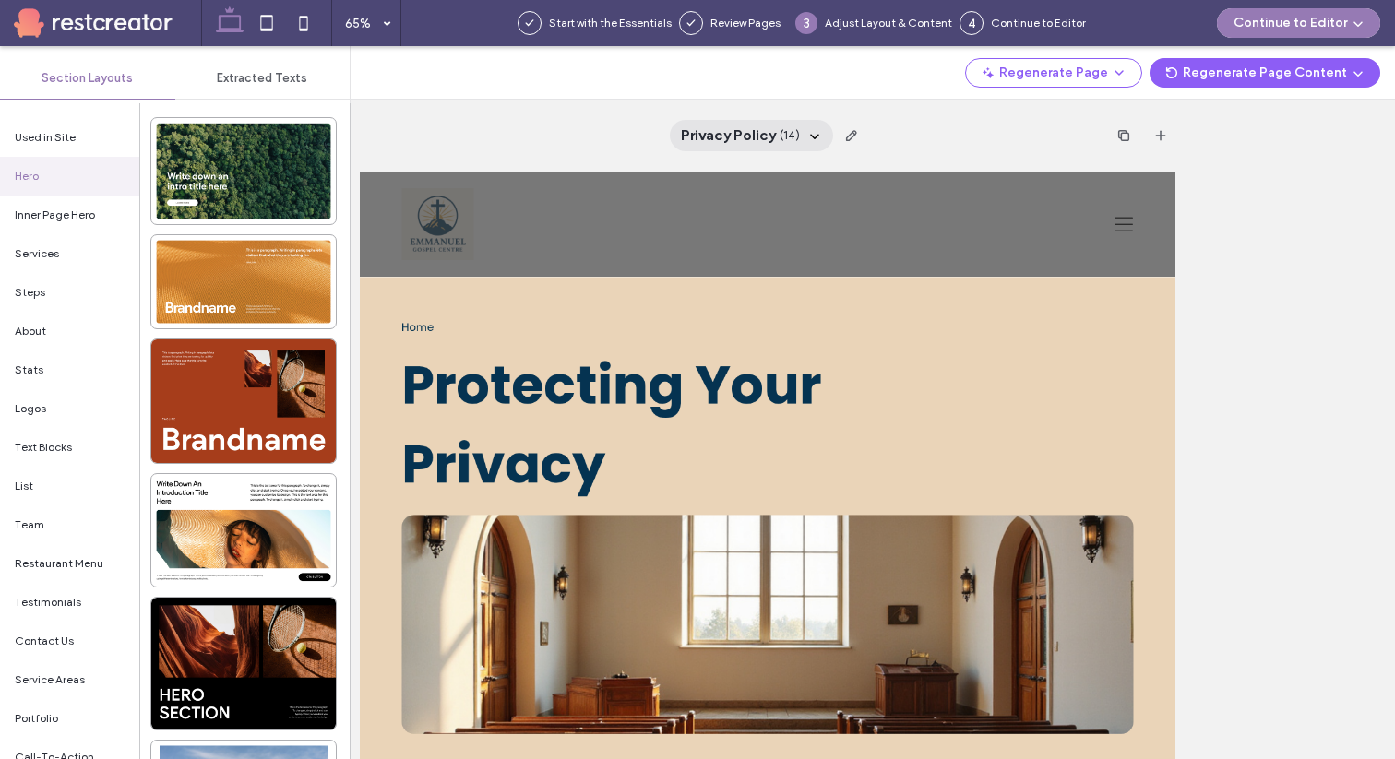
click at [802, 138] on div "Privacy Policy ( 14 )" at bounding box center [751, 135] width 163 height 31
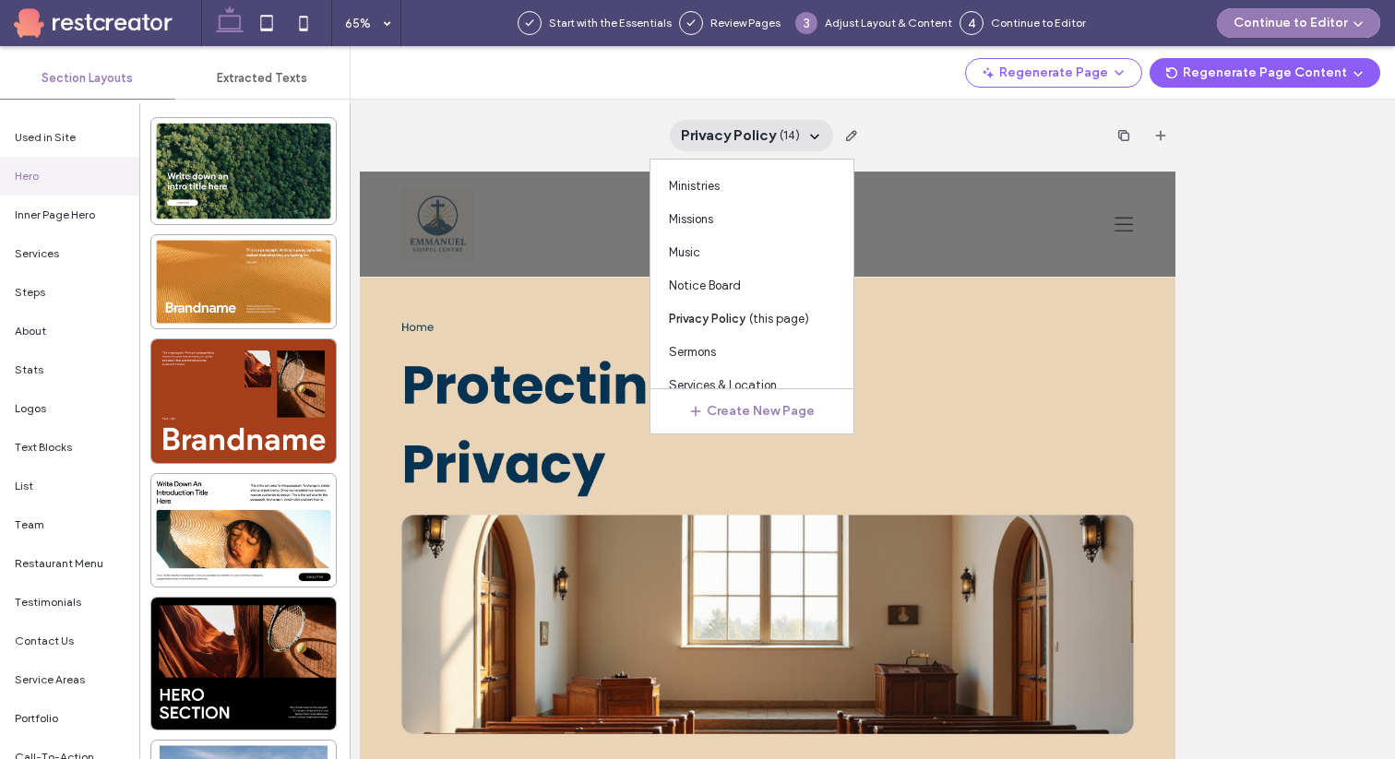
scroll to position [251, 0]
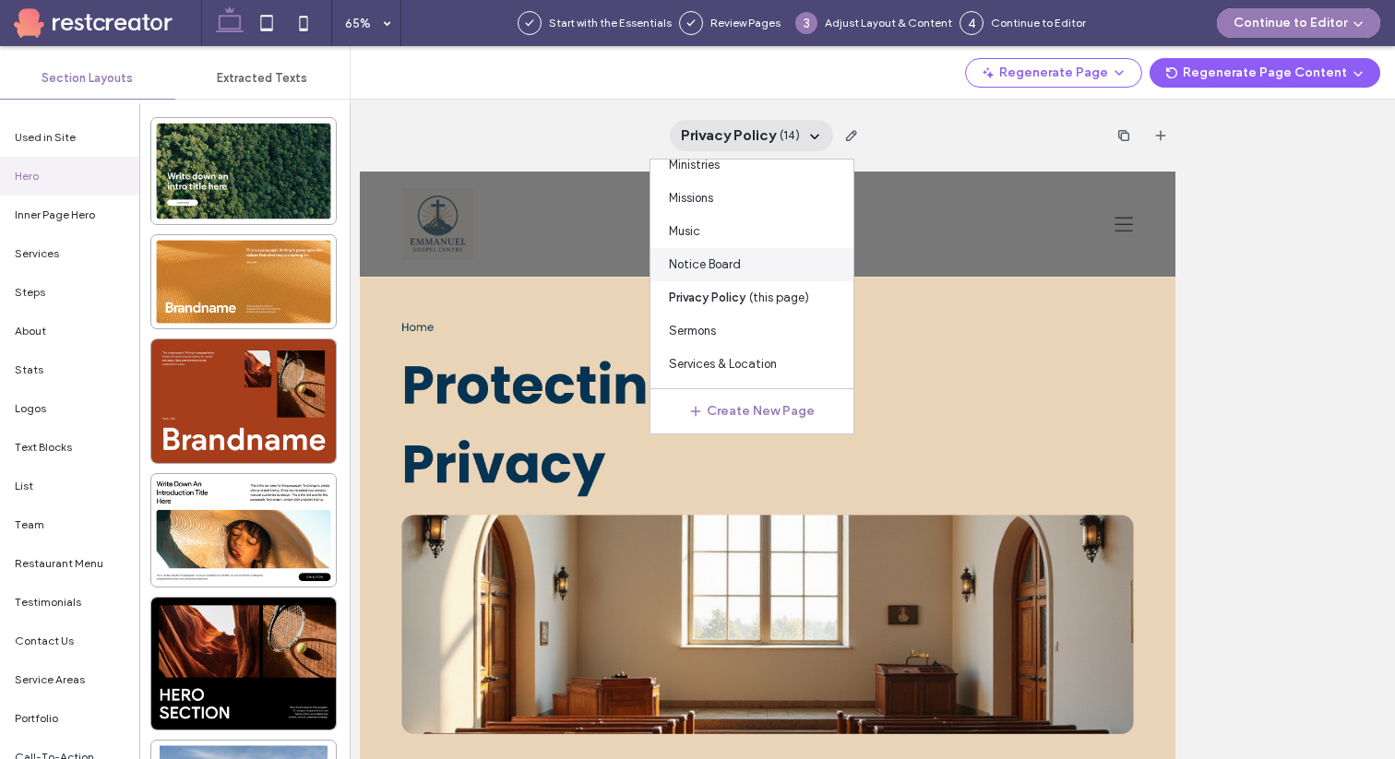
click at [737, 275] on div "Notice Board" at bounding box center [752, 264] width 203 height 33
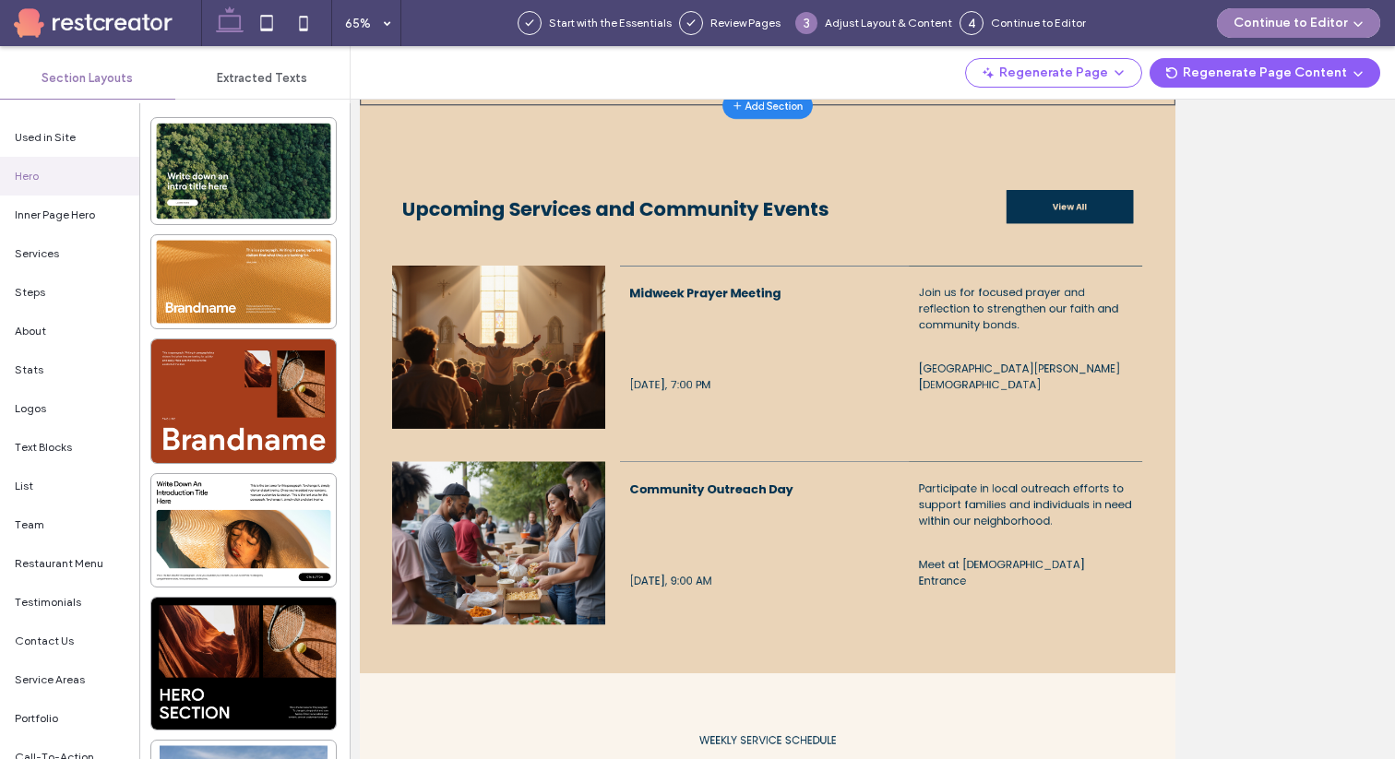
scroll to position [0, 0]
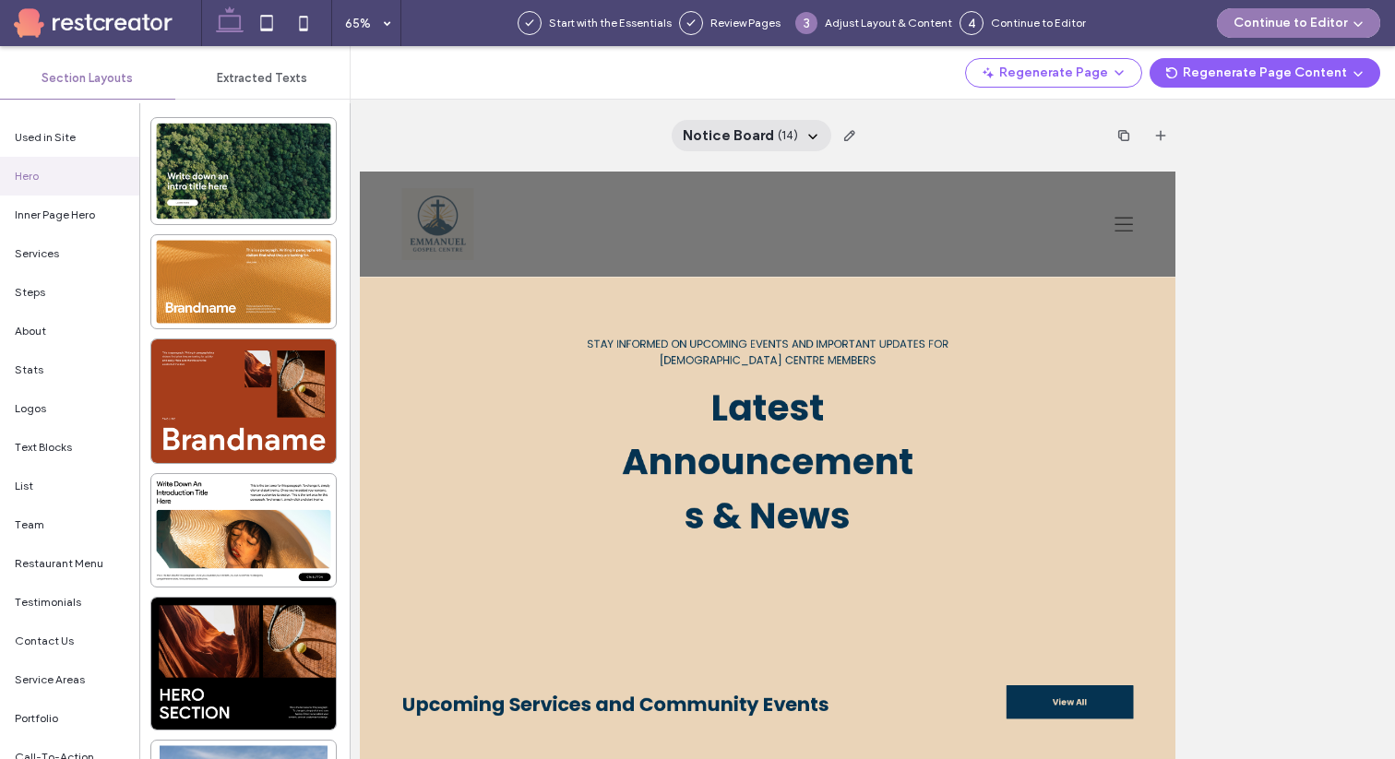
click at [791, 132] on span "( 14 )" at bounding box center [788, 135] width 20 height 18
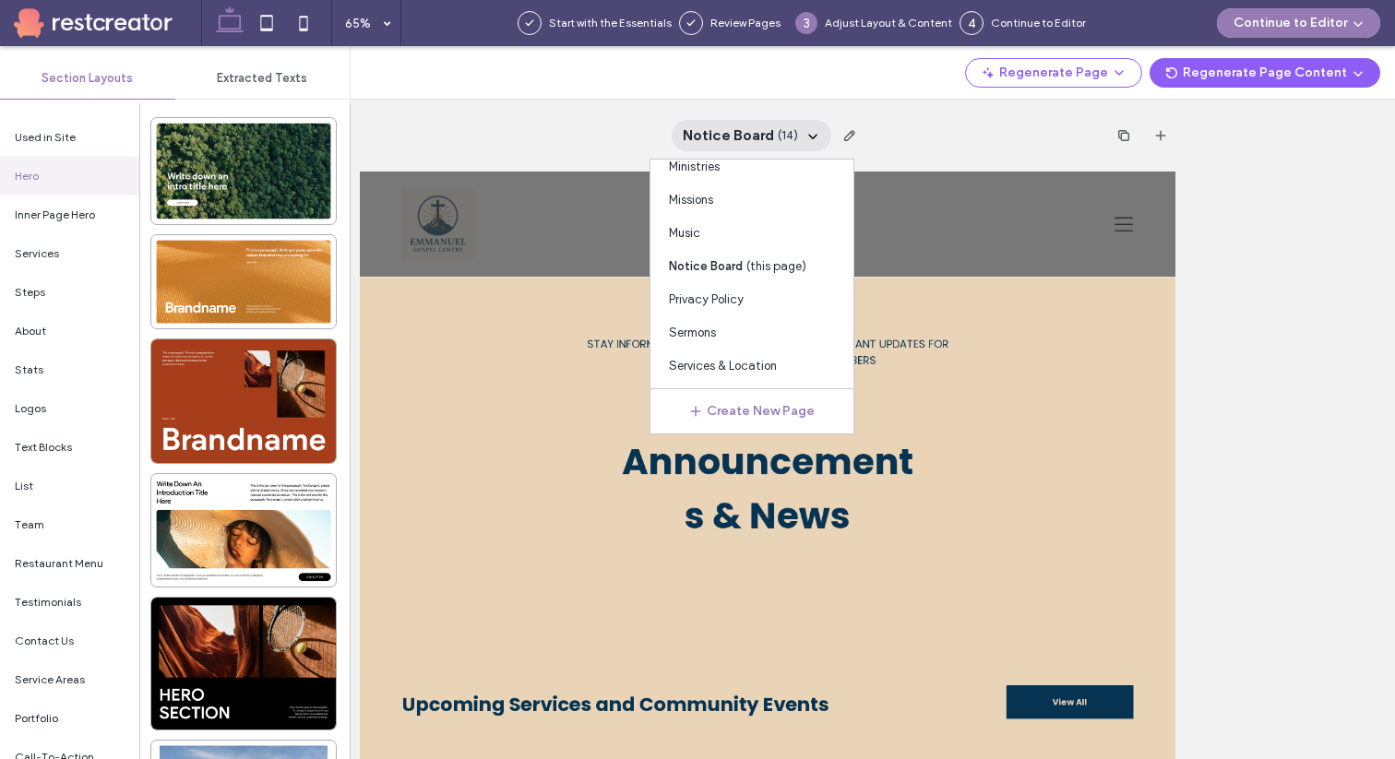
scroll to position [251, 0]
click at [731, 355] on span "Services & Location" at bounding box center [723, 364] width 108 height 18
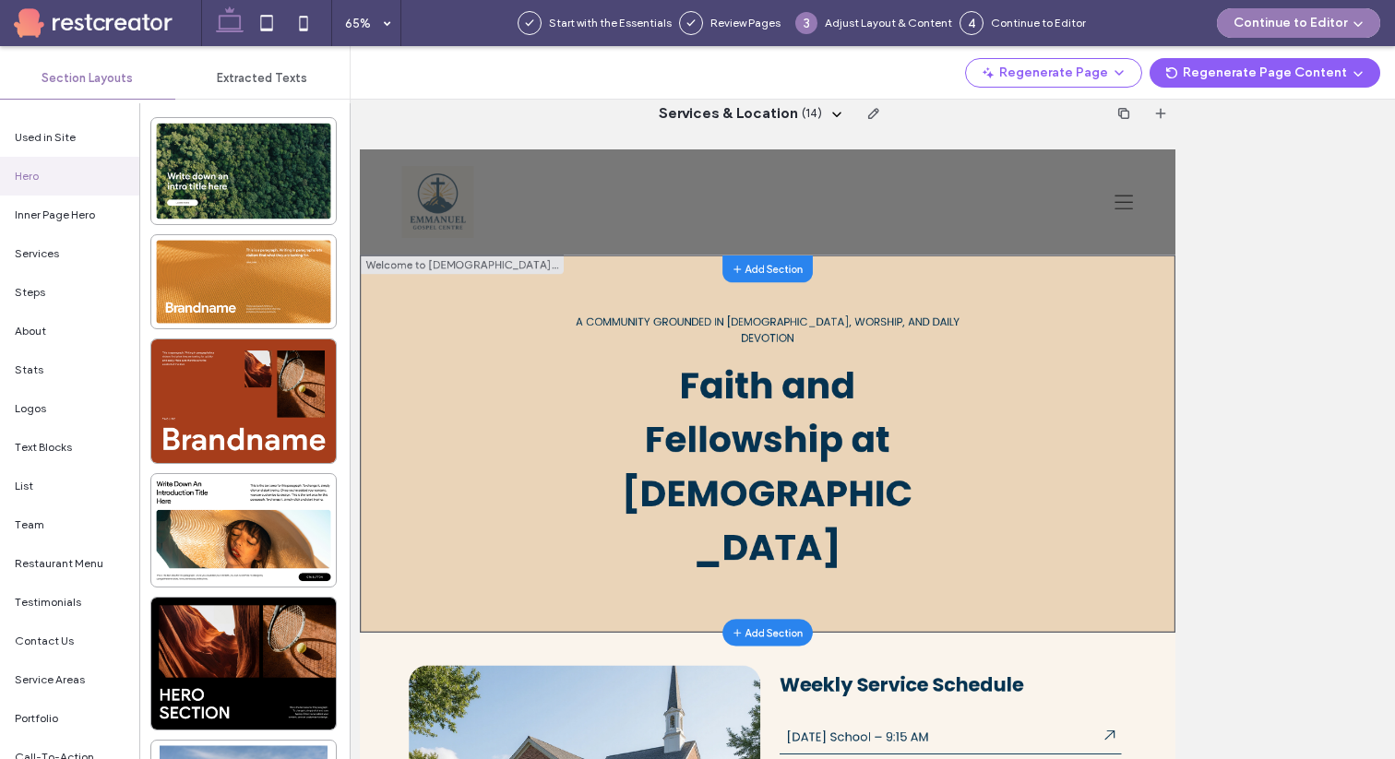
scroll to position [0, 0]
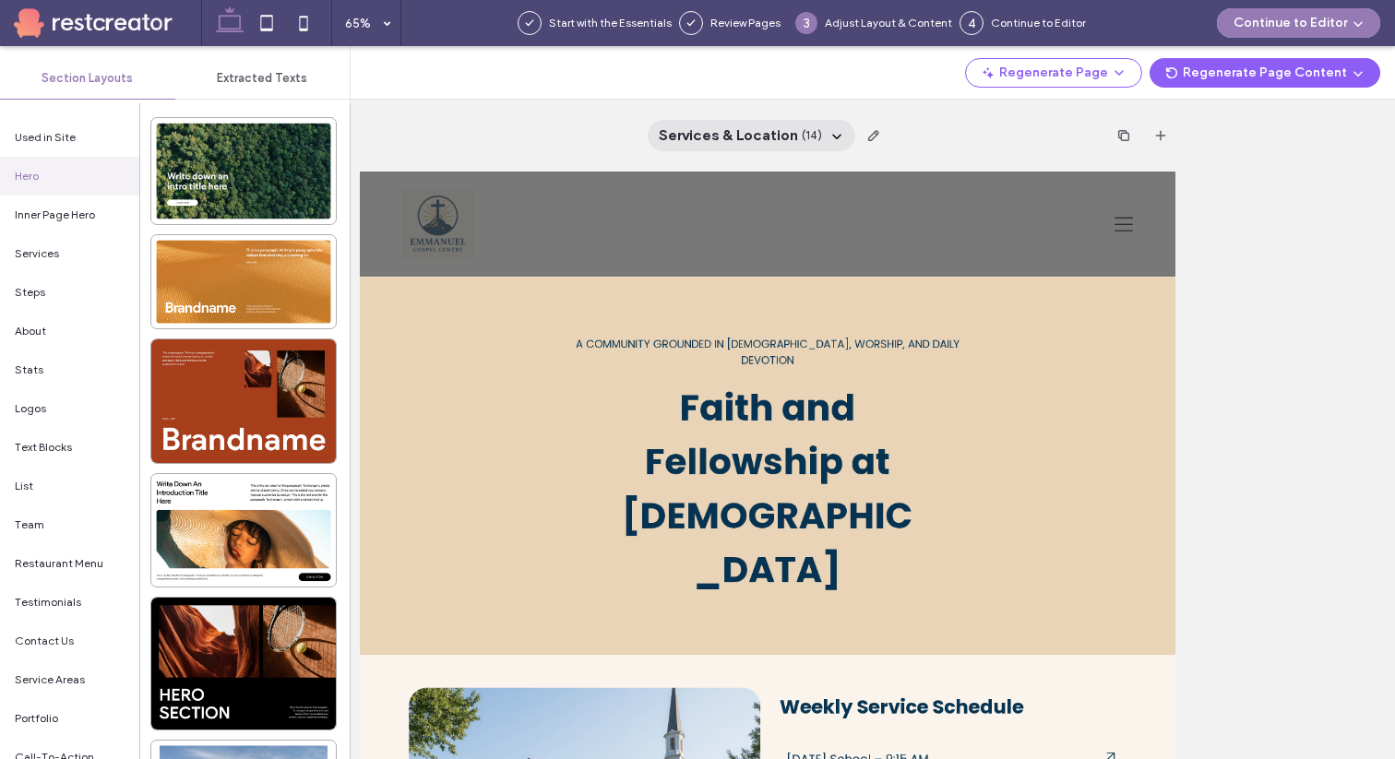
click at [759, 142] on span "Services & Location" at bounding box center [728, 135] width 139 height 20
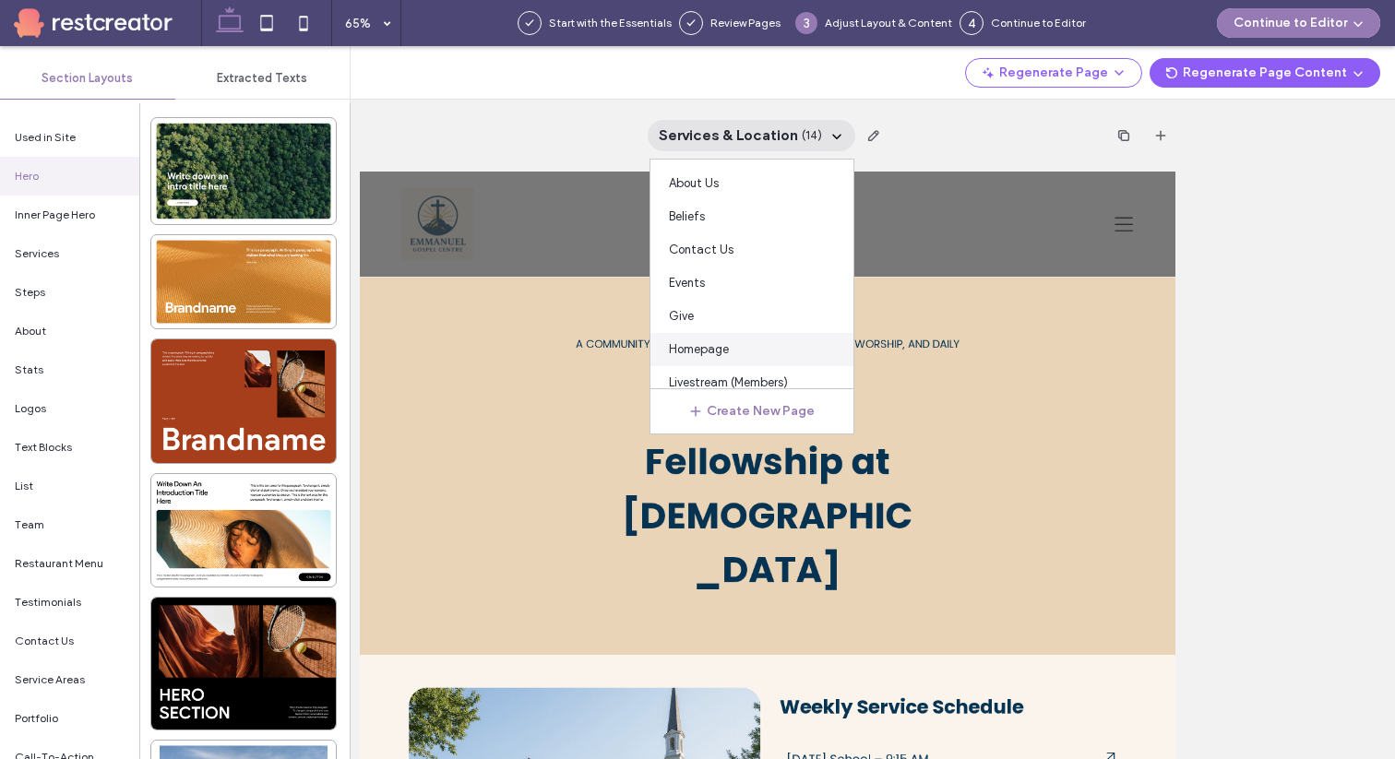
click at [709, 349] on span "Homepage" at bounding box center [699, 350] width 60 height 18
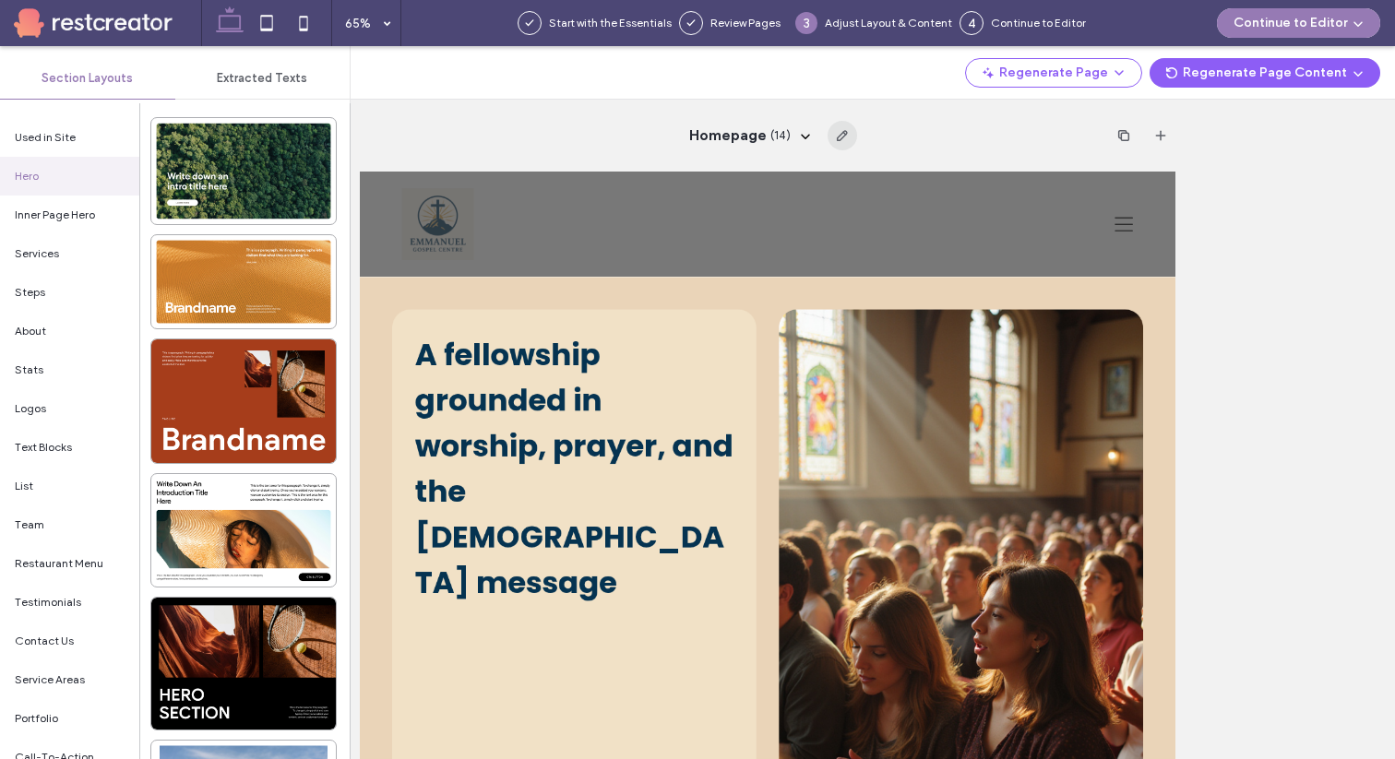
click at [836, 135] on icon "button" at bounding box center [842, 135] width 15 height 15
click at [900, 143] on div "Homepage ( 14 )" at bounding box center [768, 136] width 816 height 72
click at [1126, 138] on icon "button" at bounding box center [1124, 135] width 15 height 15
click at [950, 155] on div "Copy of Homepage ( 15 )" at bounding box center [768, 136] width 816 height 72
click at [830, 138] on icon at bounding box center [835, 135] width 15 height 15
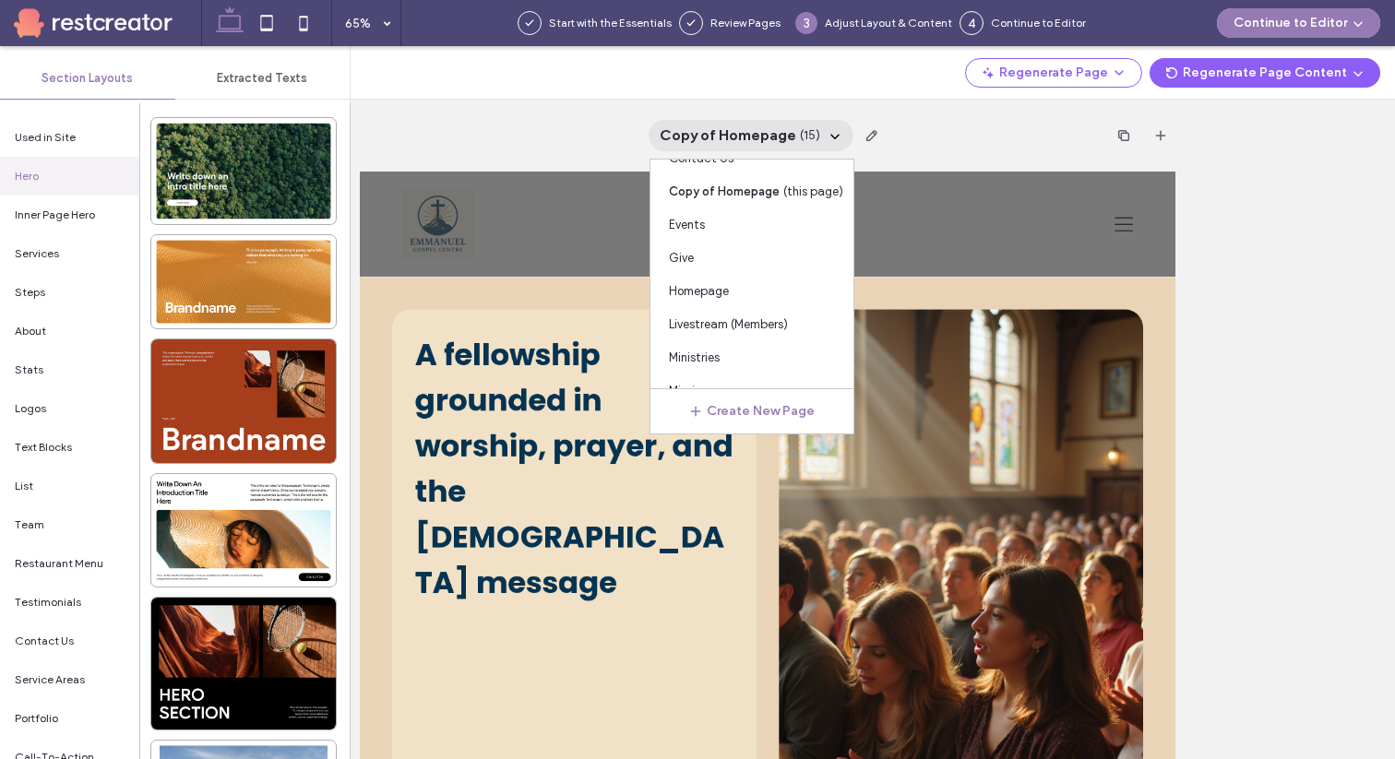
scroll to position [83, 0]
click at [736, 302] on div "Homepage" at bounding box center [752, 299] width 203 height 33
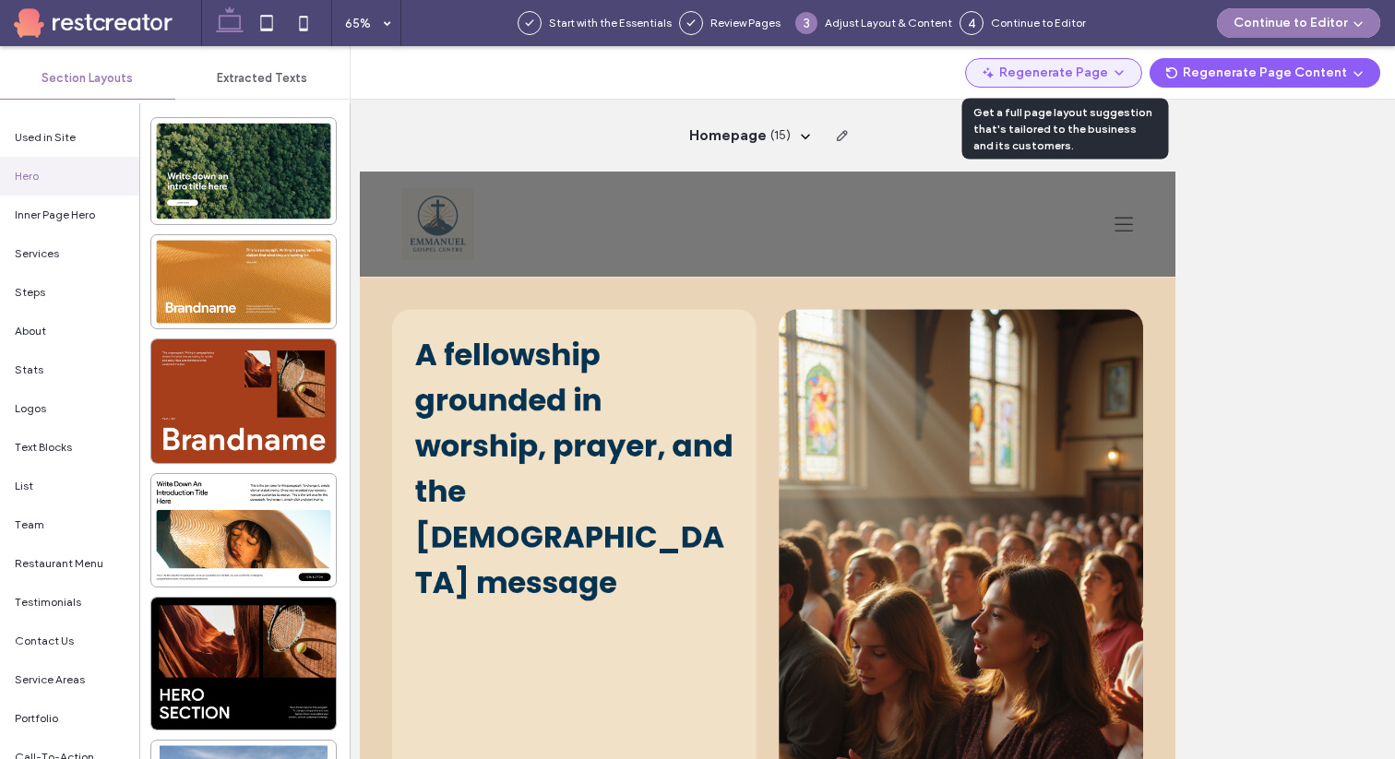
click at [1057, 67] on button "Regenerate Page" at bounding box center [1053, 73] width 177 height 30
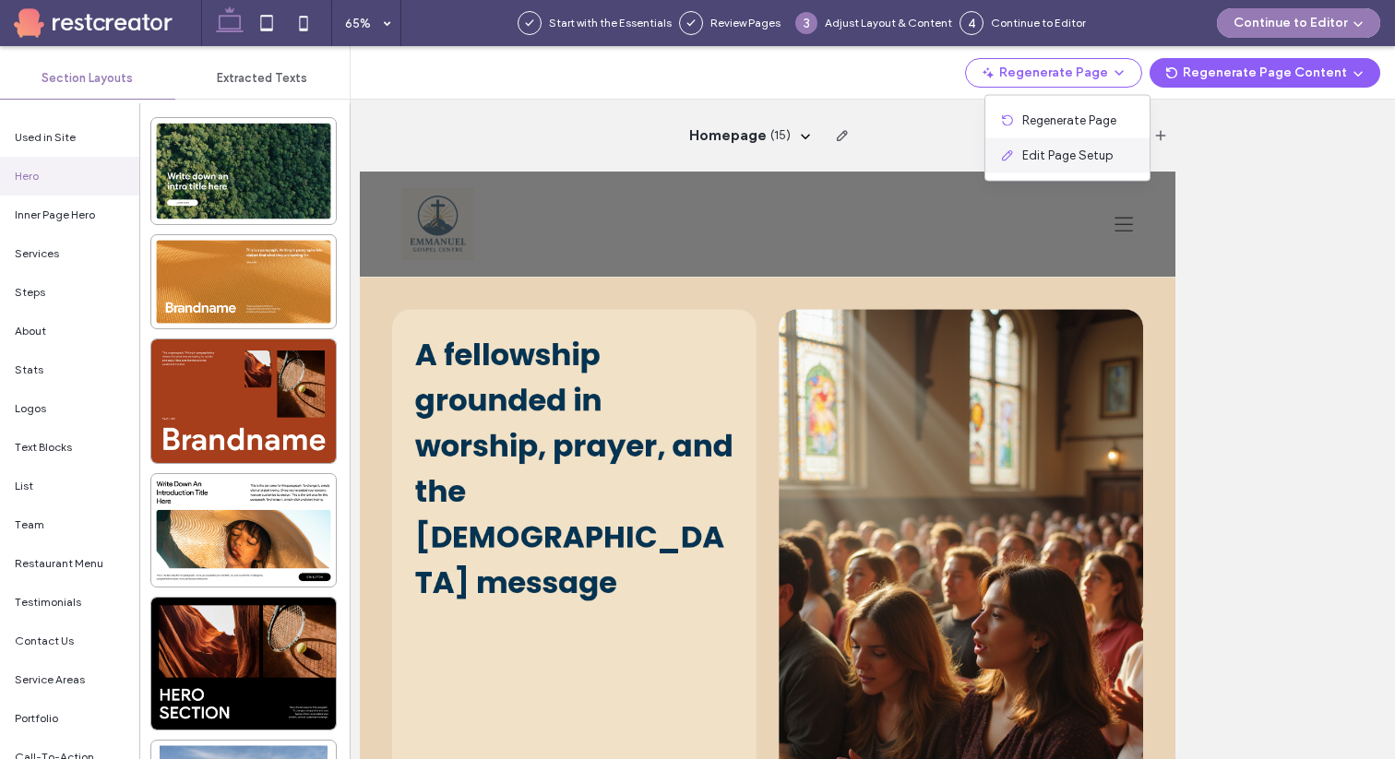
click at [1046, 164] on span "Edit Page Setup" at bounding box center [1067, 156] width 90 height 18
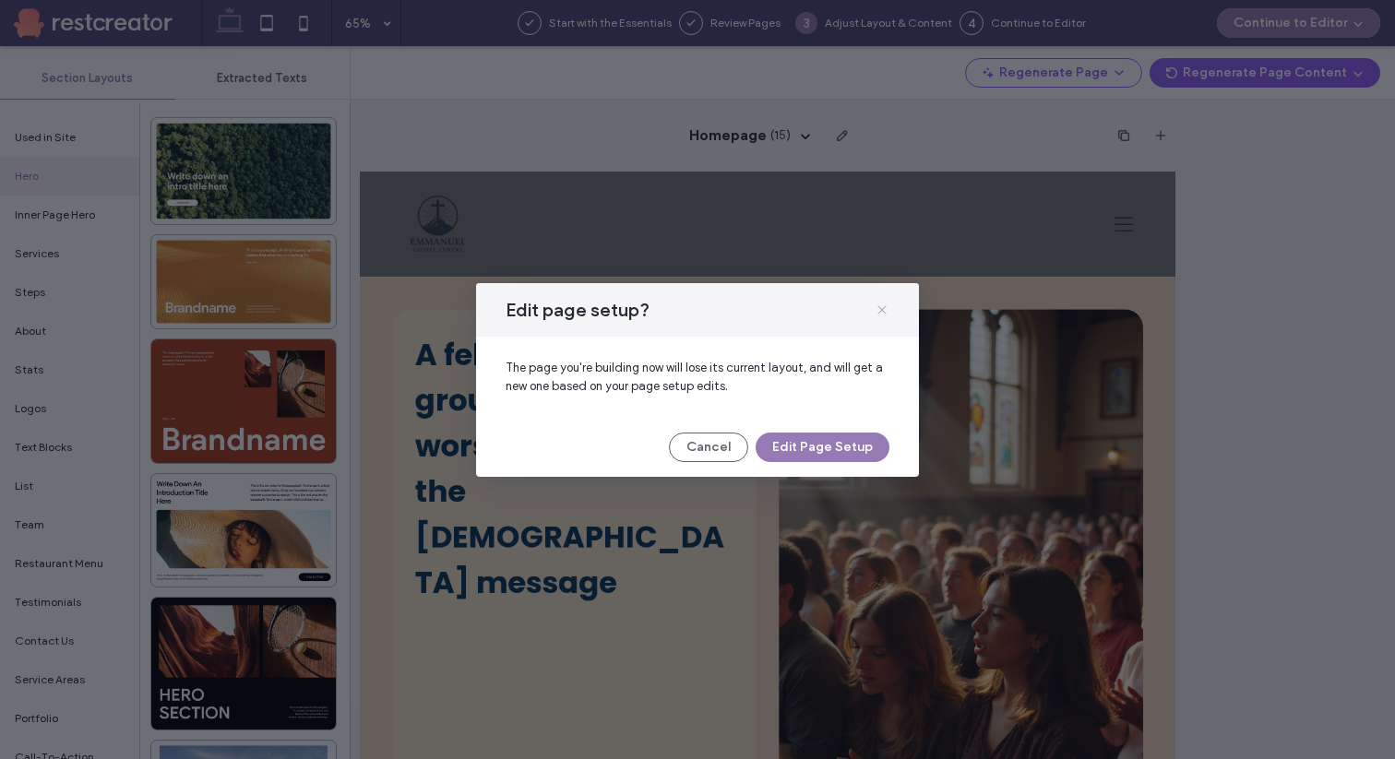
click at [883, 312] on icon at bounding box center [882, 310] width 15 height 15
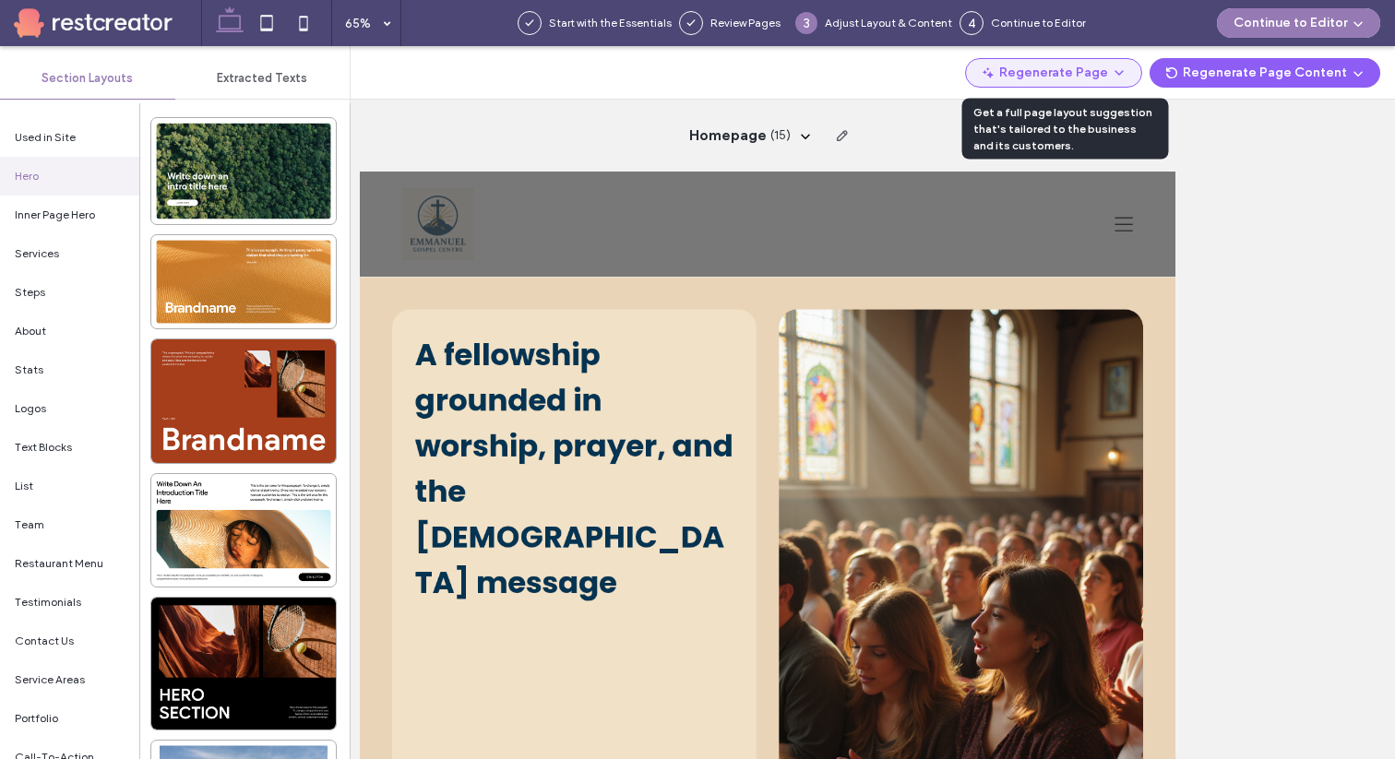
click at [1077, 66] on button "Regenerate Page" at bounding box center [1053, 73] width 177 height 30
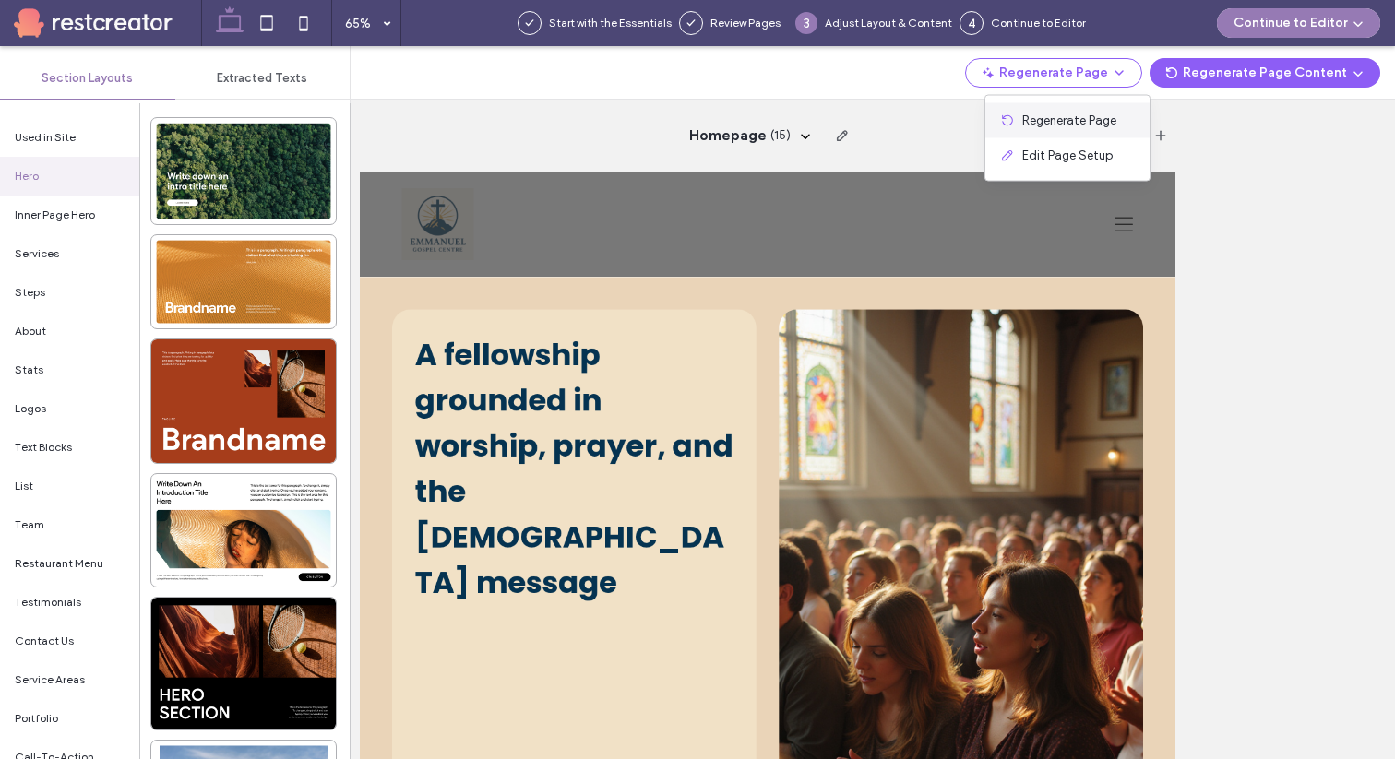
click at [1069, 125] on span "Regenerate Page" at bounding box center [1069, 121] width 94 height 18
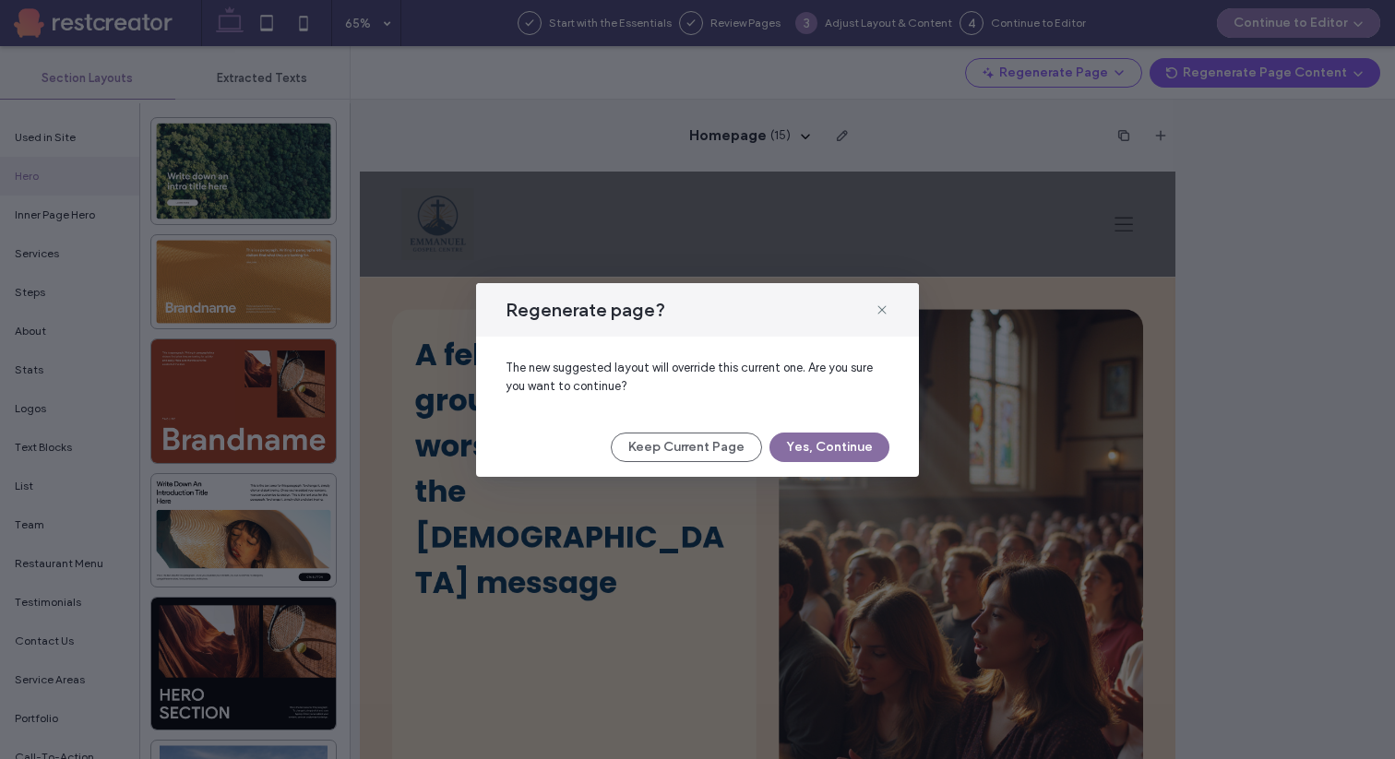
click at [811, 439] on button "Yes, Continue" at bounding box center [830, 448] width 120 height 30
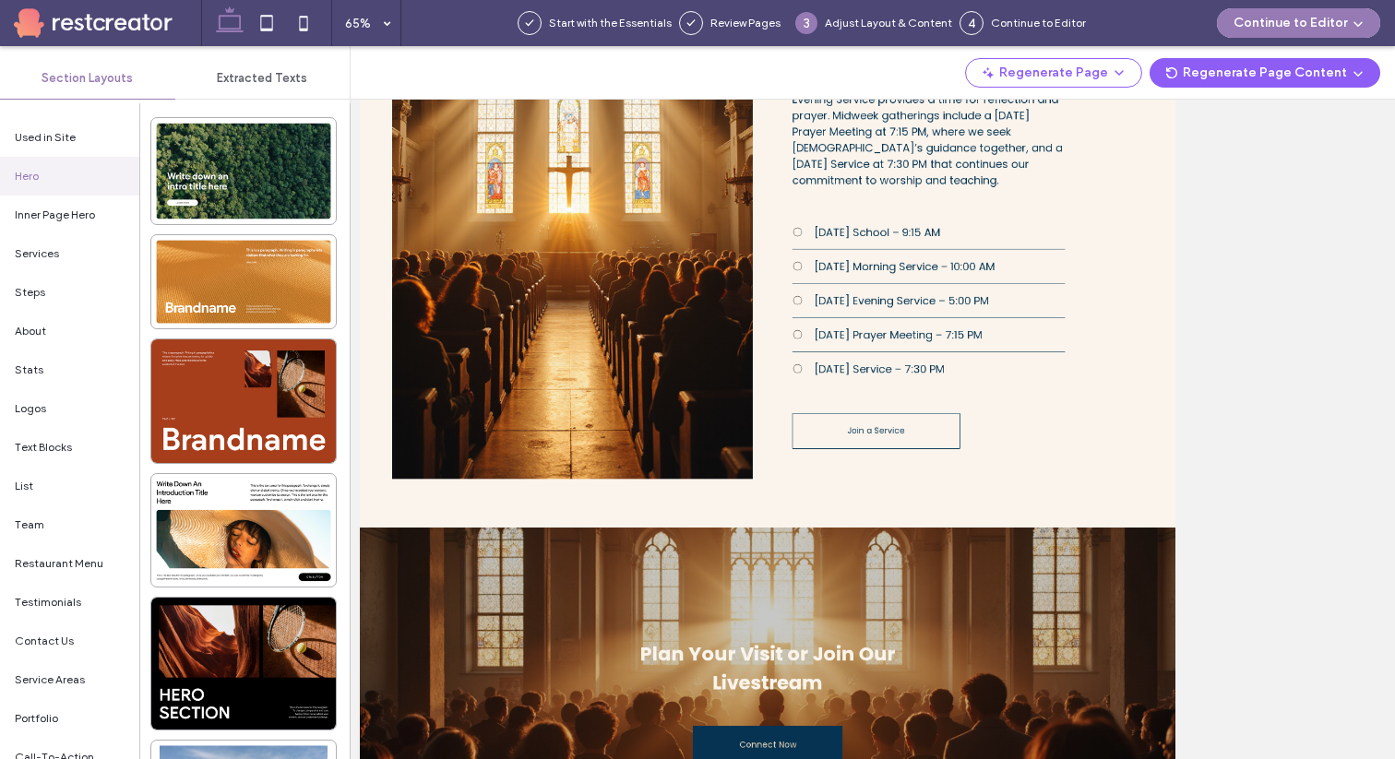
scroll to position [916, 0]
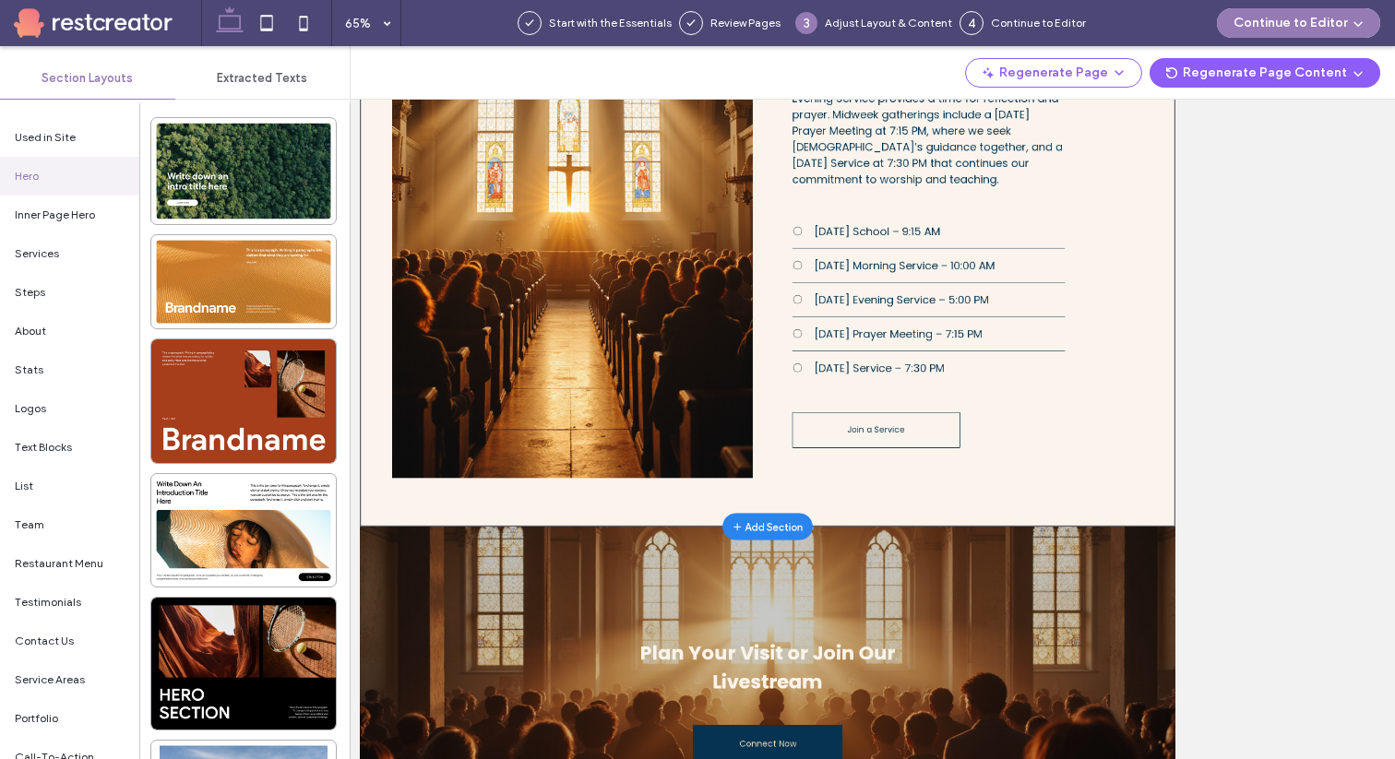
click at [1032, 748] on icon at bounding box center [1033, 756] width 17 height 17
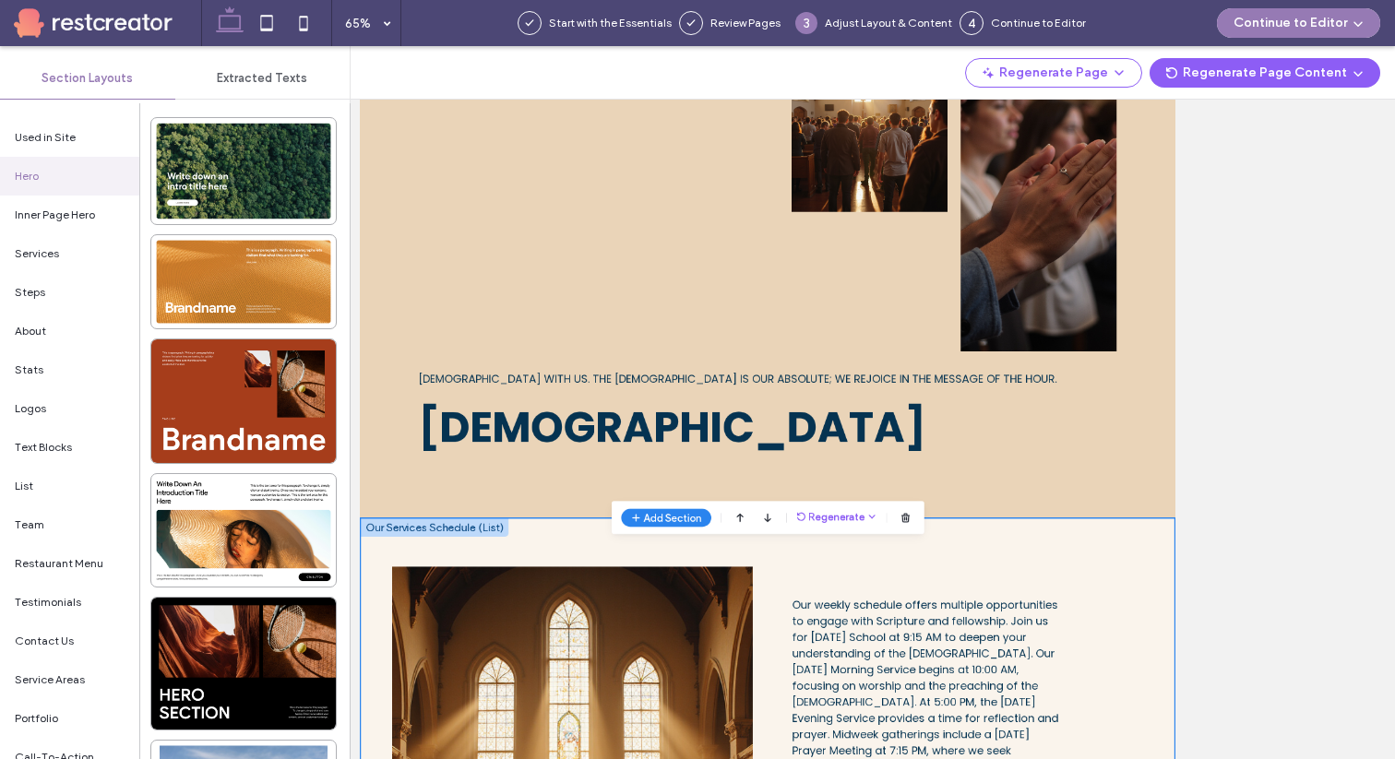
scroll to position [315, 0]
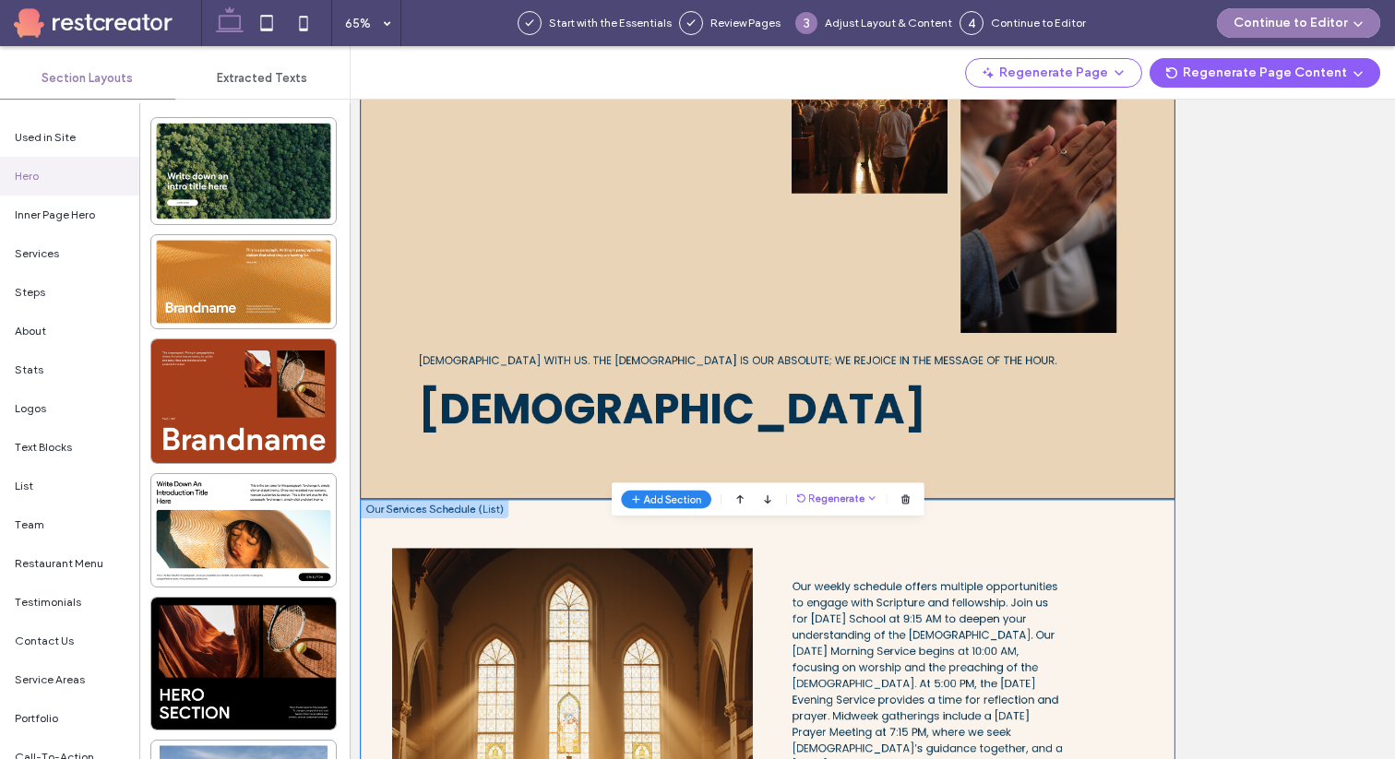
click at [649, 530] on div "A fellowship grounded in [DEMOGRAPHIC_DATA], devoted to worship, prayer, and sh…" at bounding box center [701, 349] width 530 height 509
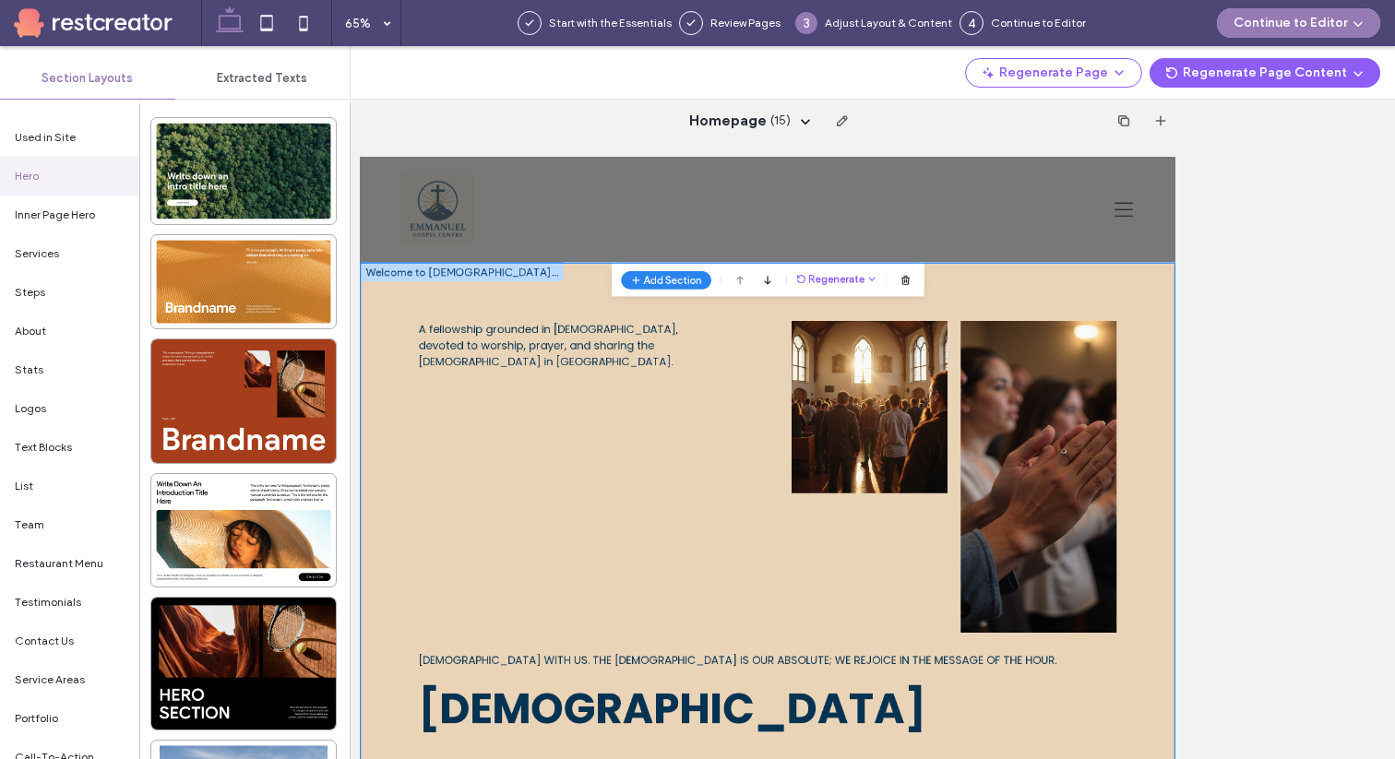
scroll to position [0, 0]
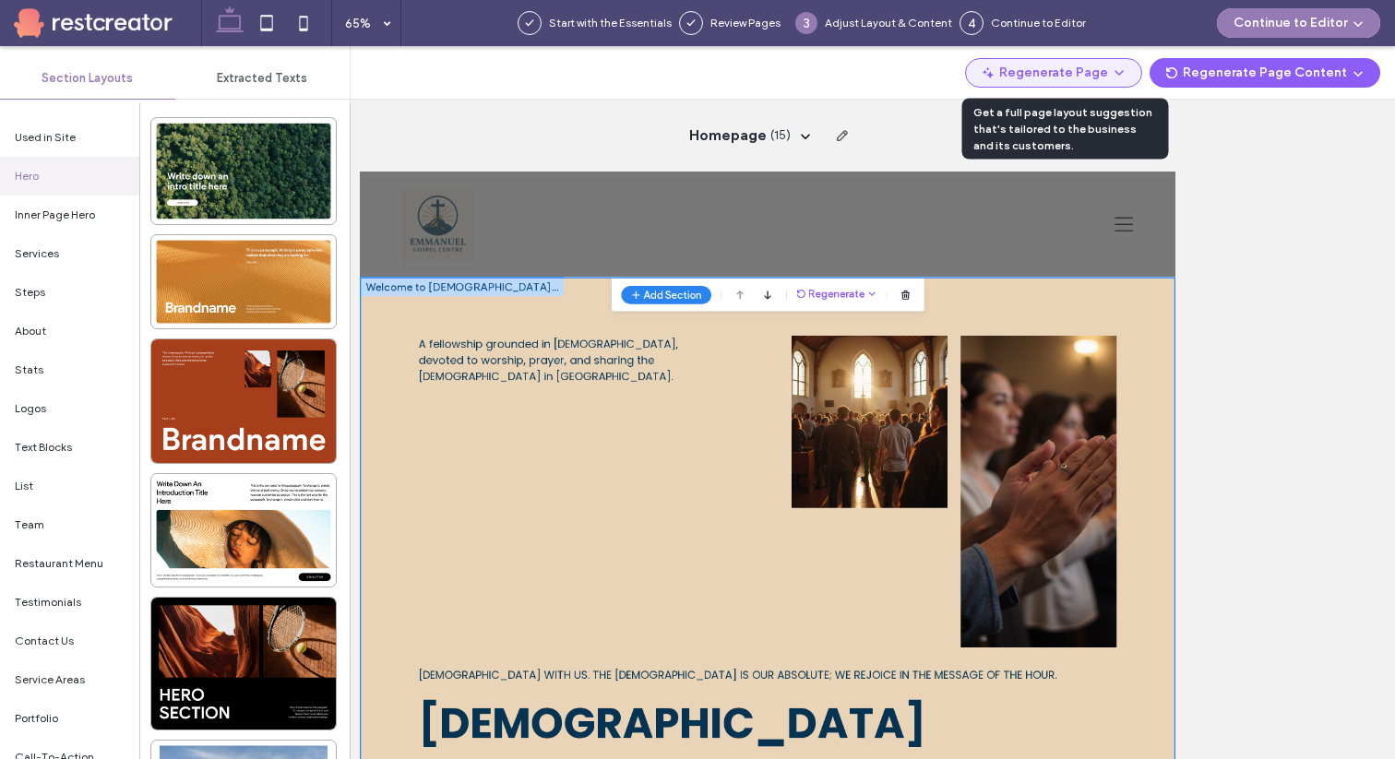
click at [1037, 77] on button "Regenerate Page" at bounding box center [1053, 73] width 177 height 30
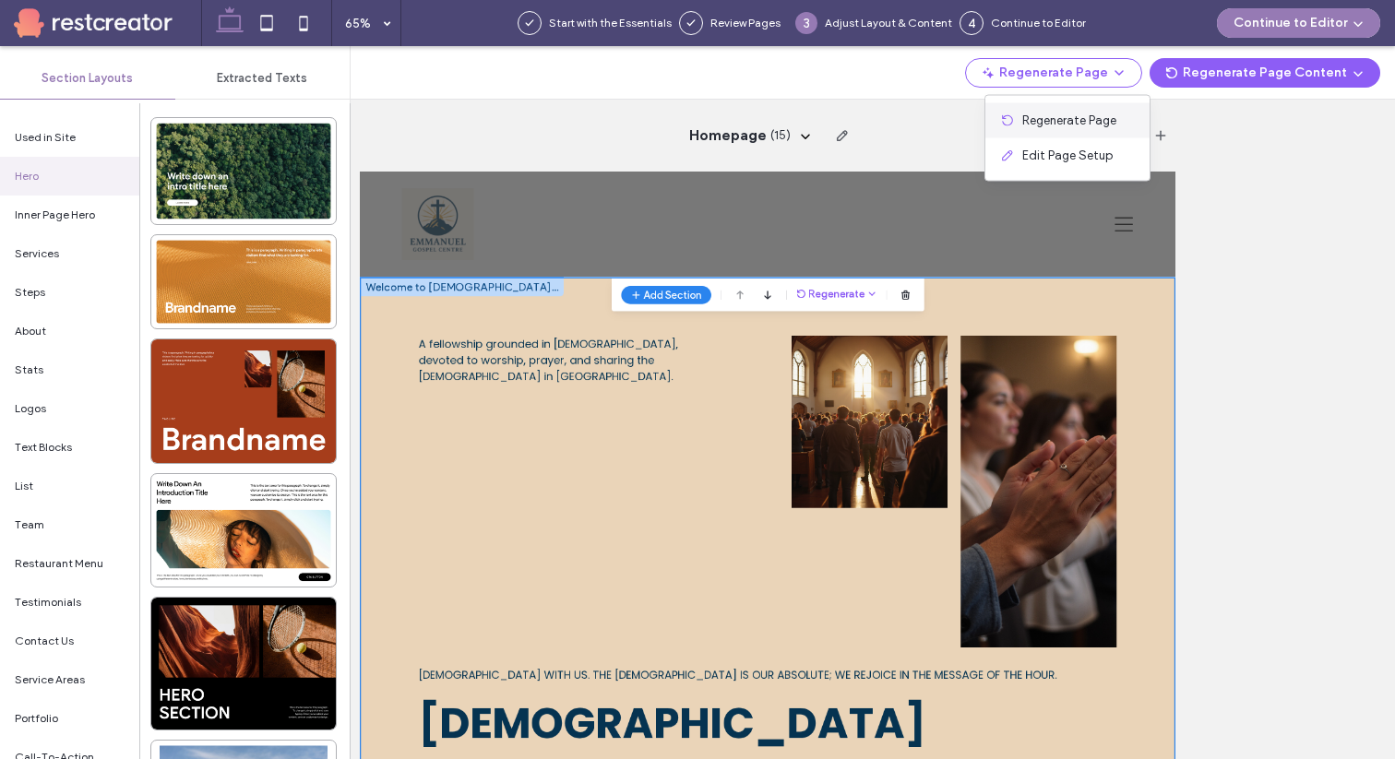
click at [1041, 117] on span "Regenerate Page" at bounding box center [1069, 121] width 94 height 18
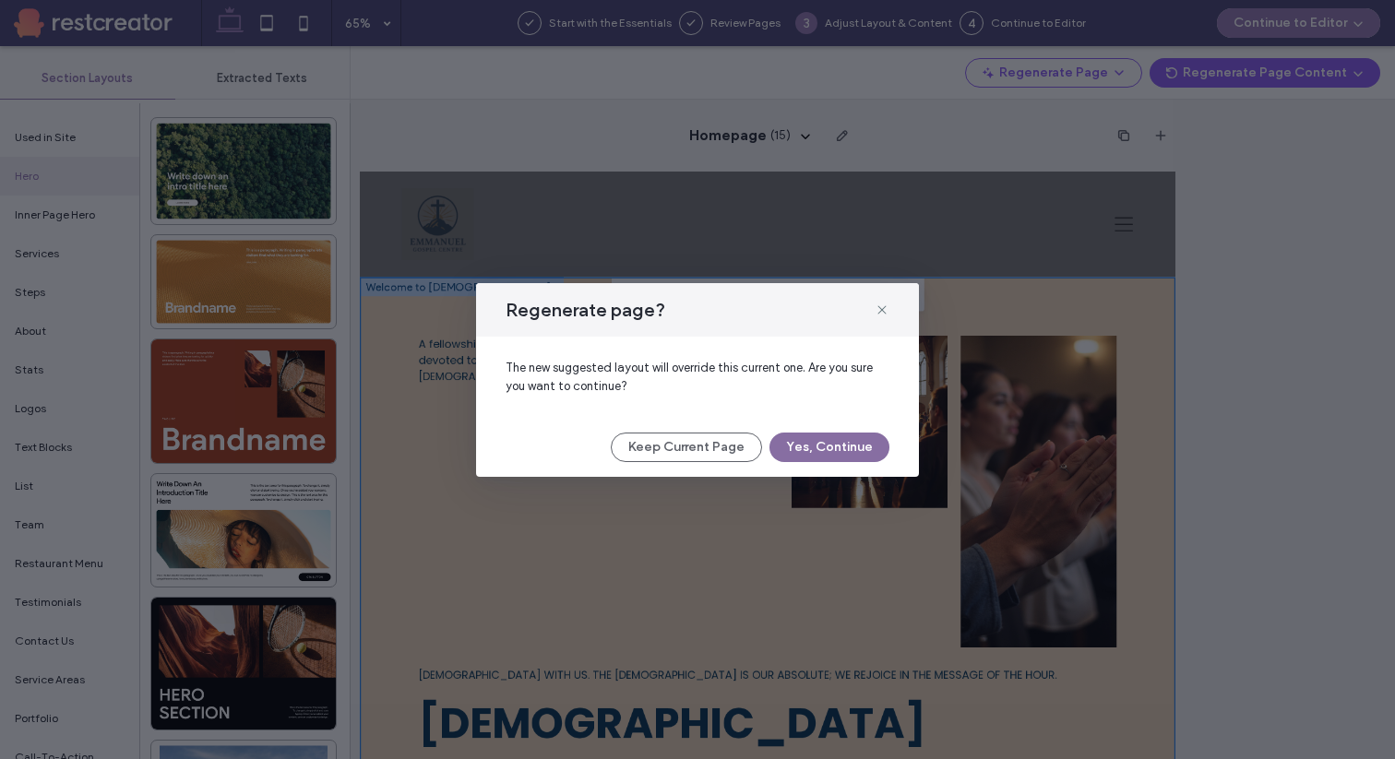
click at [821, 448] on button "Yes, Continue" at bounding box center [830, 448] width 120 height 30
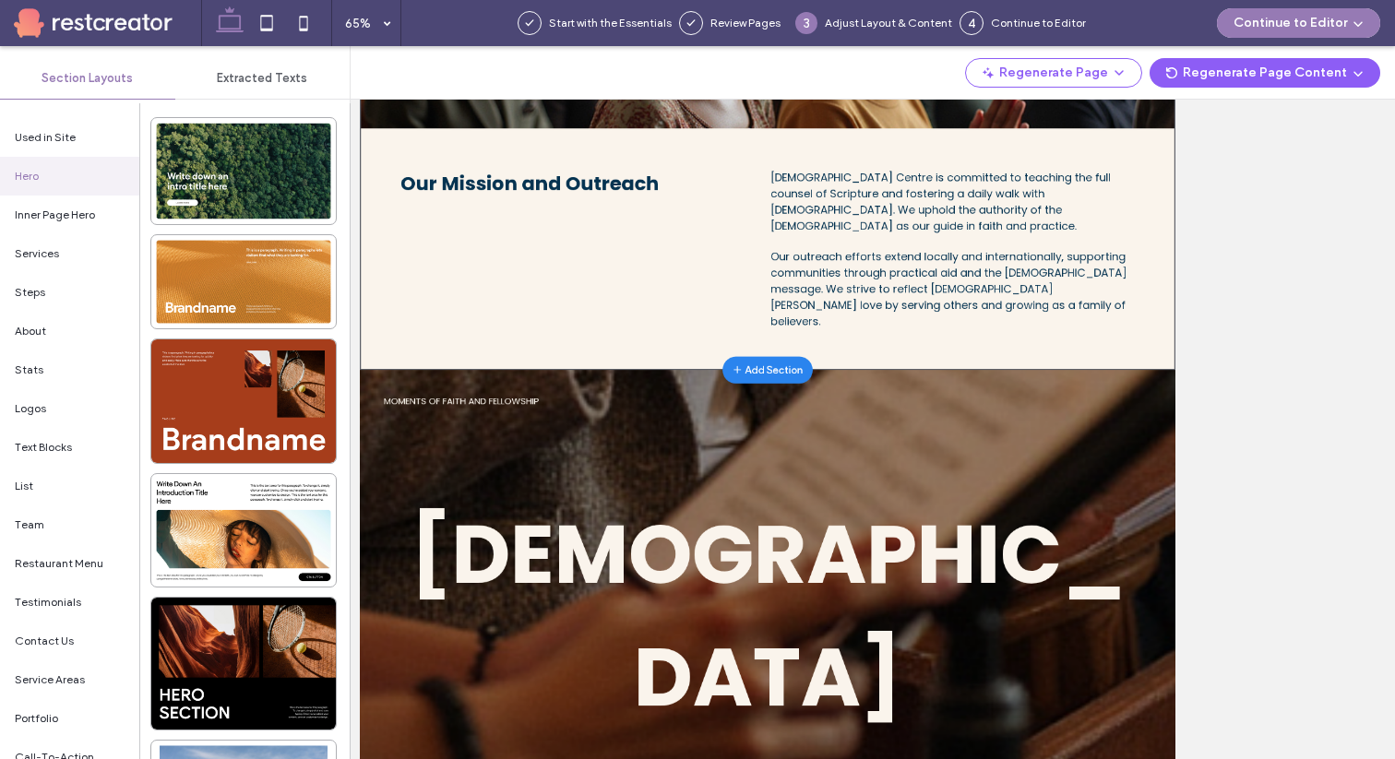
scroll to position [1511, 0]
